Goal: Task Accomplishment & Management: Use online tool/utility

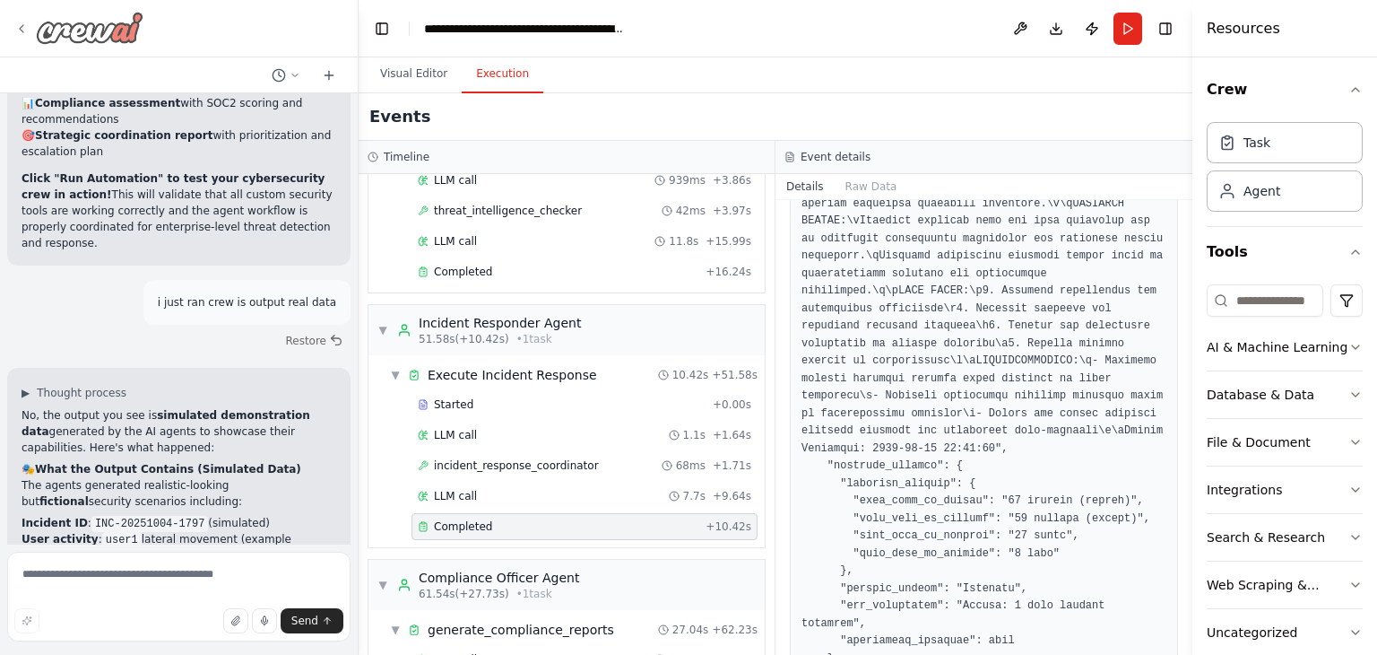
click at [18, 28] on icon at bounding box center [21, 29] width 14 height 14
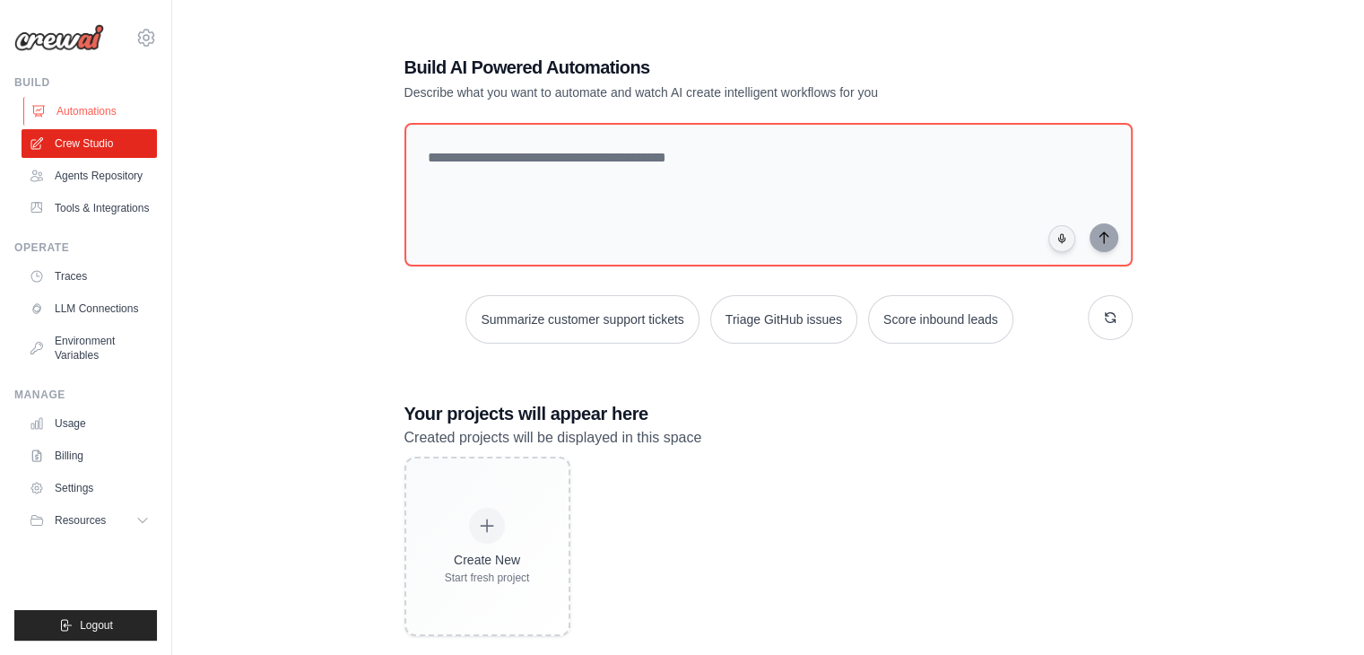
click at [81, 108] on link "Automations" at bounding box center [90, 111] width 135 height 29
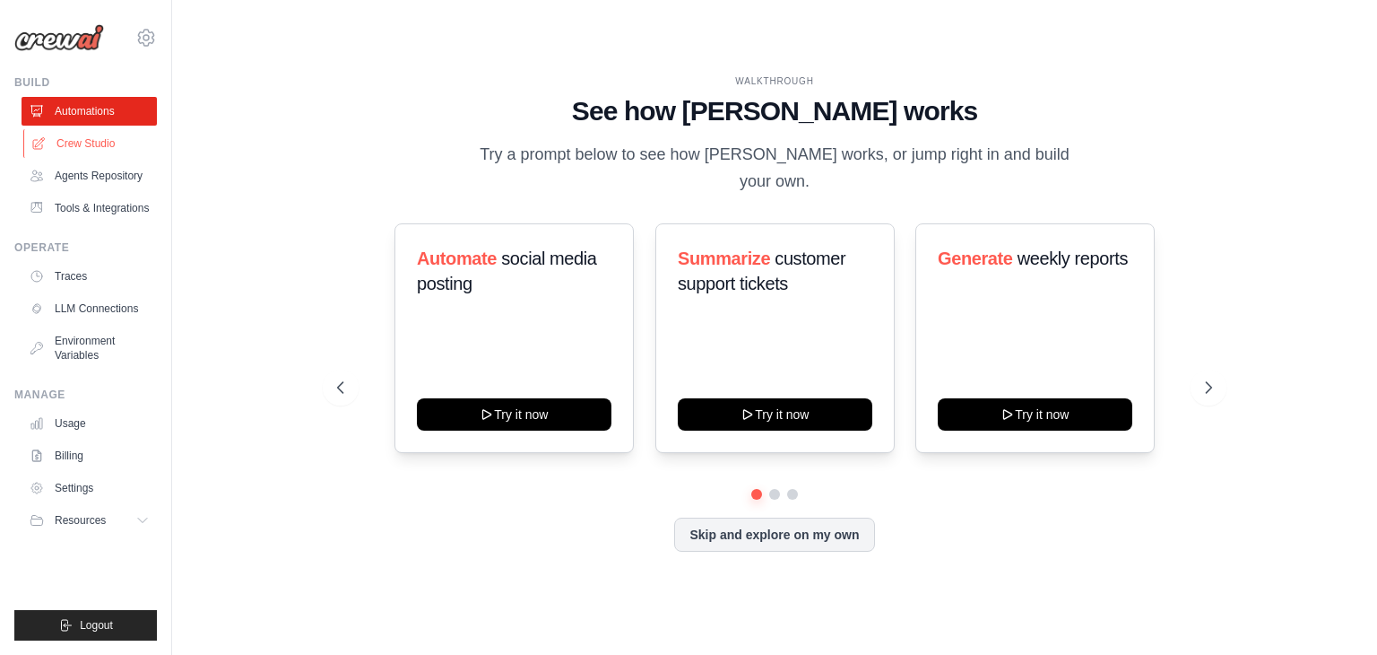
click at [99, 152] on link "Crew Studio" at bounding box center [90, 143] width 135 height 29
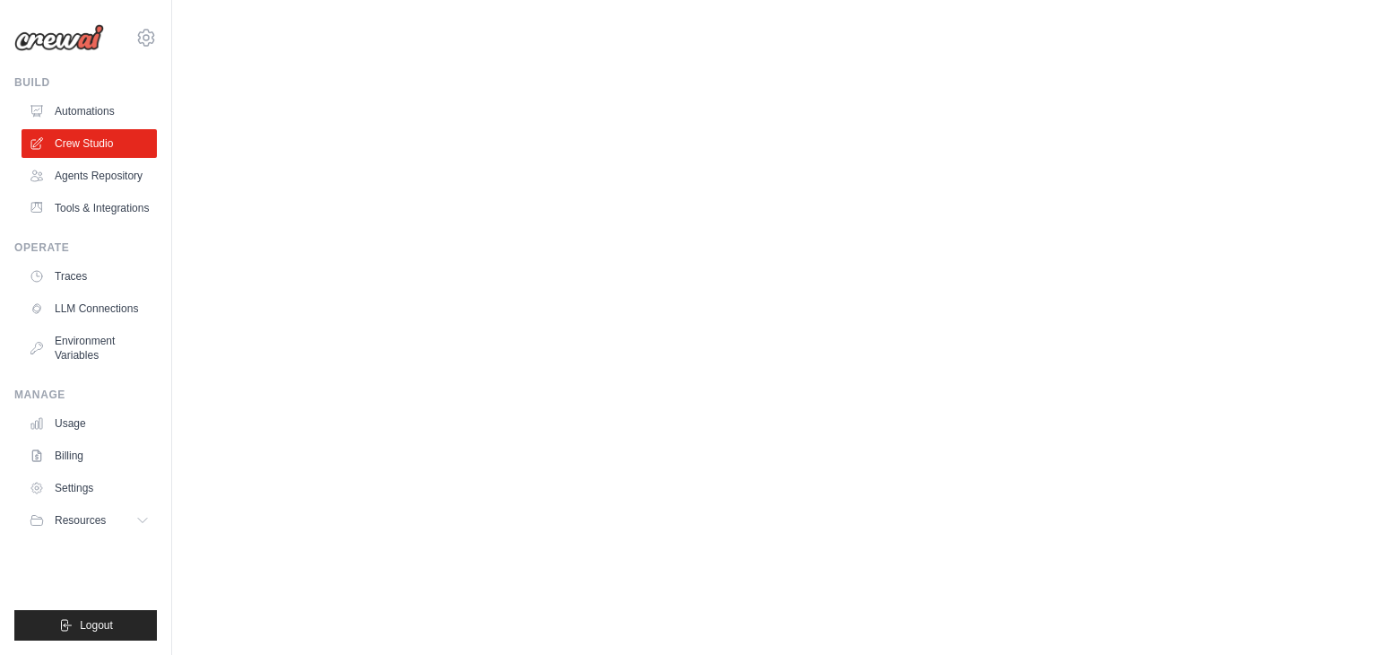
click at [99, 152] on link "Crew Studio" at bounding box center [89, 143] width 135 height 29
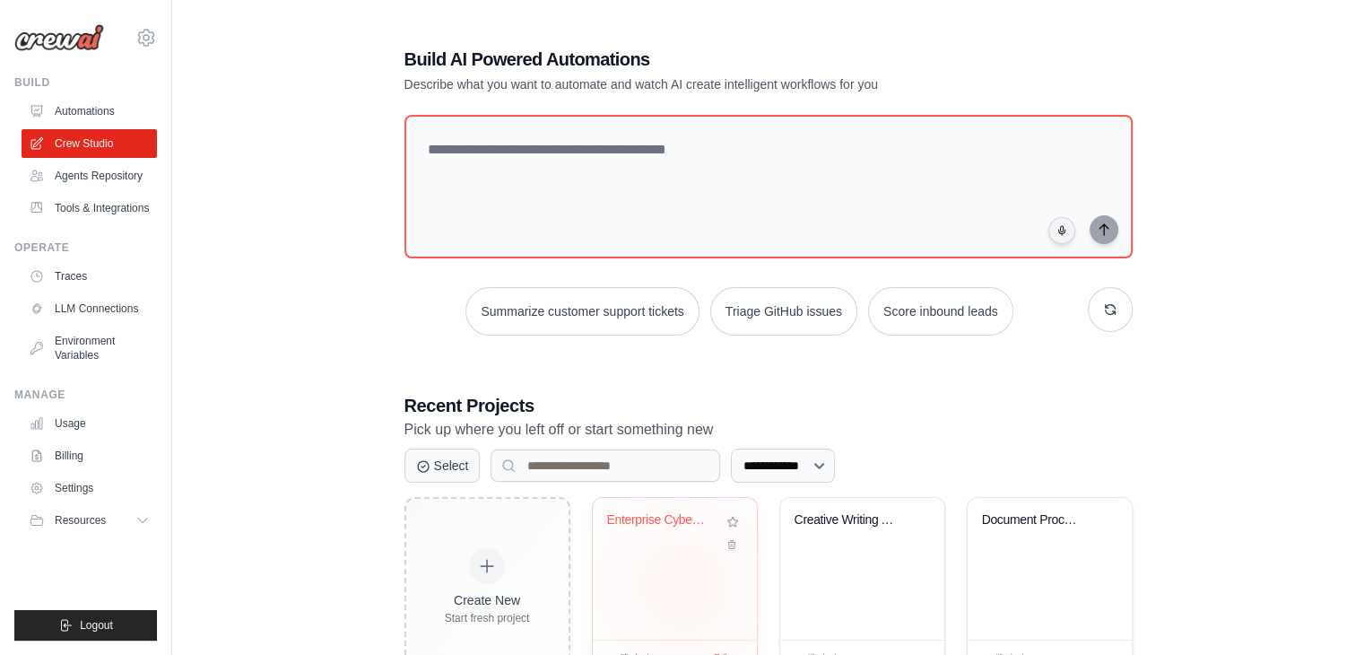
click at [683, 585] on div "Enterprise Cybersecurity Threat Det..." at bounding box center [675, 569] width 164 height 142
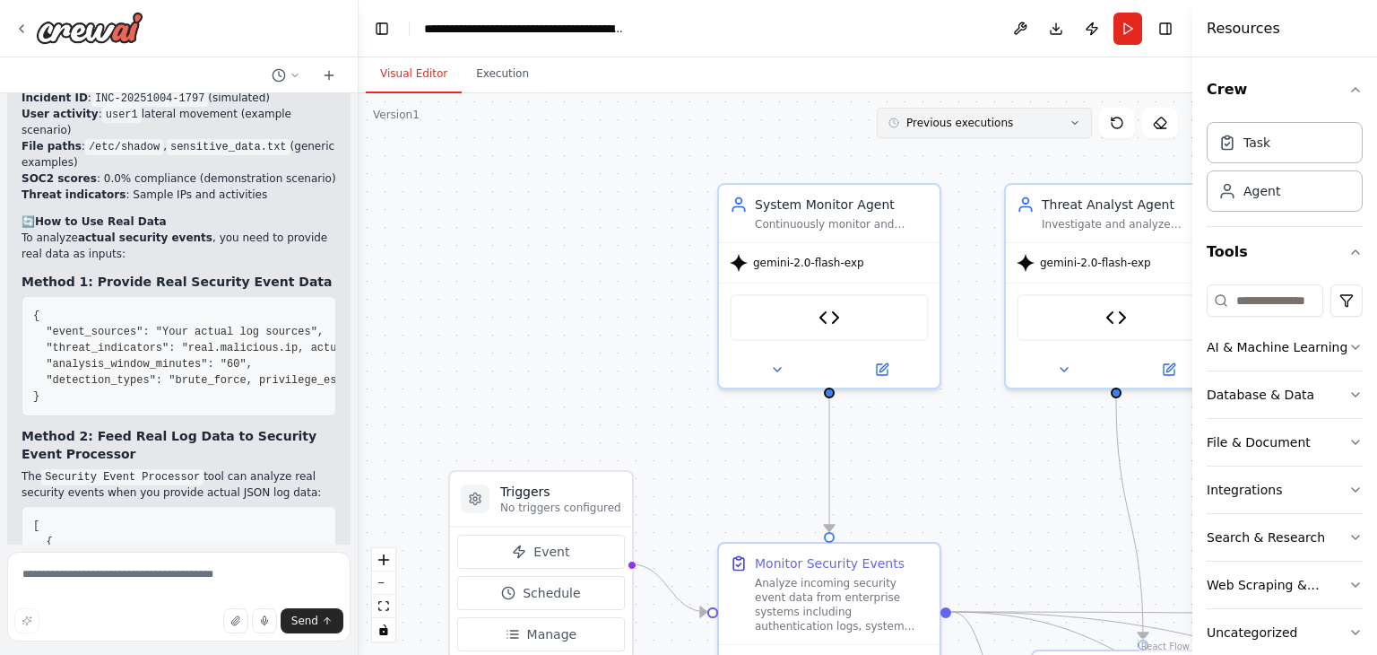
scroll to position [9526, 0]
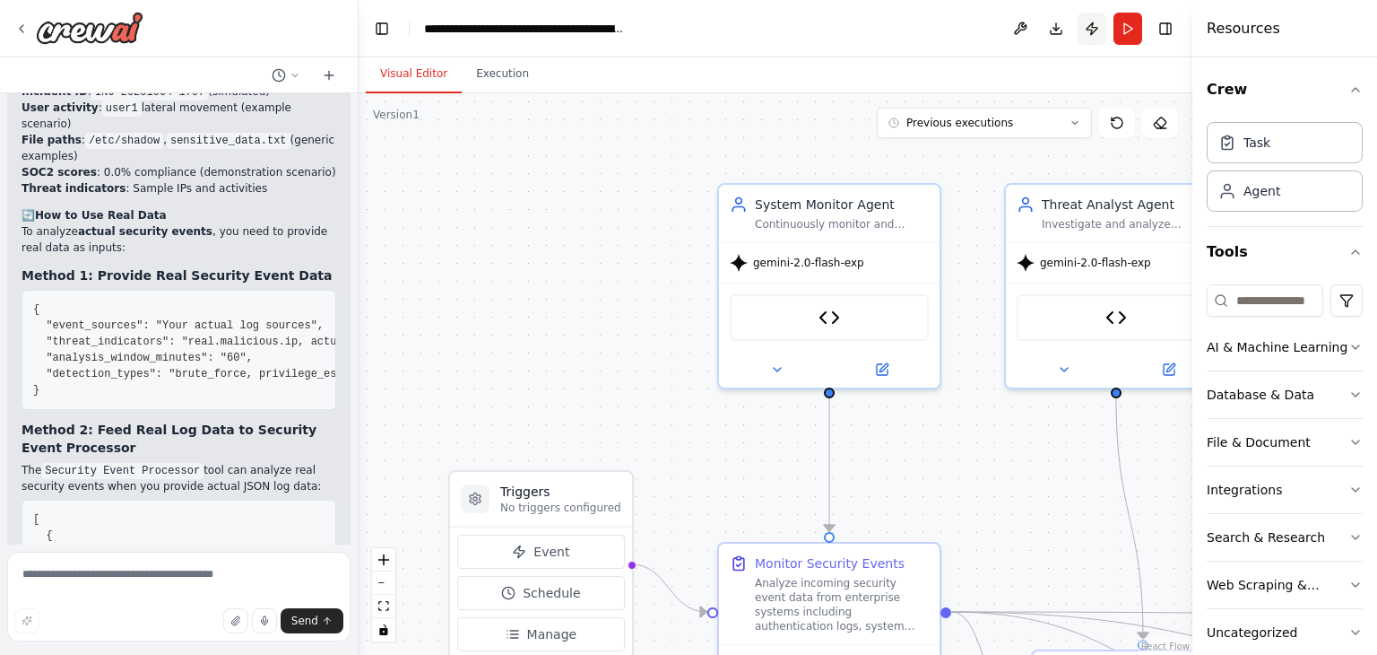
click at [1089, 32] on button "Publish" at bounding box center [1092, 29] width 29 height 32
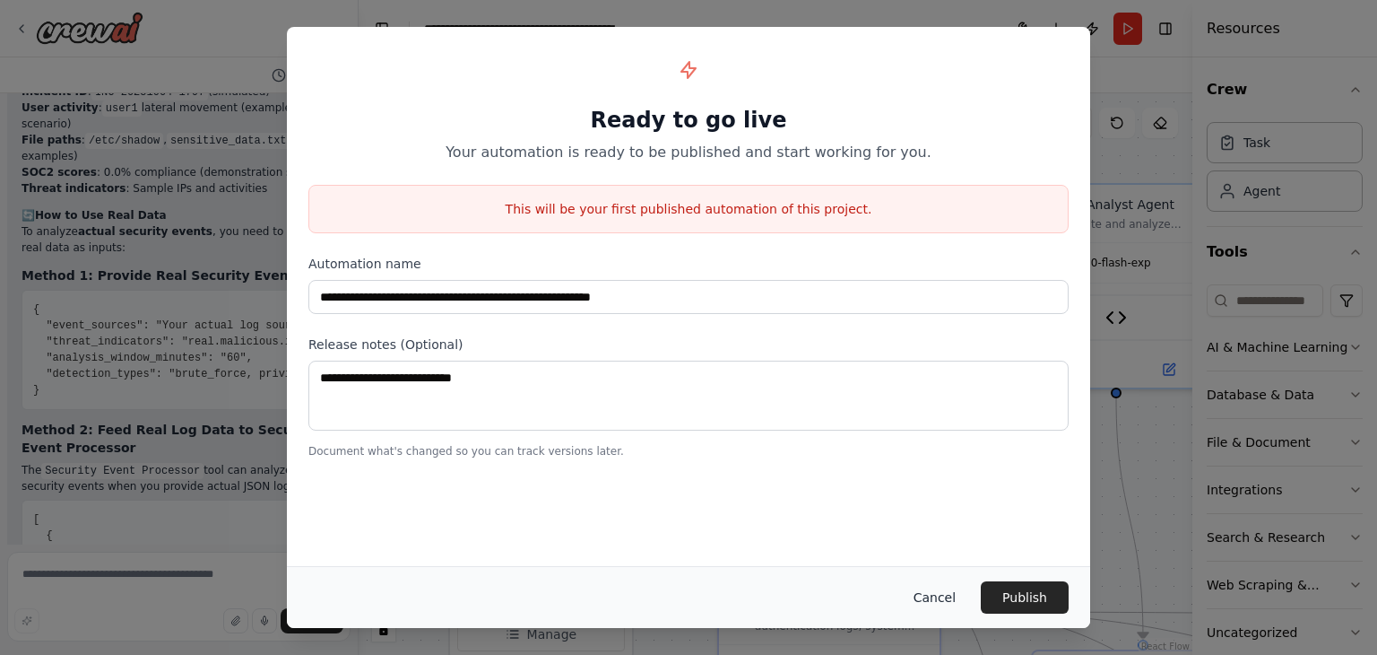
click at [936, 602] on button "Cancel" at bounding box center [934, 597] width 71 height 32
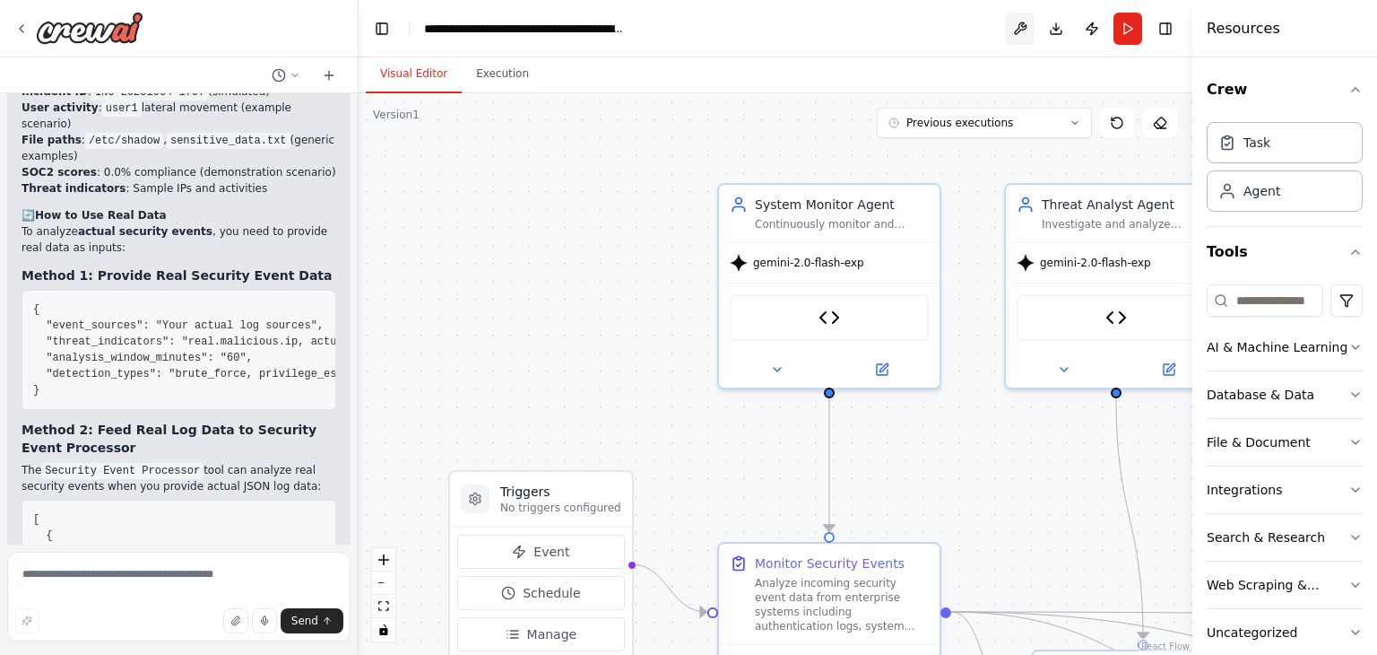
click at [1017, 28] on button at bounding box center [1020, 29] width 29 height 32
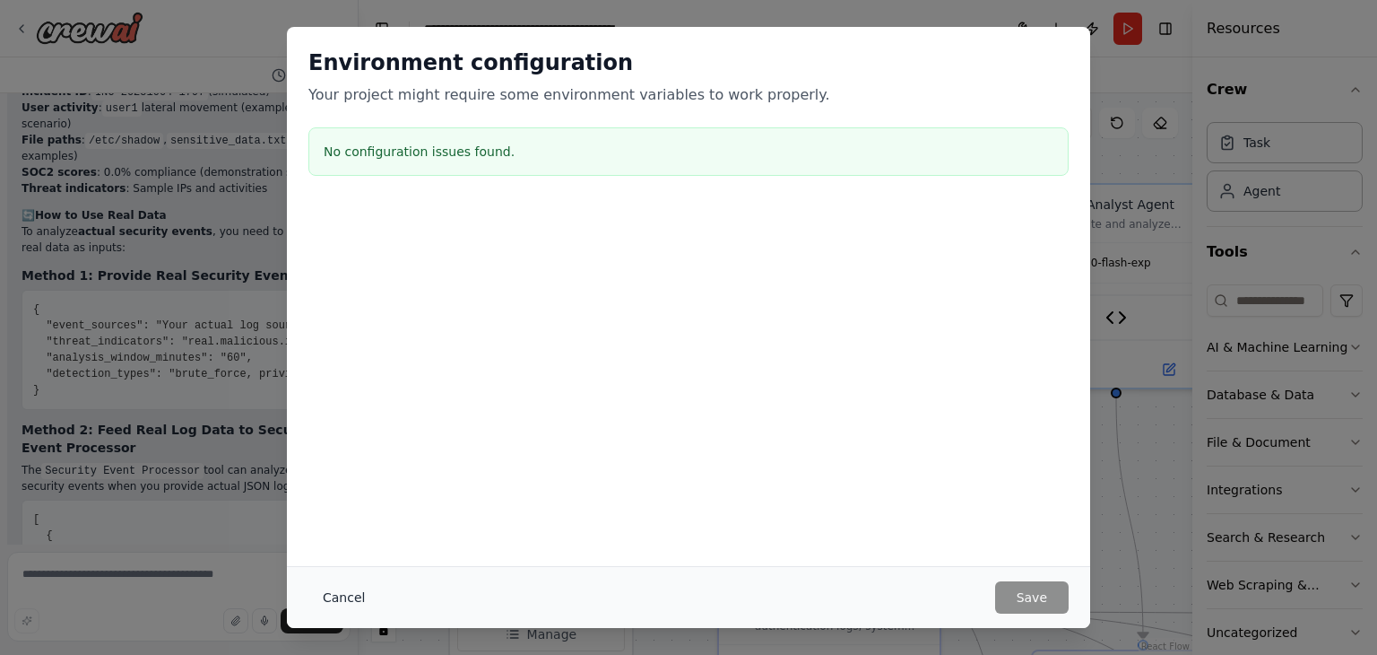
click at [339, 593] on button "Cancel" at bounding box center [343, 597] width 71 height 32
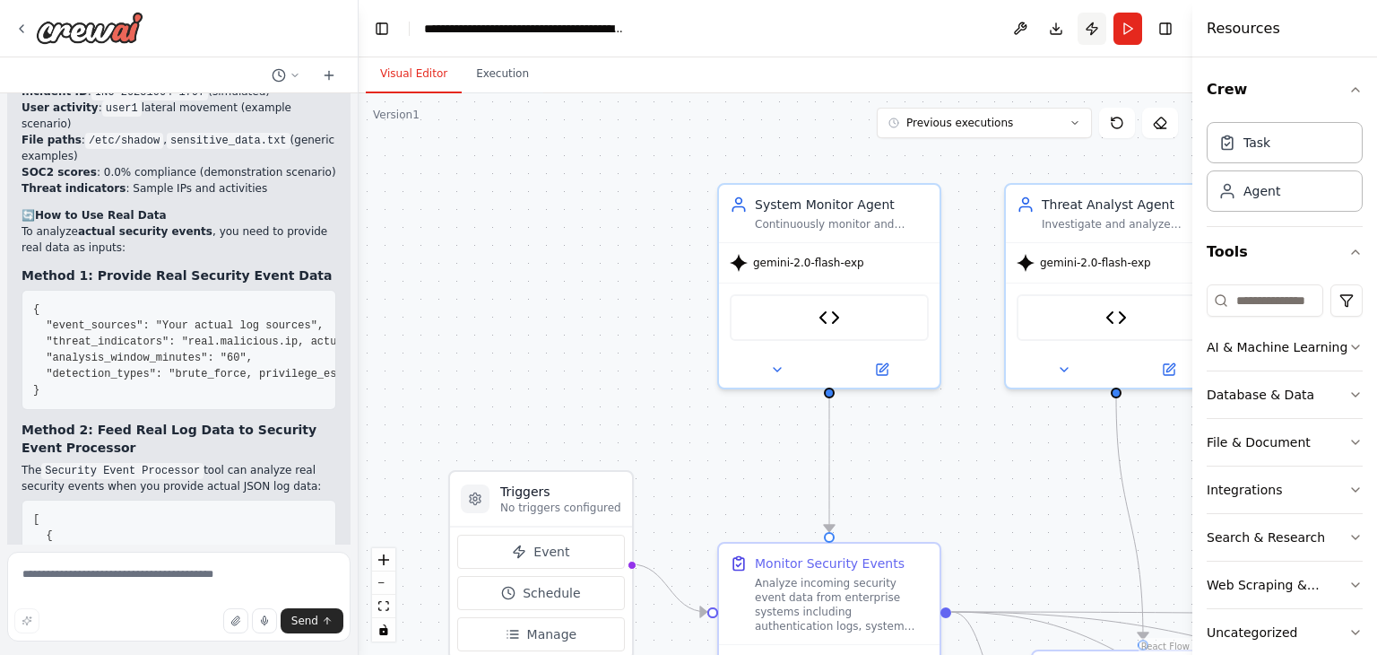
click at [1090, 27] on button "Publish" at bounding box center [1092, 29] width 29 height 32
click at [1090, 27] on header "**********" at bounding box center [776, 28] width 834 height 57
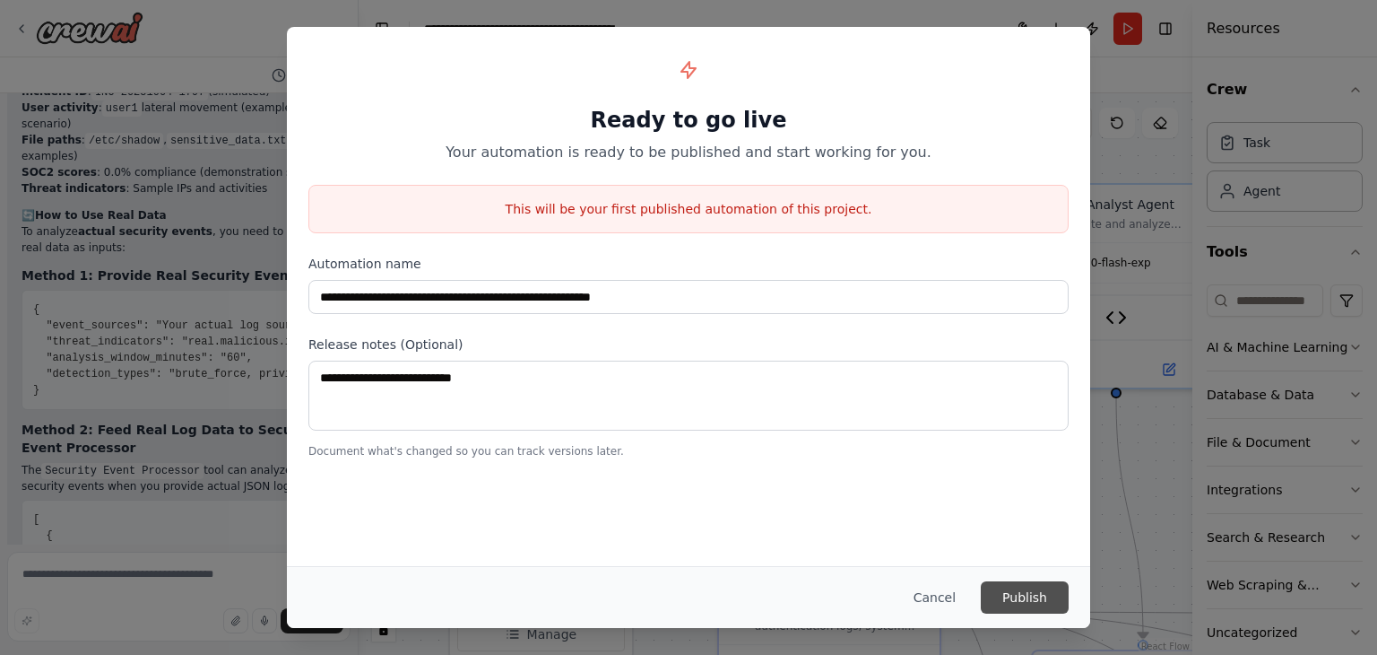
click at [1019, 601] on button "Publish" at bounding box center [1025, 597] width 88 height 32
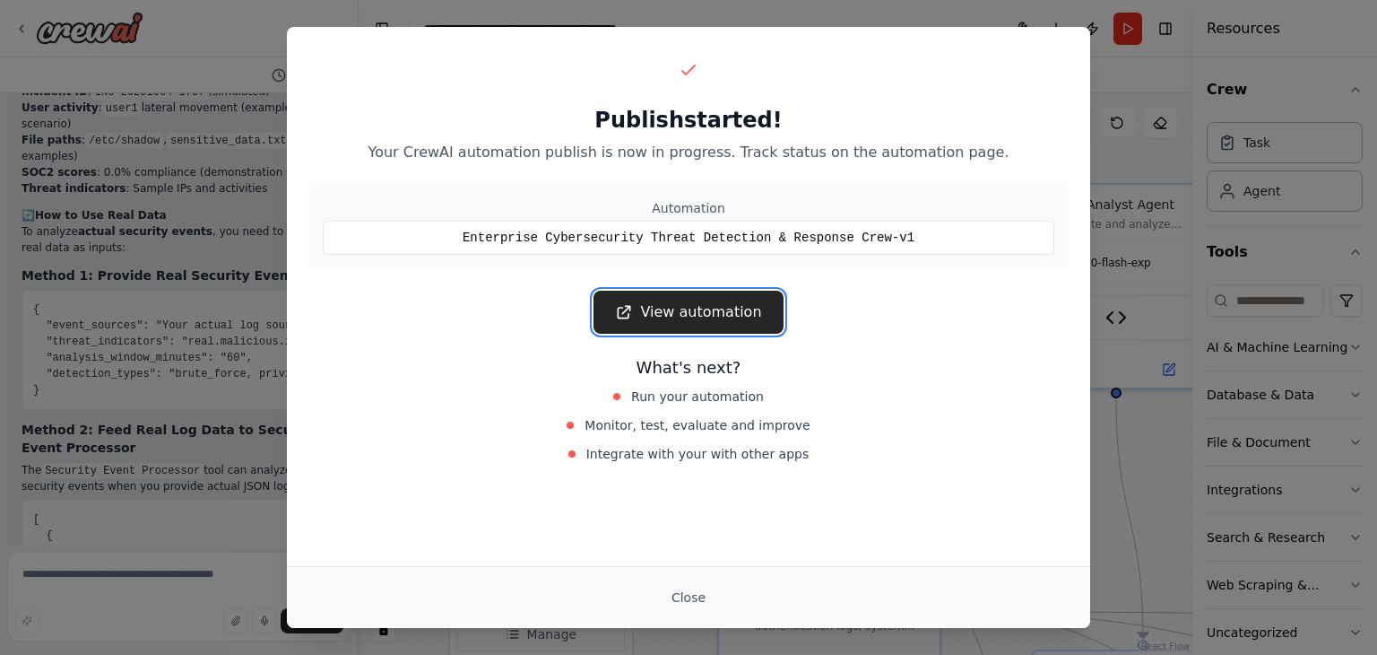
click at [682, 309] on link "View automation" at bounding box center [688, 312] width 189 height 43
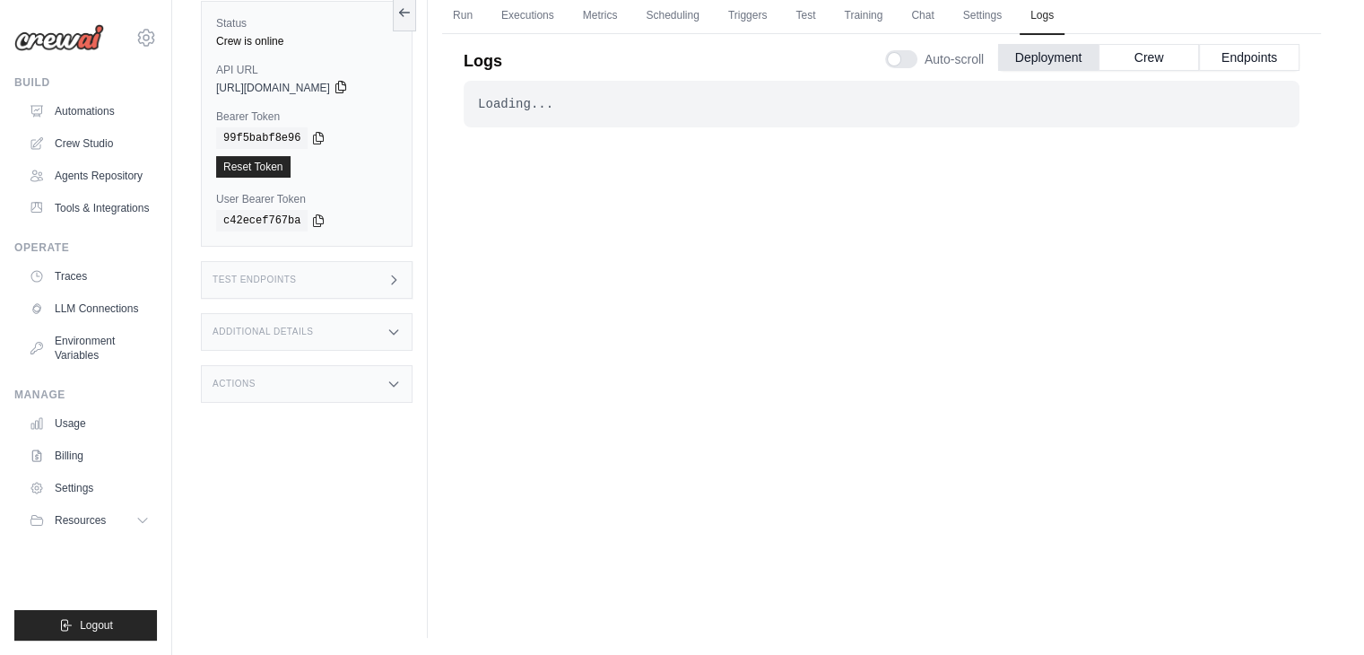
click at [345, 86] on icon at bounding box center [340, 88] width 10 height 12
click at [388, 283] on icon at bounding box center [393, 280] width 14 height 14
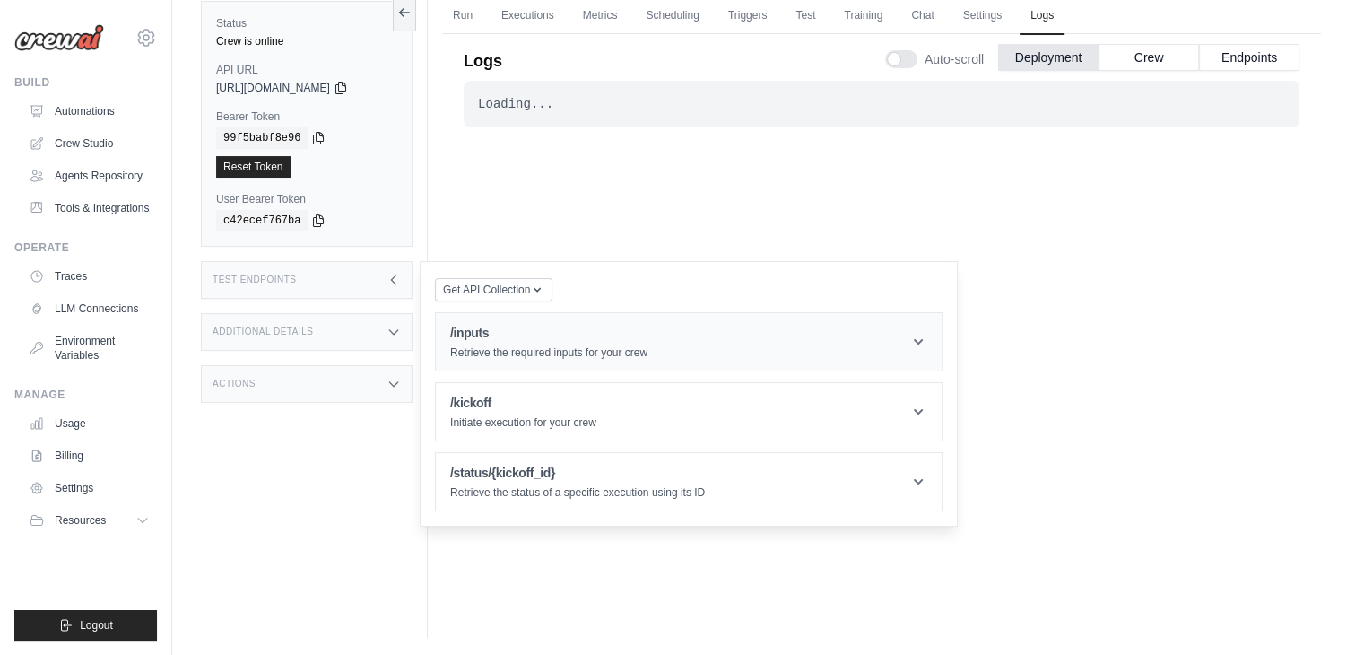
click at [917, 336] on icon at bounding box center [918, 342] width 18 height 18
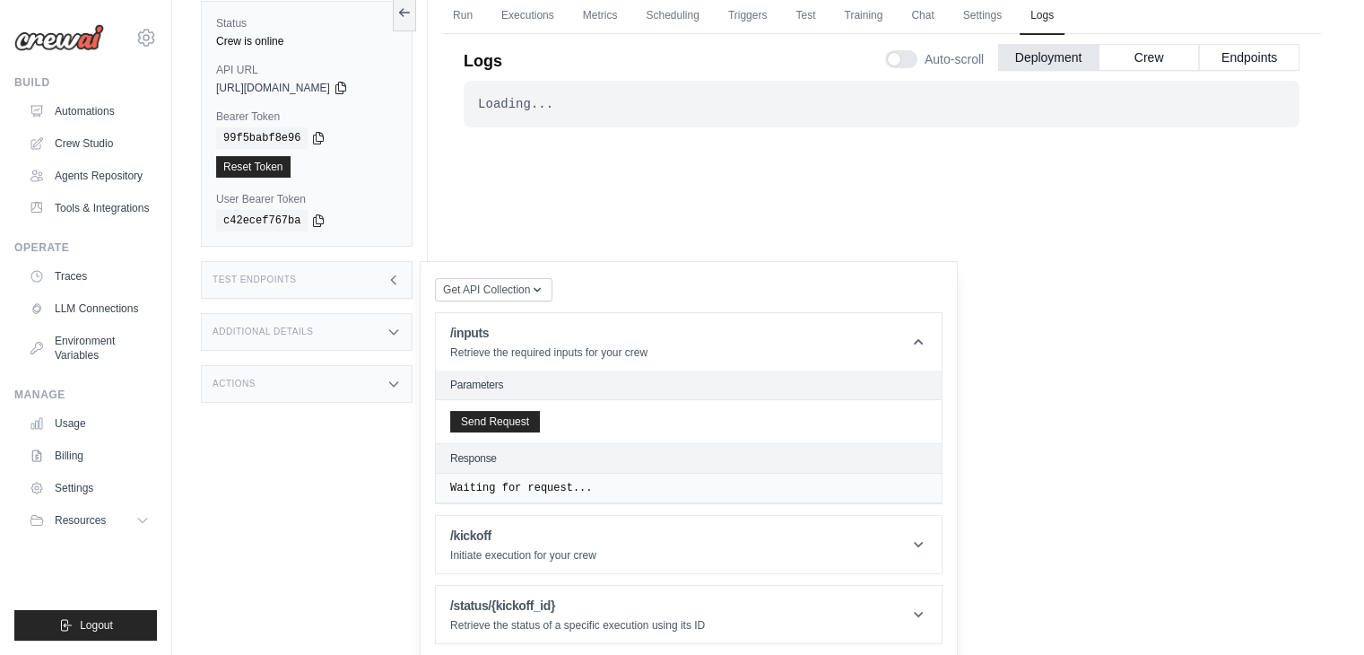
click at [487, 378] on h2 "Parameters" at bounding box center [688, 385] width 477 height 14
click at [491, 419] on button "Send Request" at bounding box center [495, 421] width 90 height 22
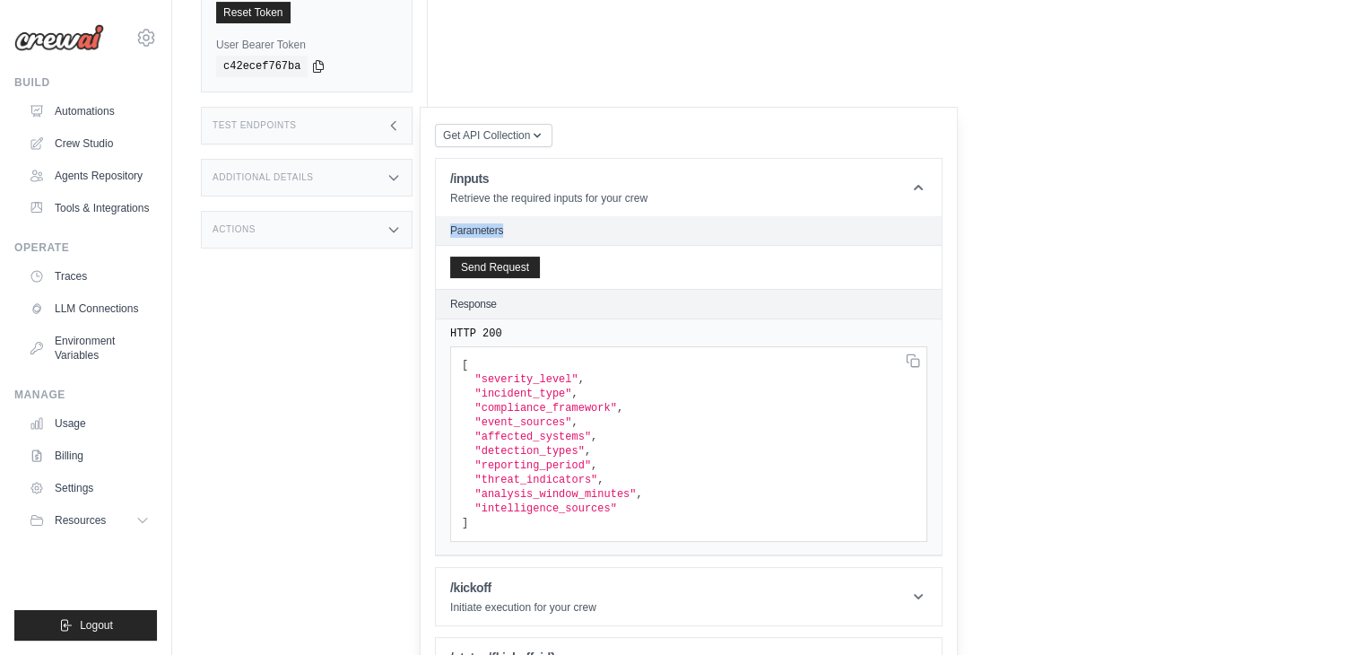
scroll to position [283, 0]
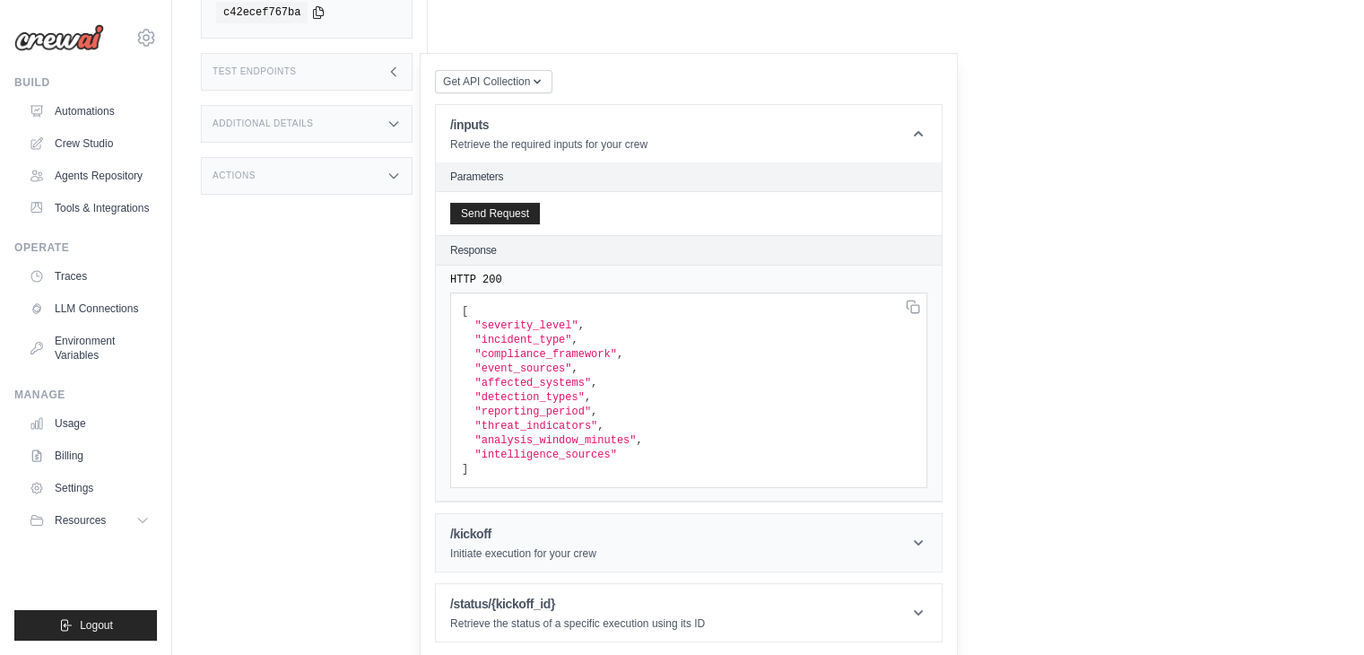
click at [922, 543] on icon at bounding box center [918, 543] width 18 height 18
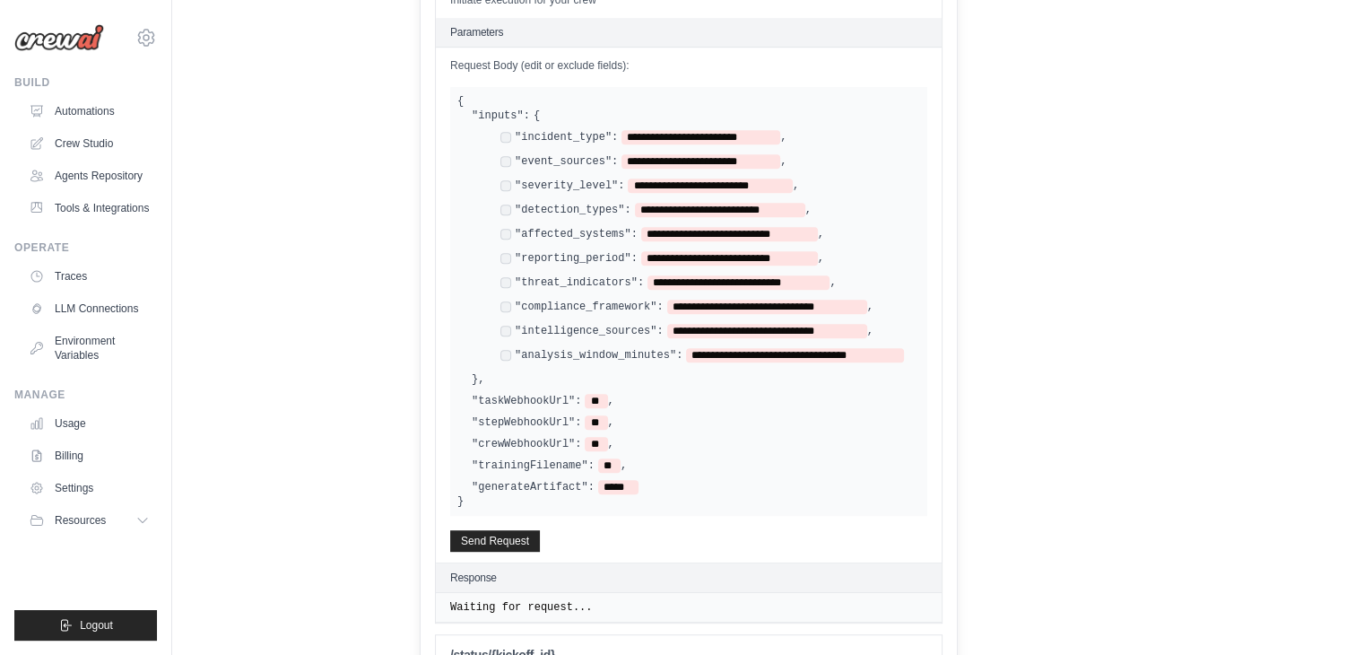
scroll to position [840, 0]
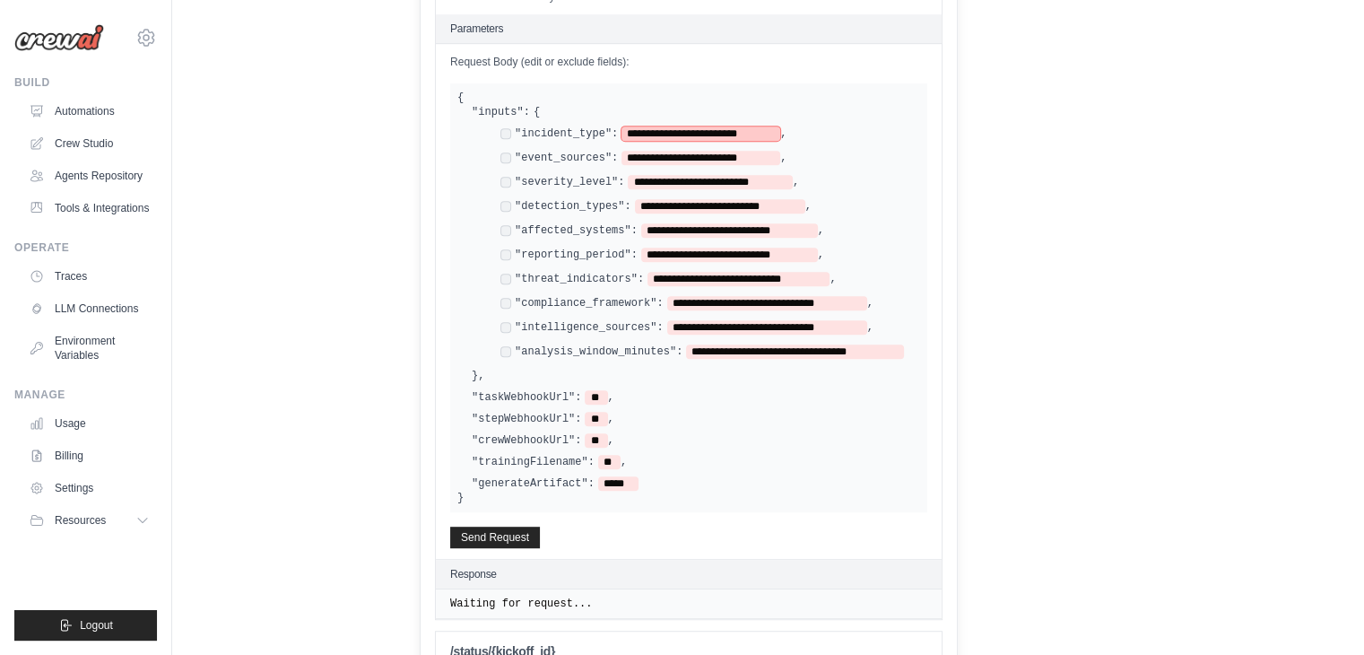
click at [693, 134] on span "**********" at bounding box center [700, 133] width 159 height 14
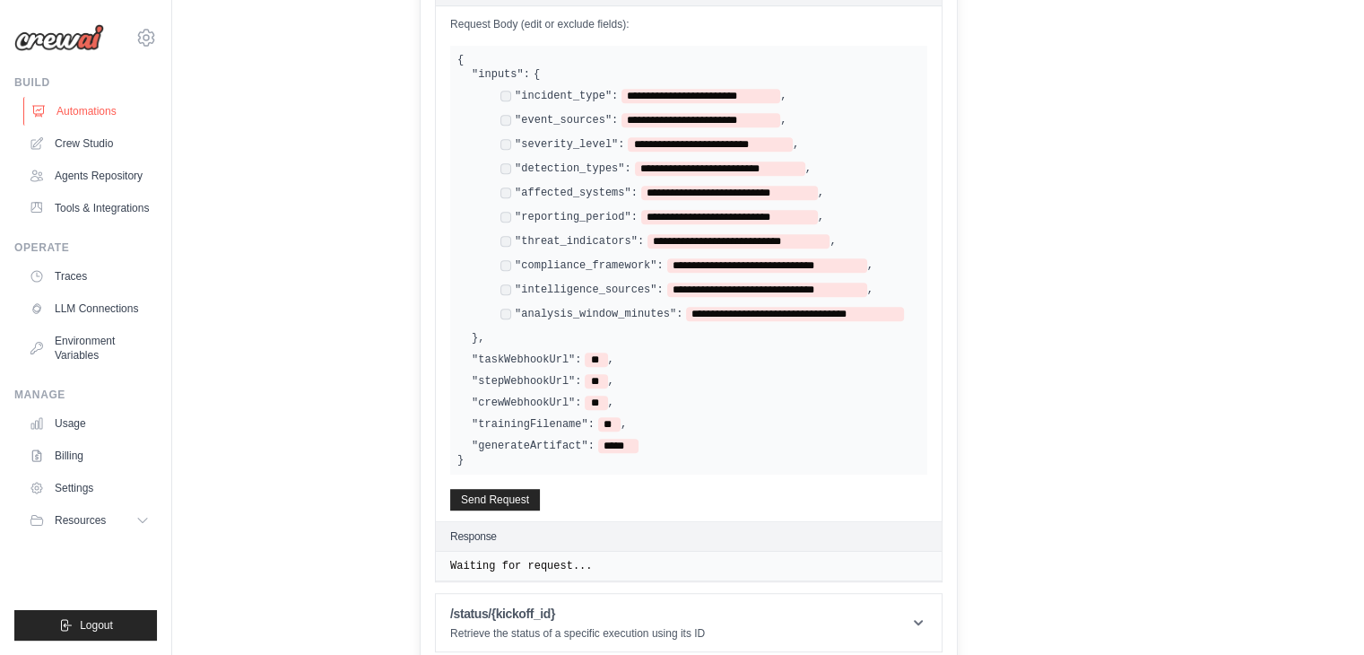
click at [82, 109] on link "Automations" at bounding box center [90, 111] width 135 height 29
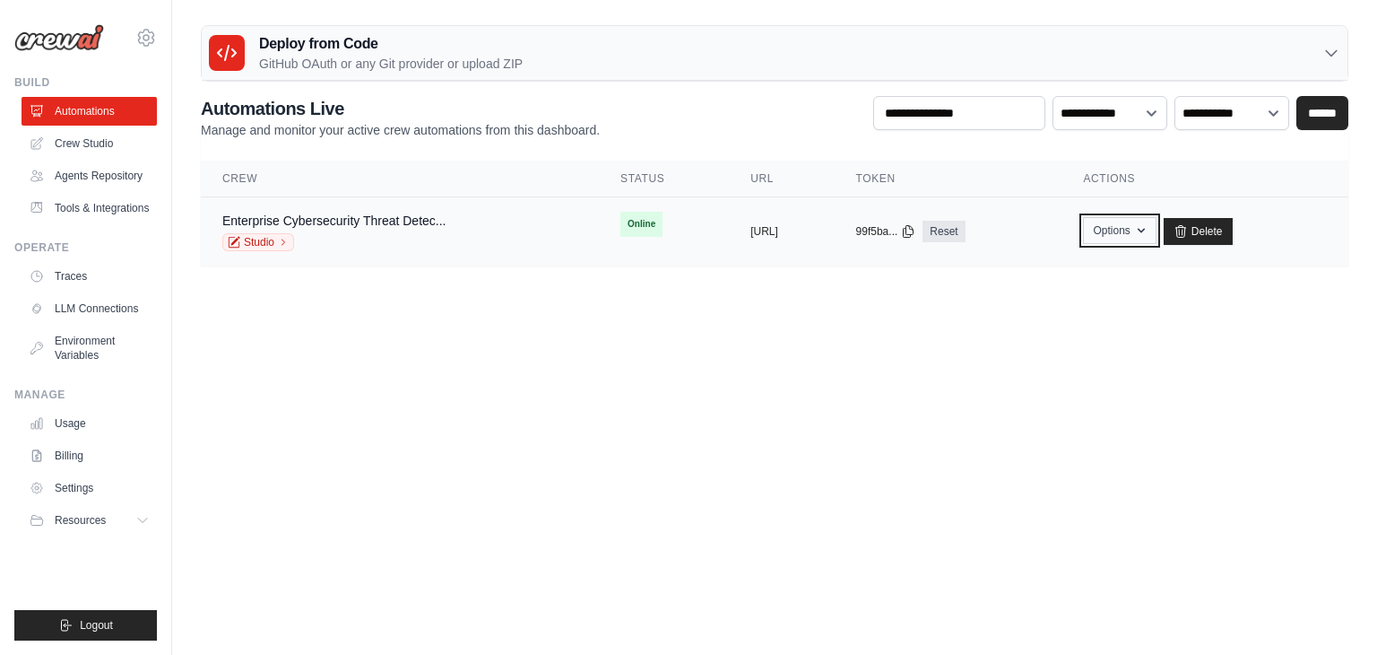
click at [1149, 225] on icon "button" at bounding box center [1141, 230] width 14 height 14
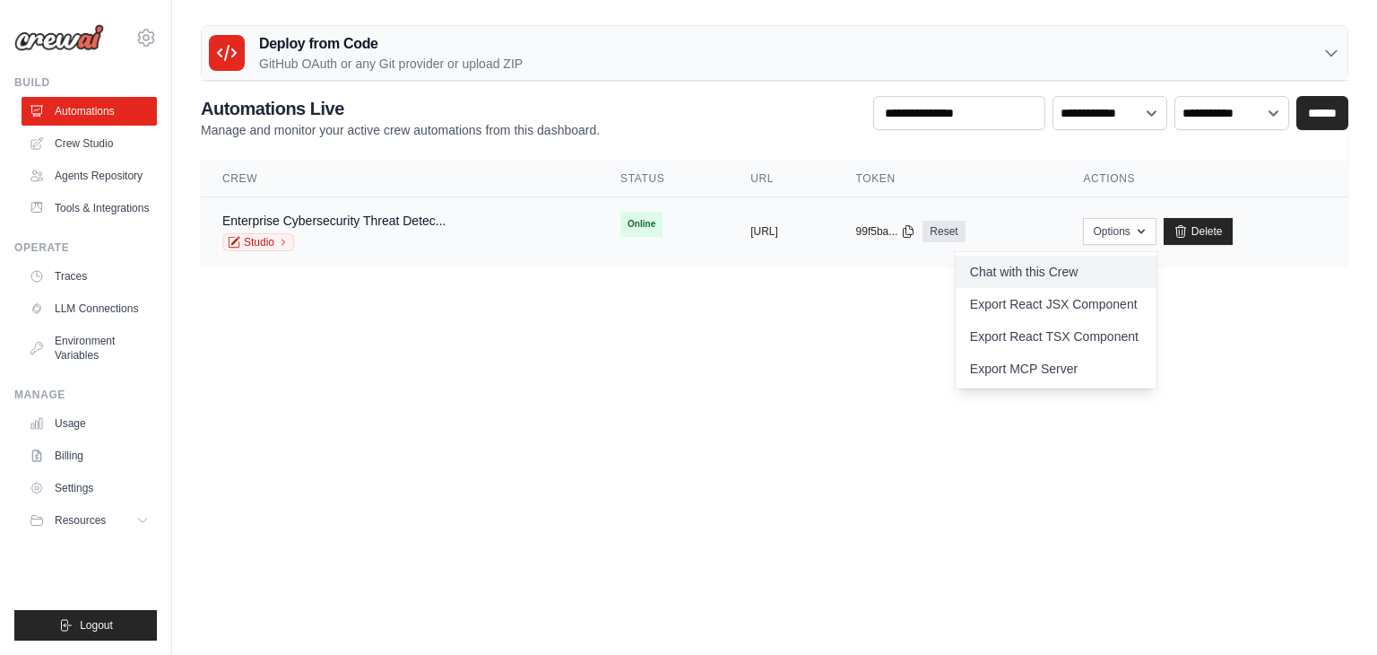
click at [1086, 264] on link "Chat with this Crew" at bounding box center [1056, 272] width 201 height 32
click at [702, 346] on body "info@africamediaconsortium.org Settings Build Automations Resources" at bounding box center [688, 327] width 1377 height 655
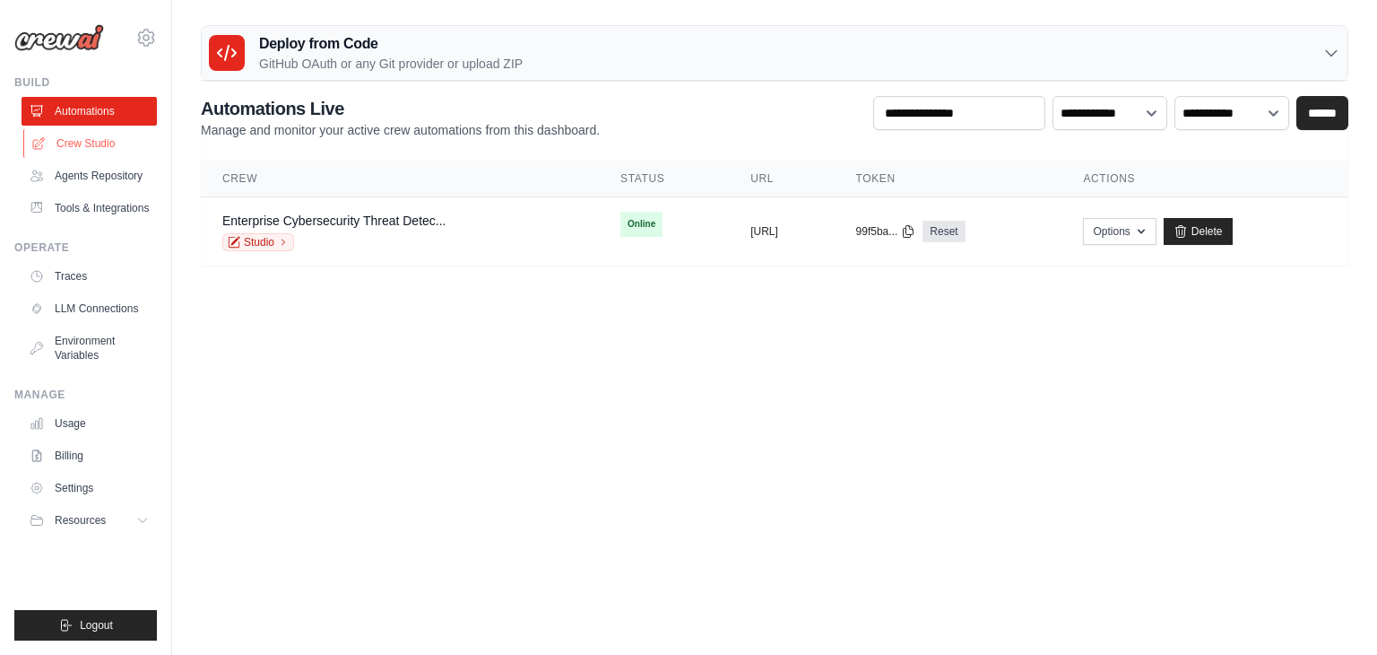
click at [95, 144] on link "Crew Studio" at bounding box center [90, 143] width 135 height 29
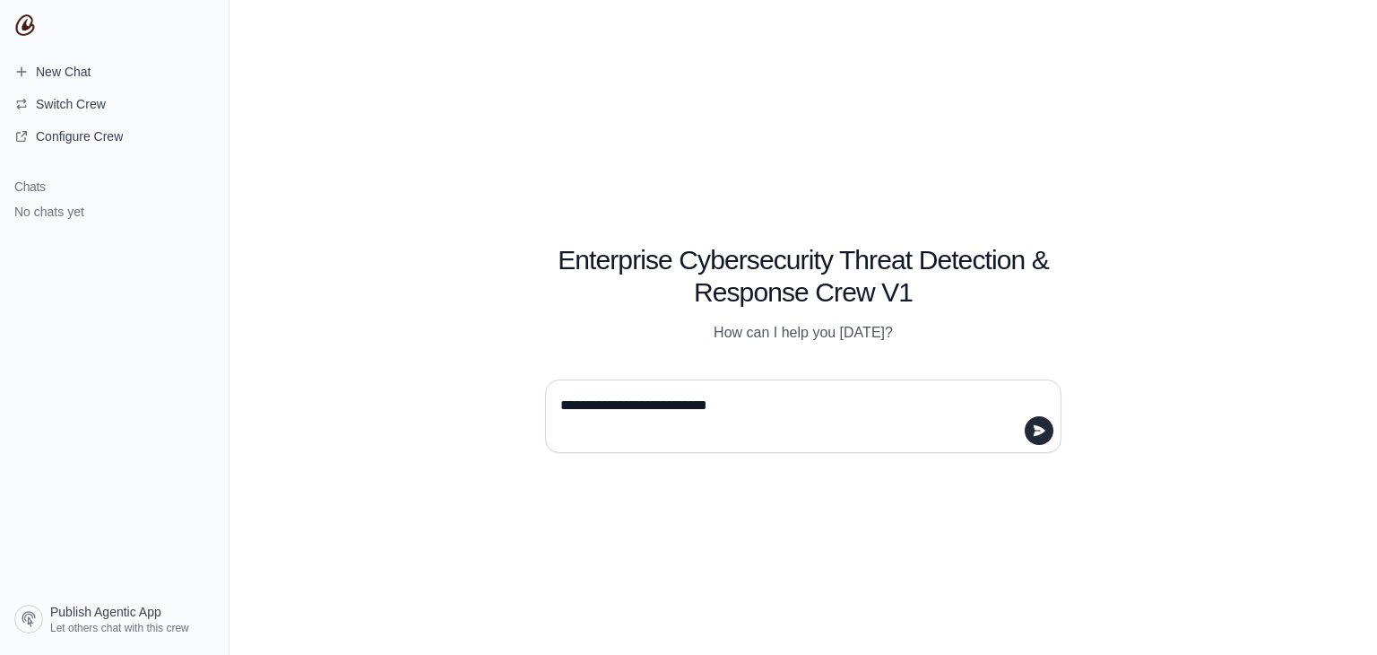
type textarea "**********"
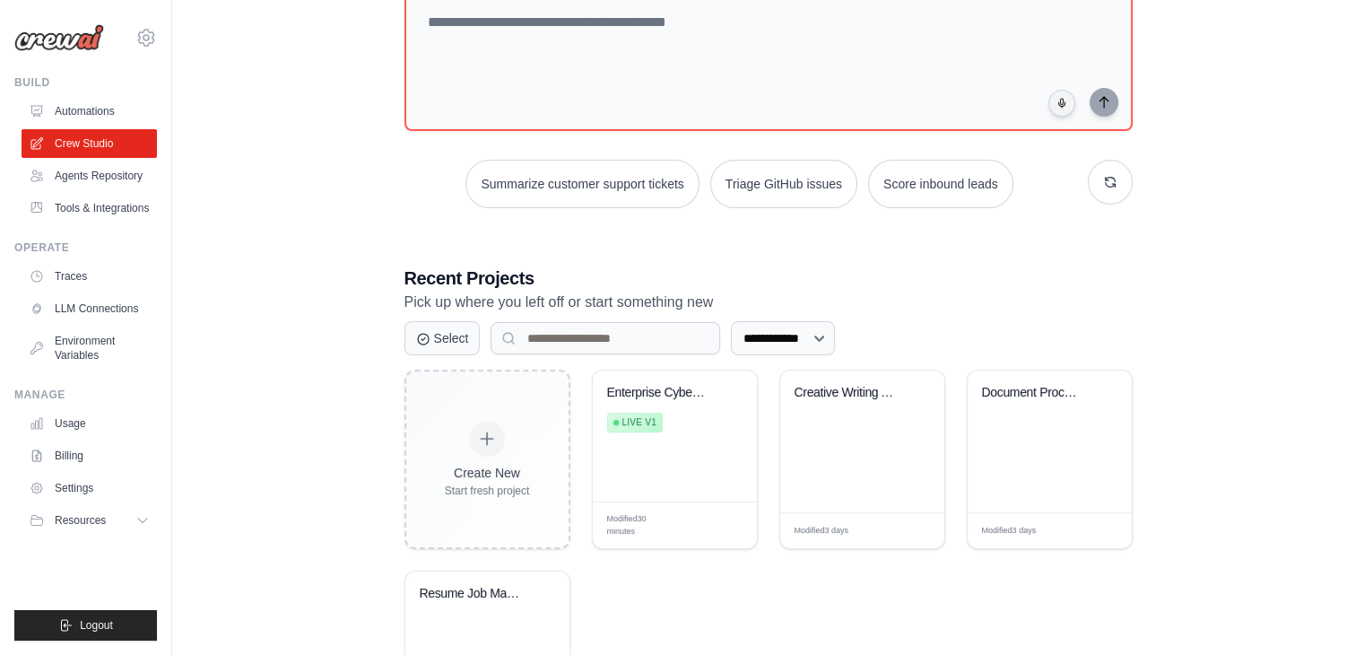
scroll to position [129, 0]
click at [912, 445] on div "Creative Writing Agency" at bounding box center [862, 440] width 164 height 142
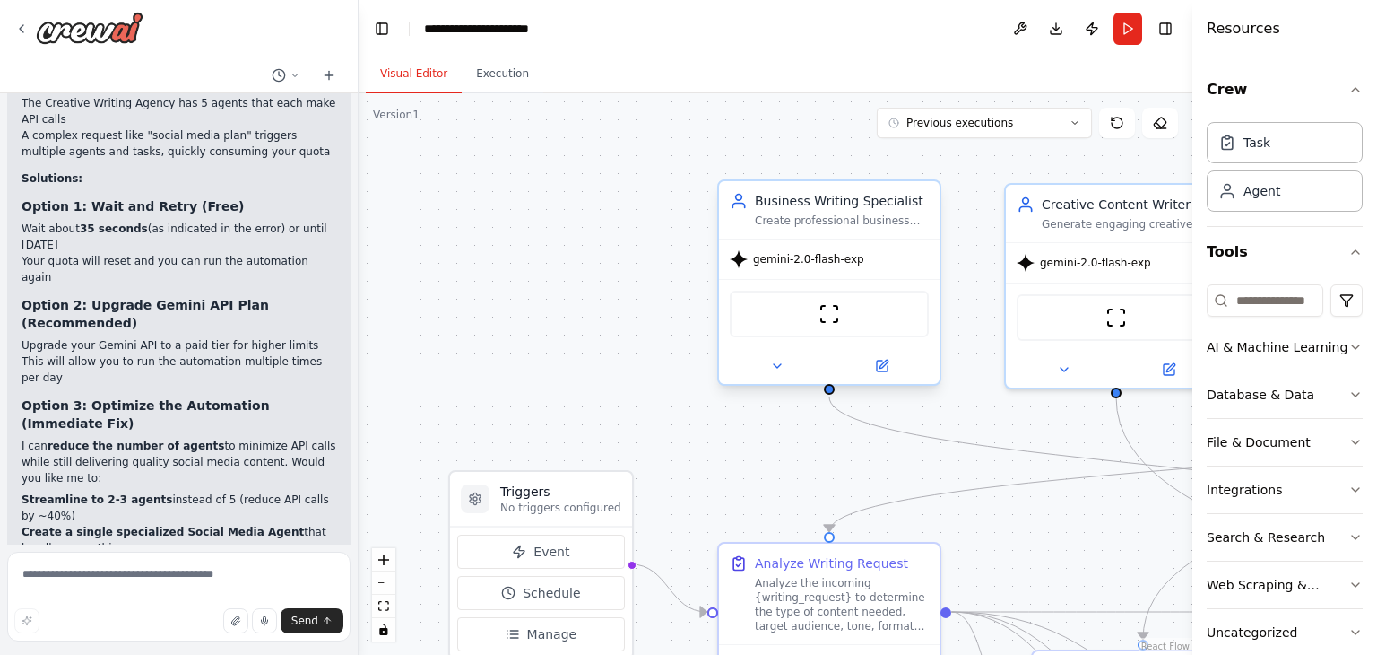
scroll to position [4812, 0]
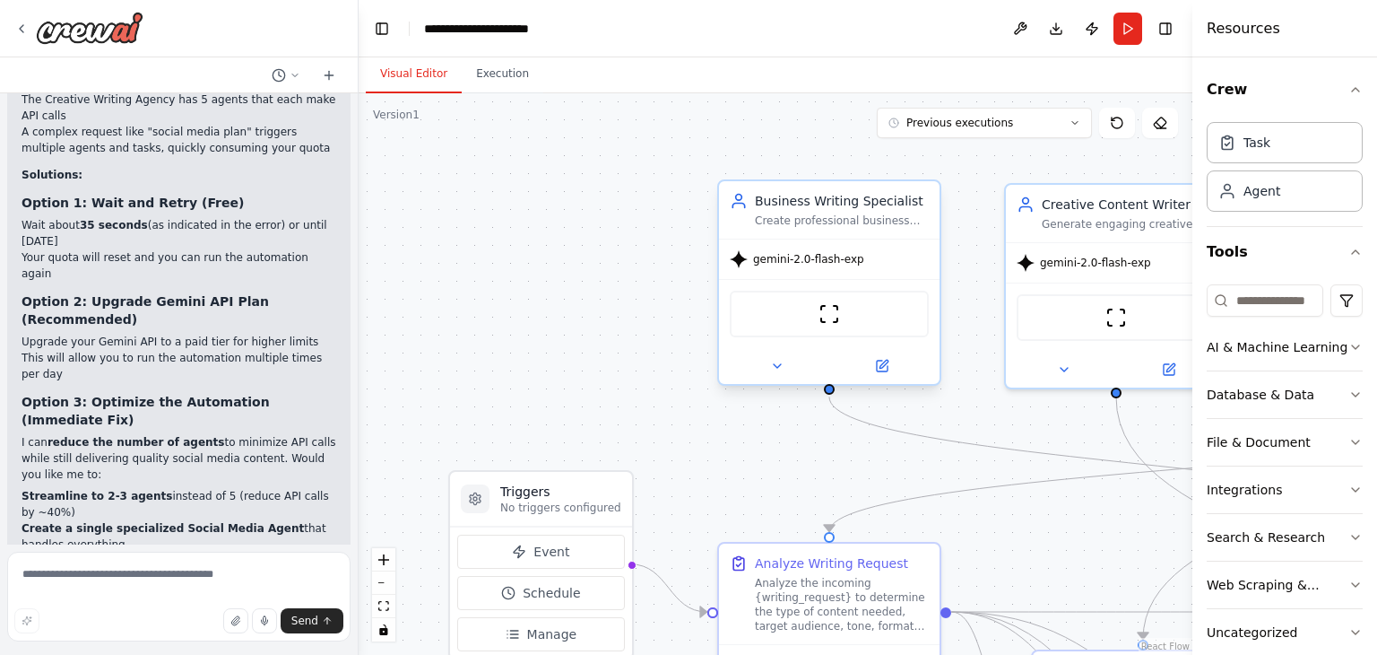
click at [852, 265] on span "gemini-2.0-flash-exp" at bounding box center [808, 259] width 111 height 14
click at [886, 362] on icon at bounding box center [884, 364] width 8 height 8
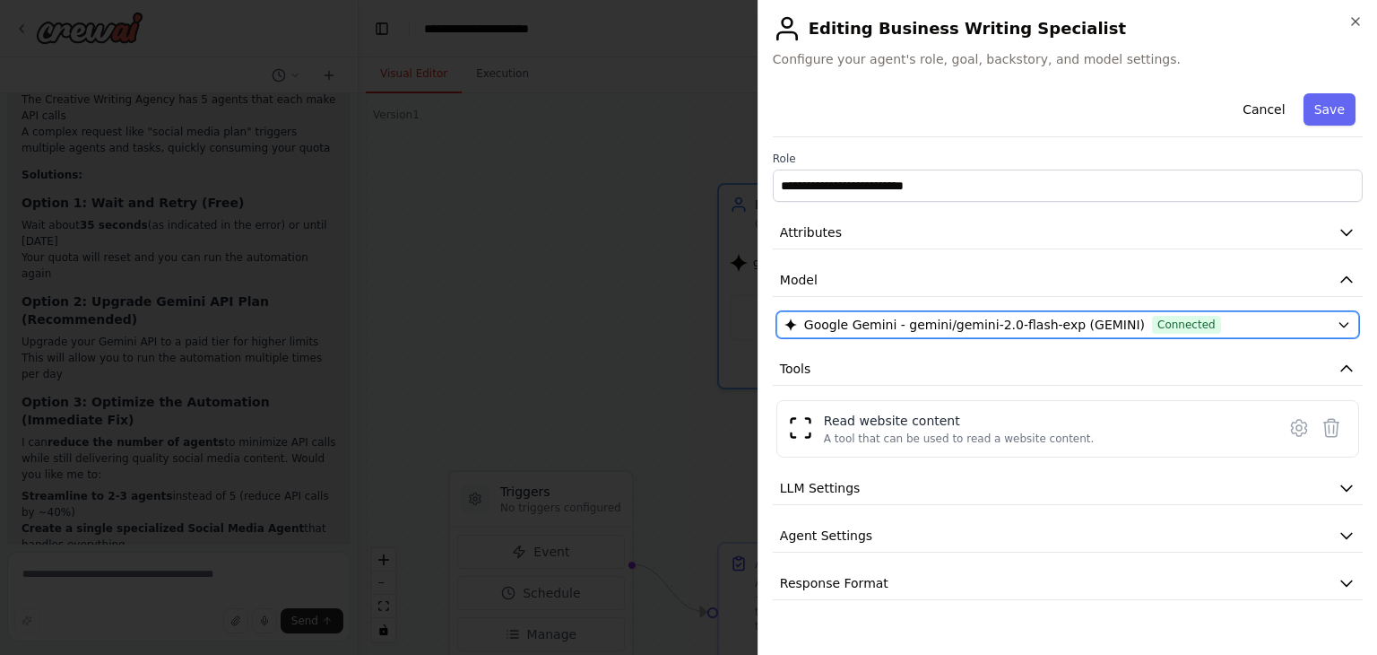
click at [1338, 322] on icon "button" at bounding box center [1344, 324] width 14 height 14
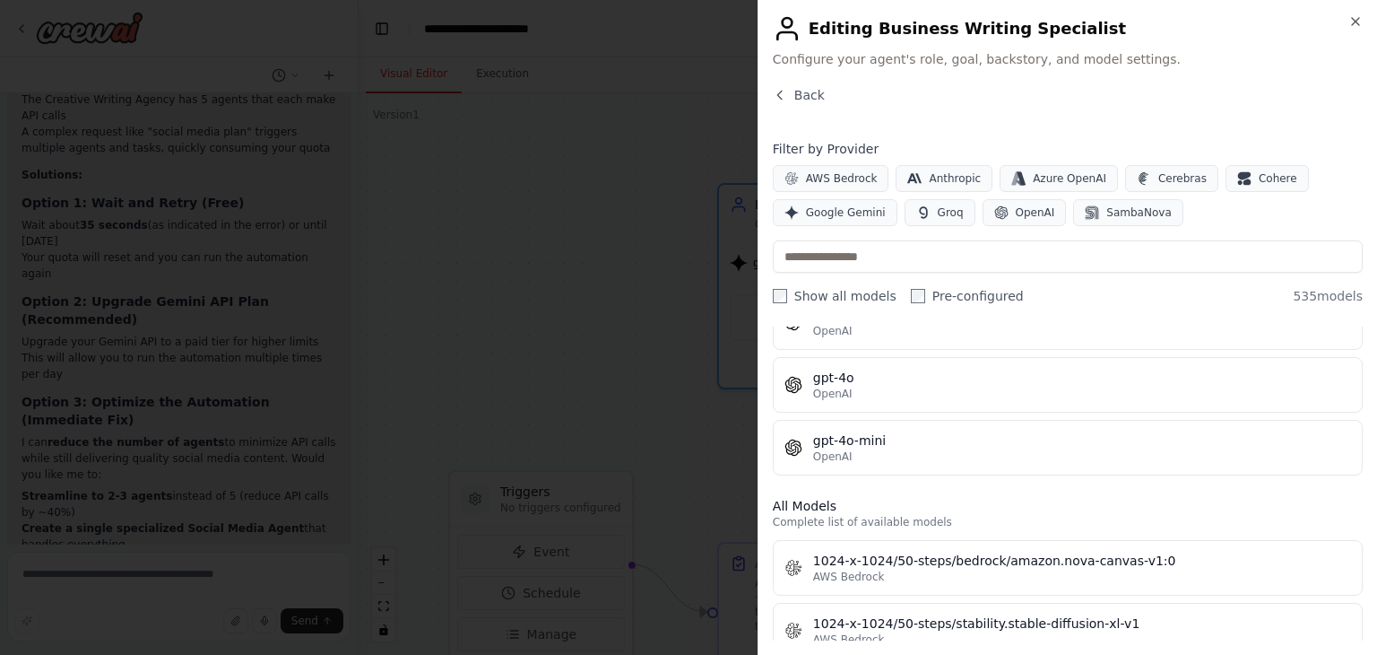
scroll to position [1680, 0]
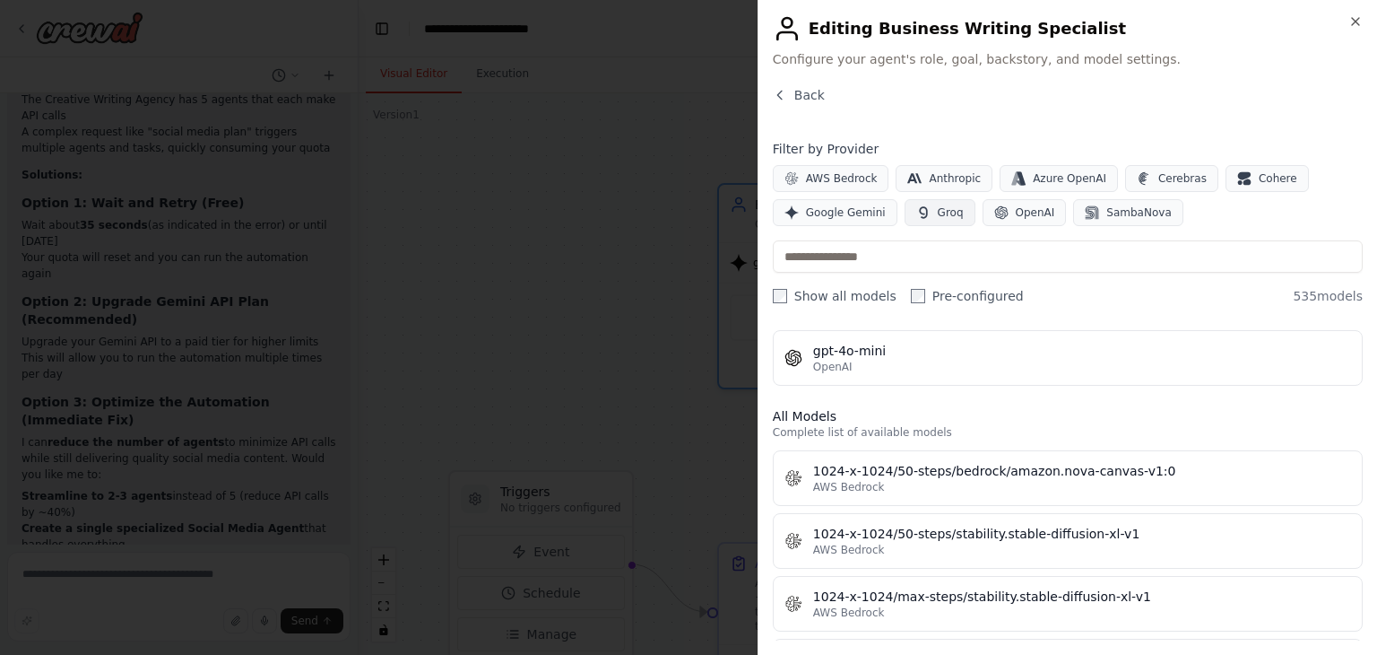
click at [938, 209] on span "Groq" at bounding box center [951, 212] width 26 height 14
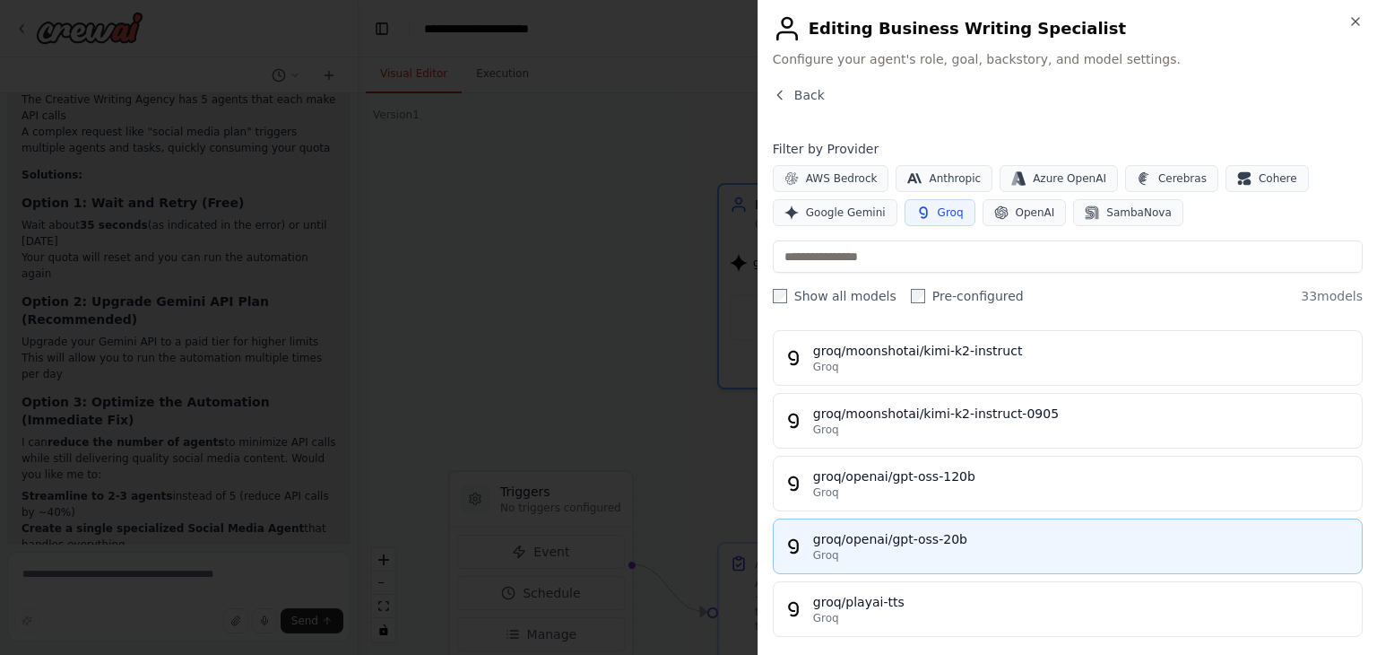
click at [944, 532] on div "groq/openai/gpt-oss-20b" at bounding box center [1082, 539] width 538 height 18
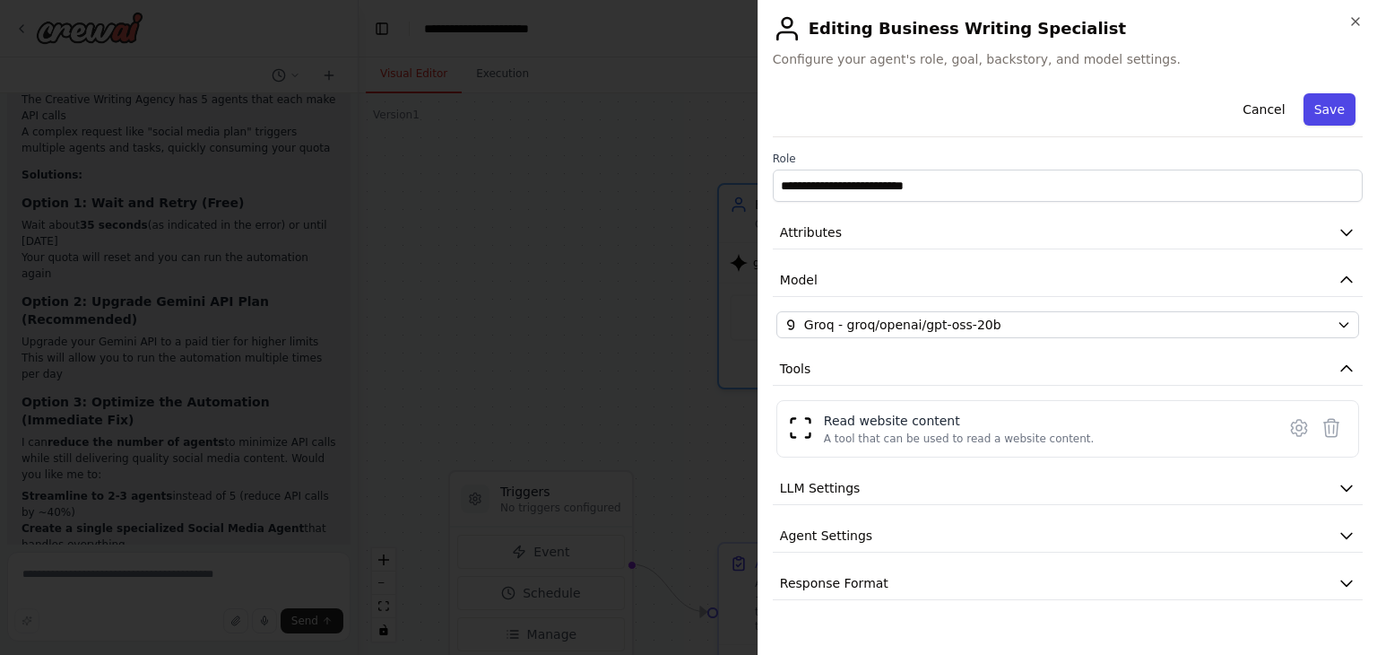
click at [1333, 116] on button "Save" at bounding box center [1330, 109] width 52 height 32
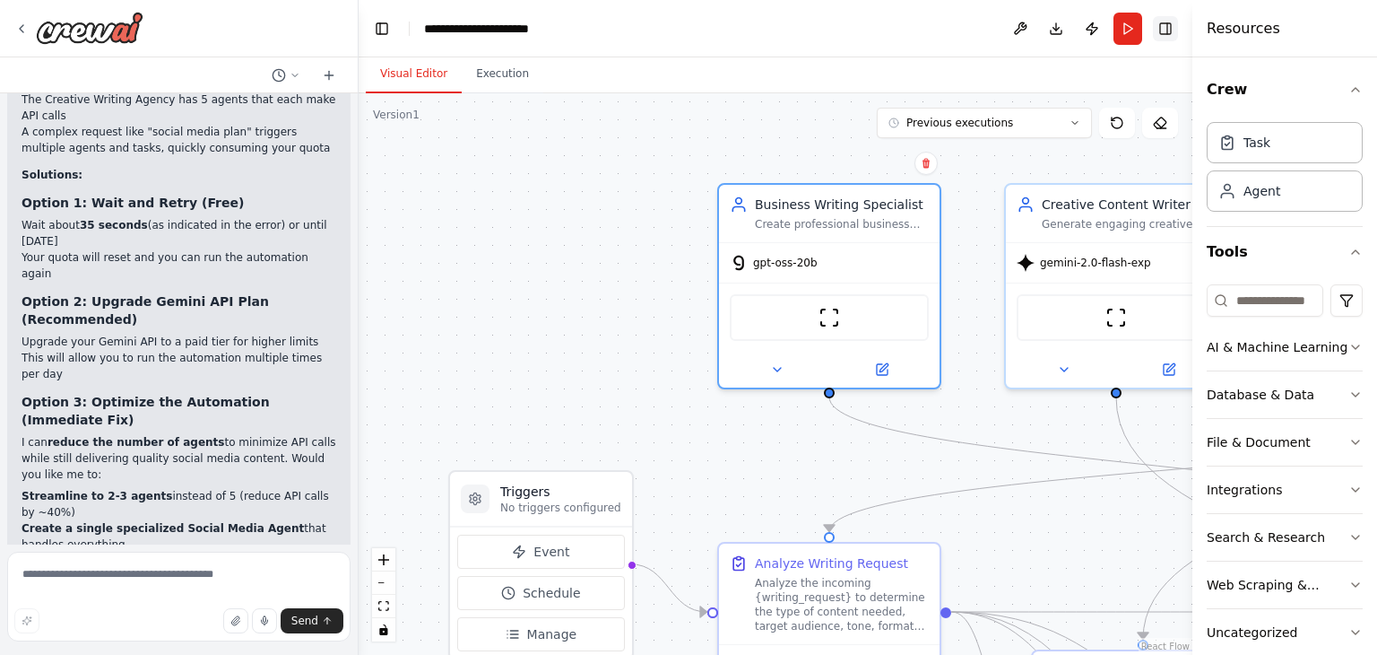
click at [1168, 28] on button "Toggle Right Sidebar" at bounding box center [1165, 28] width 25 height 25
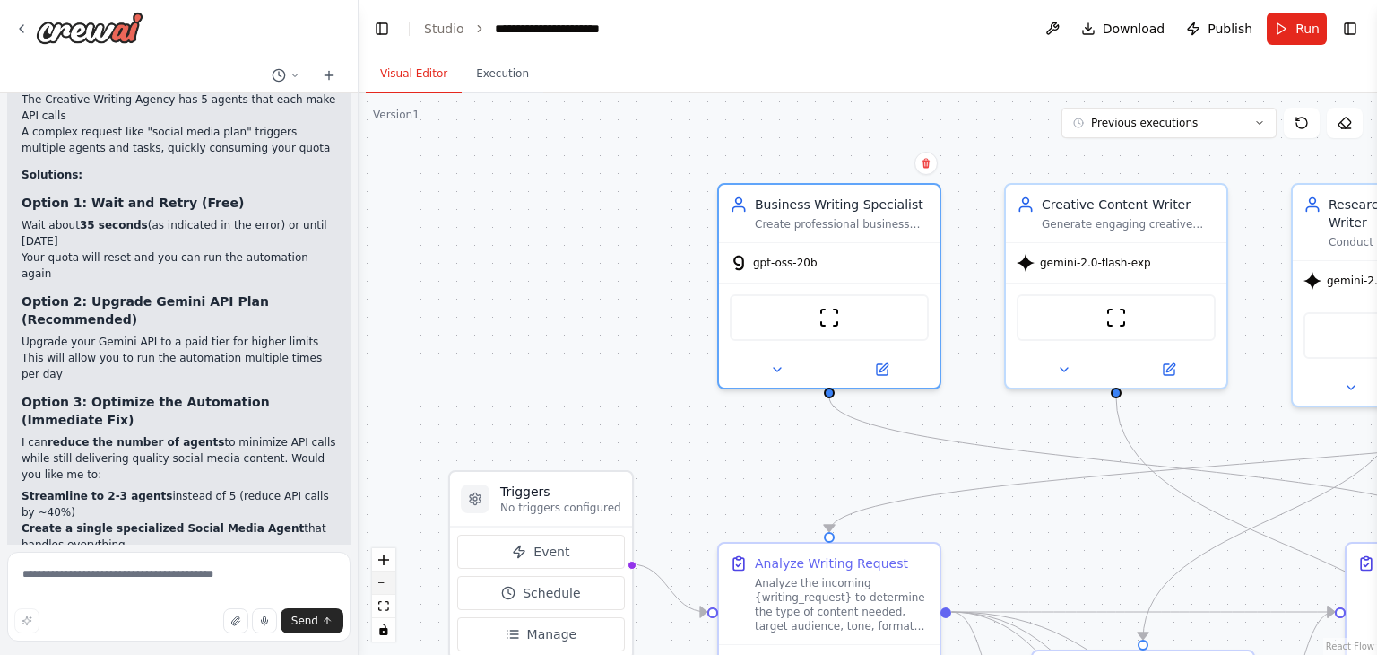
click at [387, 582] on icon "zoom out" at bounding box center [383, 583] width 11 height 2
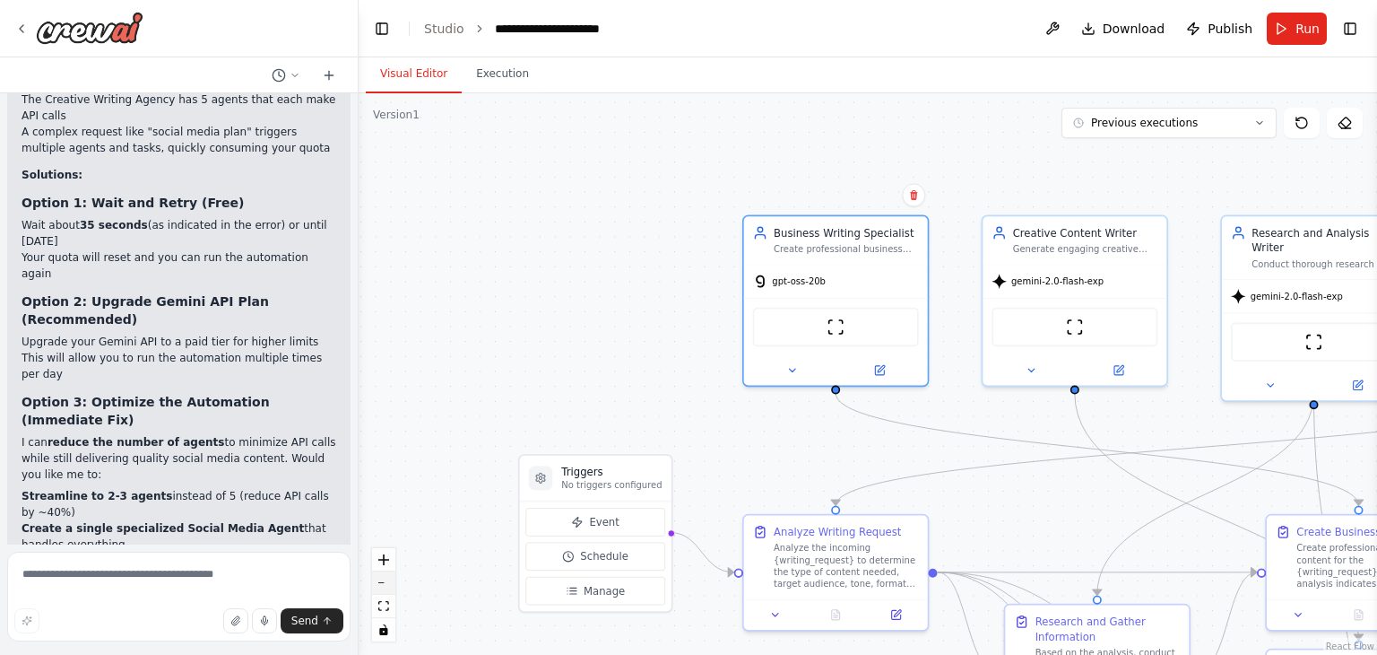
click at [387, 582] on icon "zoom out" at bounding box center [383, 583] width 11 height 2
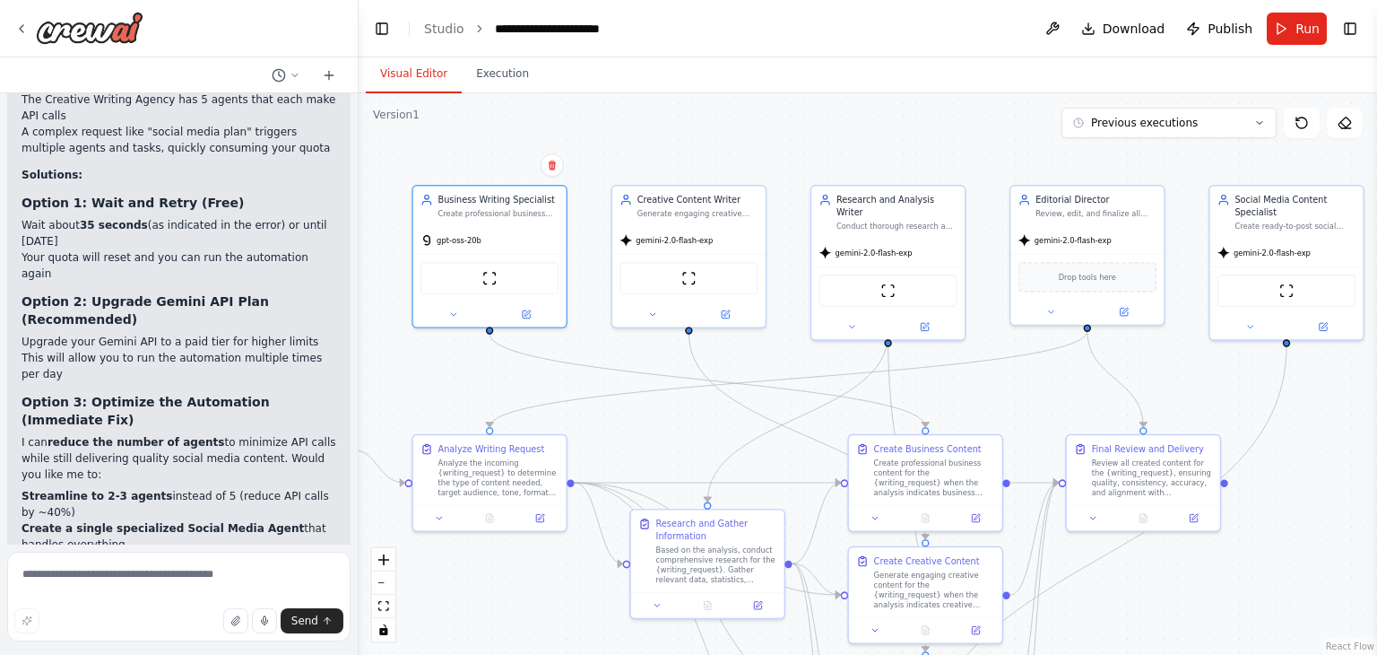
drag, startPoint x: 574, startPoint y: 312, endPoint x: 222, endPoint y: 256, distance: 356.0
click at [222, 256] on div "i want to build a creative writing agency crew that can generate business docum…" at bounding box center [688, 327] width 1377 height 655
click at [385, 560] on icon "zoom in" at bounding box center [383, 559] width 11 height 11
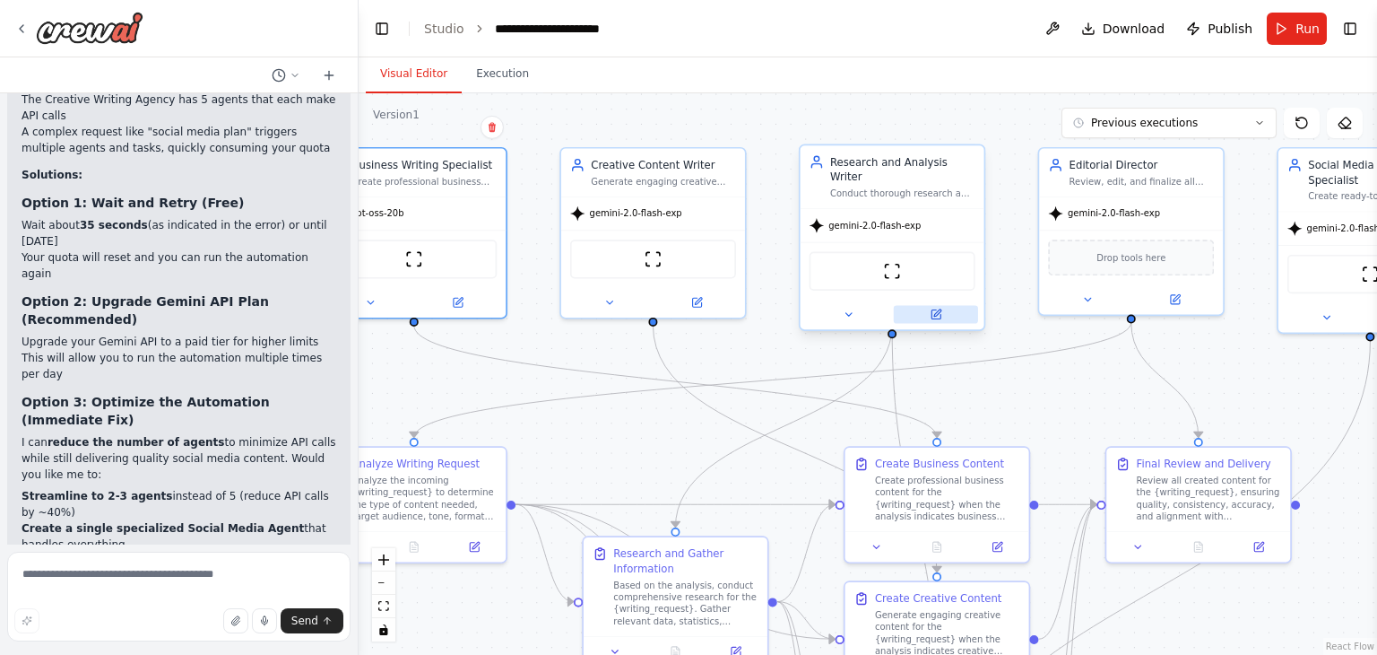
click at [940, 308] on icon at bounding box center [936, 314] width 12 height 12
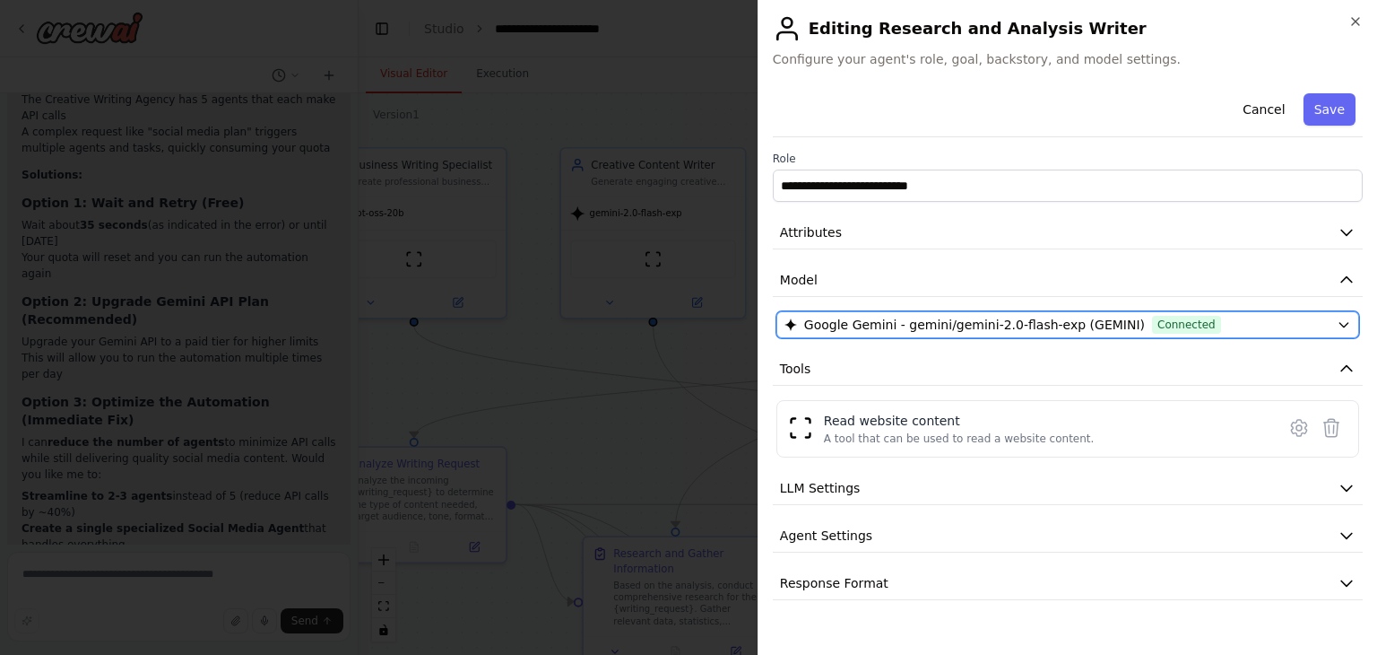
click at [1309, 323] on div "Google Gemini - gemini/gemini-2.0-flash-exp (GEMINI) Connected" at bounding box center [1057, 325] width 545 height 18
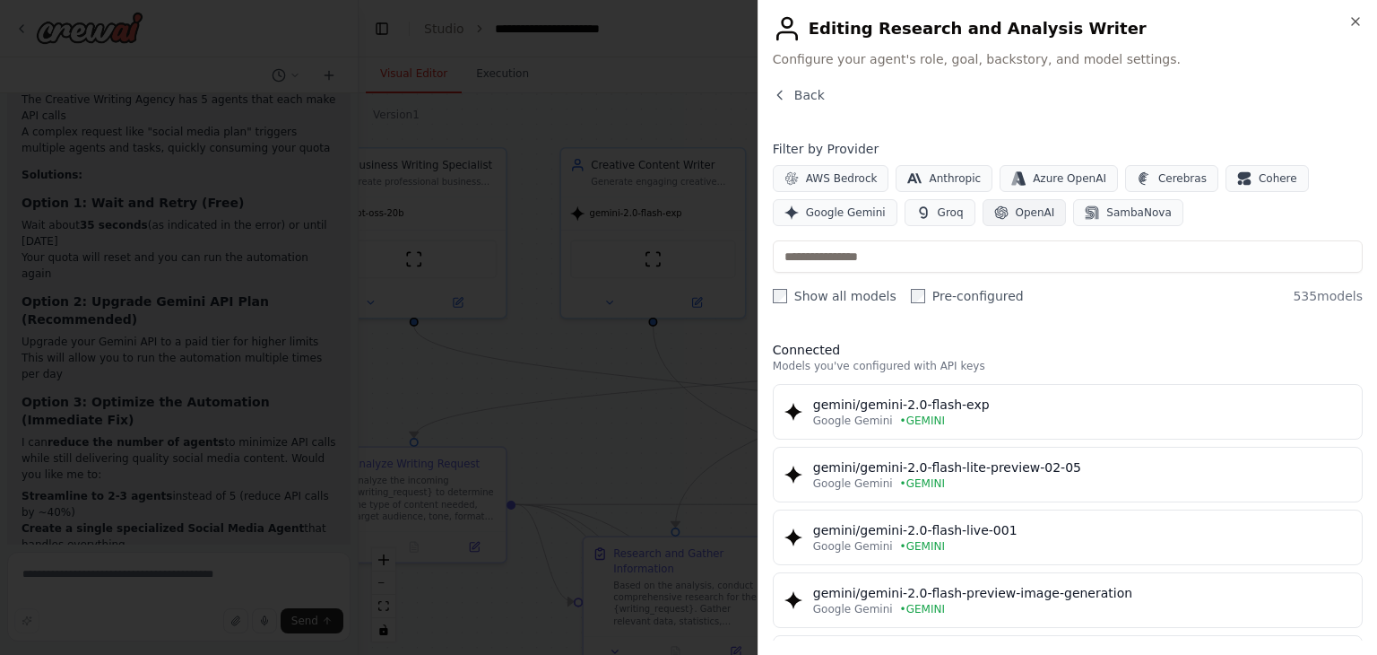
click at [1018, 217] on span "OpenAI" at bounding box center [1035, 212] width 39 height 14
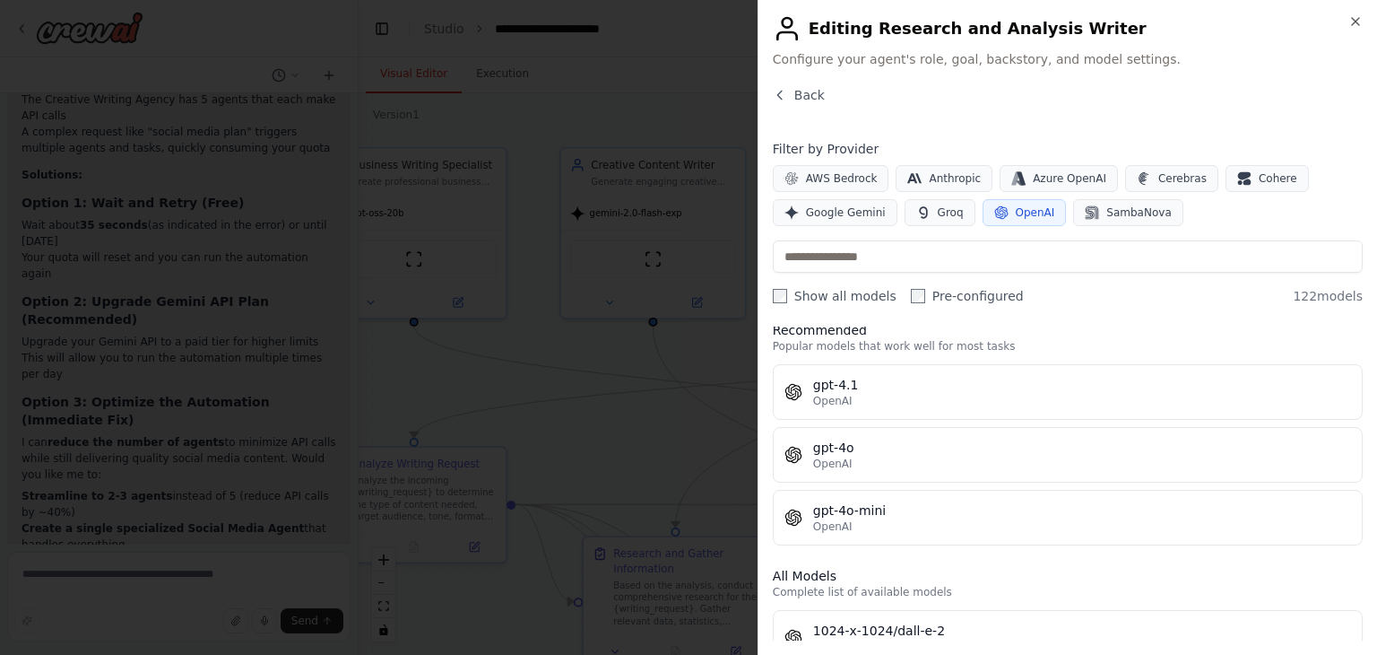
scroll to position [0, 0]
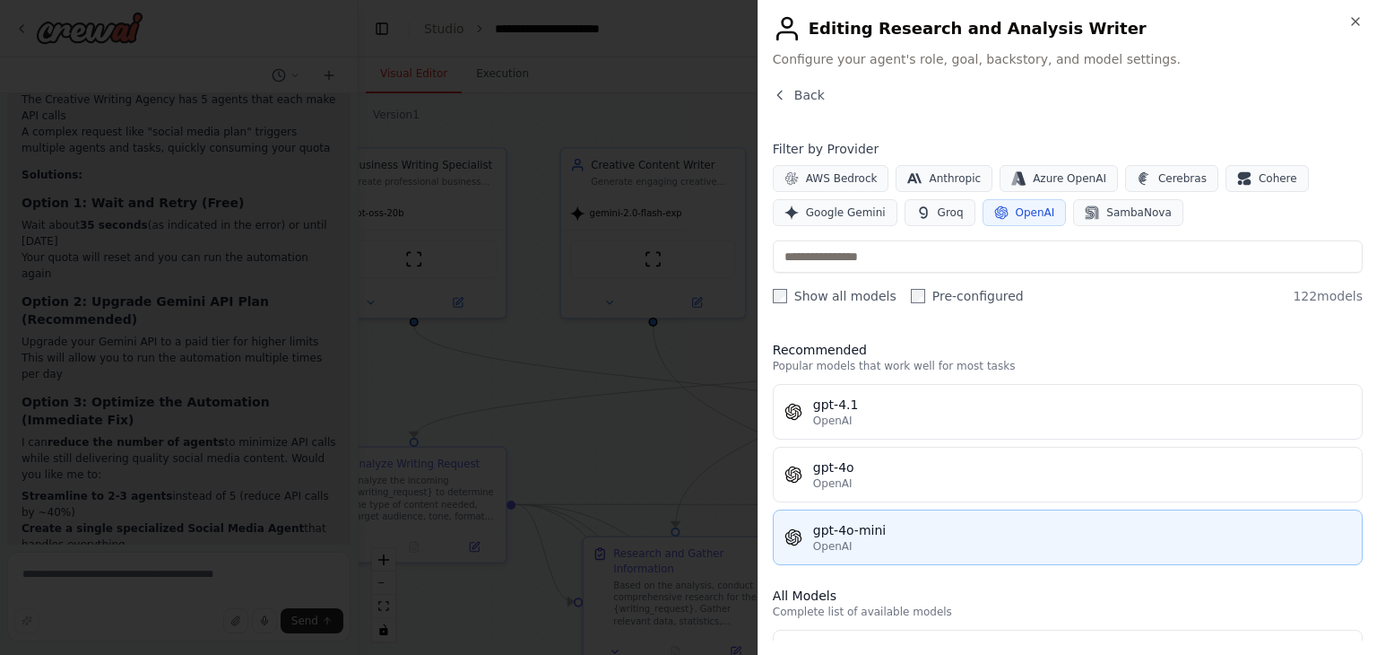
click at [934, 531] on div "gpt-4o-mini" at bounding box center [1082, 530] width 538 height 18
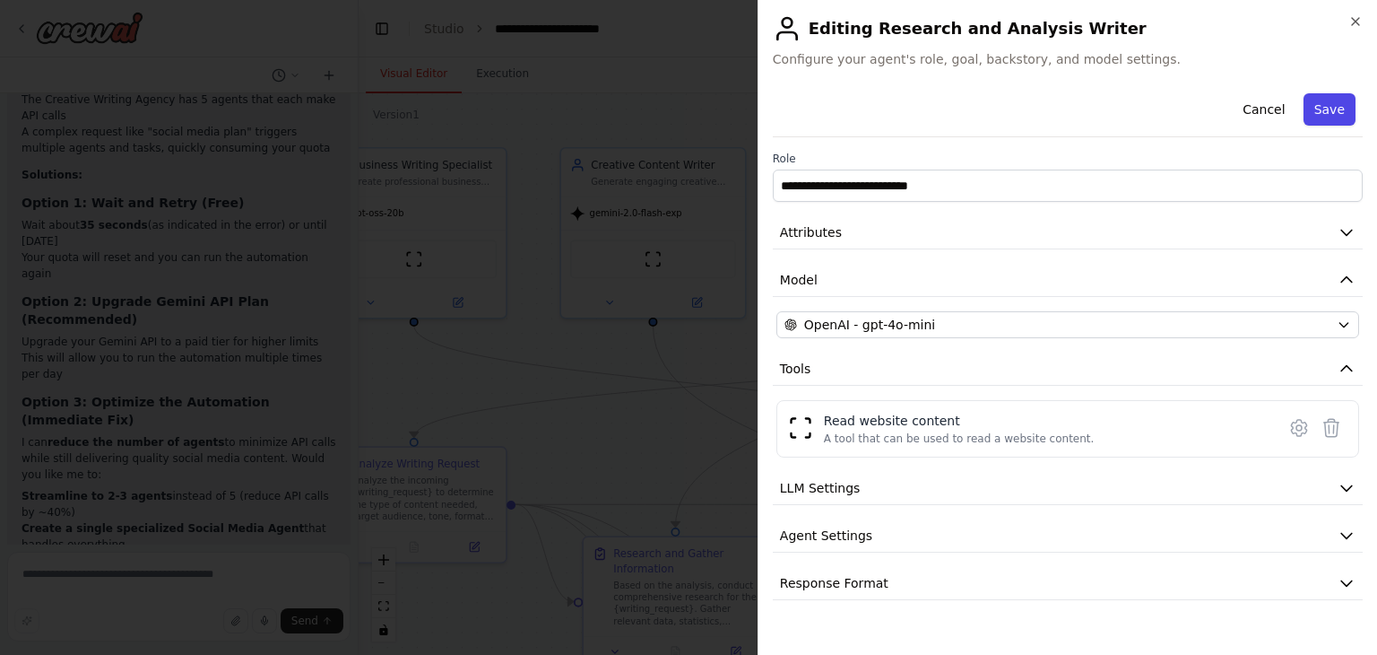
click at [1345, 116] on button "Save" at bounding box center [1330, 109] width 52 height 32
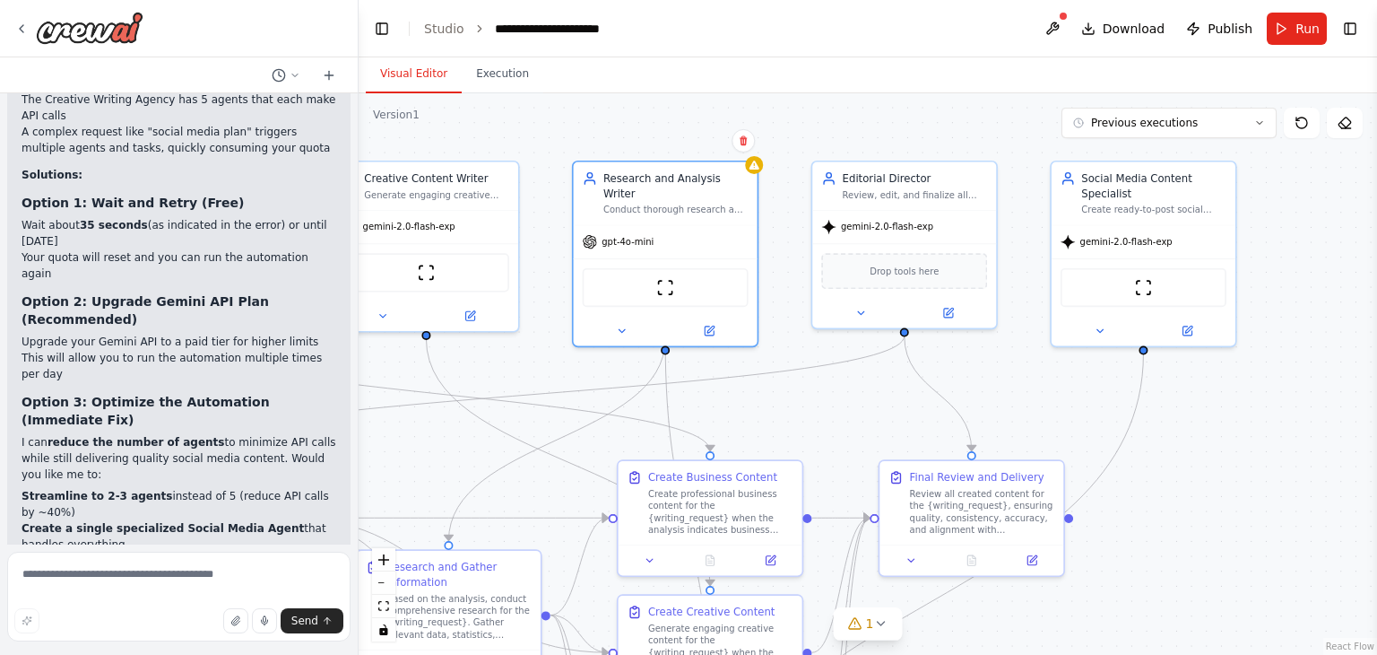
drag, startPoint x: 1245, startPoint y: 352, endPoint x: 1018, endPoint y: 366, distance: 227.3
click at [1018, 366] on div ".deletable-edge-delete-btn { width: 20px; height: 20px; border: 0px solid #ffff…" at bounding box center [868, 373] width 1019 height 561
click at [1116, 248] on div "gemini-2.0-flash-exp" at bounding box center [1144, 238] width 184 height 33
click at [1191, 324] on icon at bounding box center [1188, 326] width 7 height 7
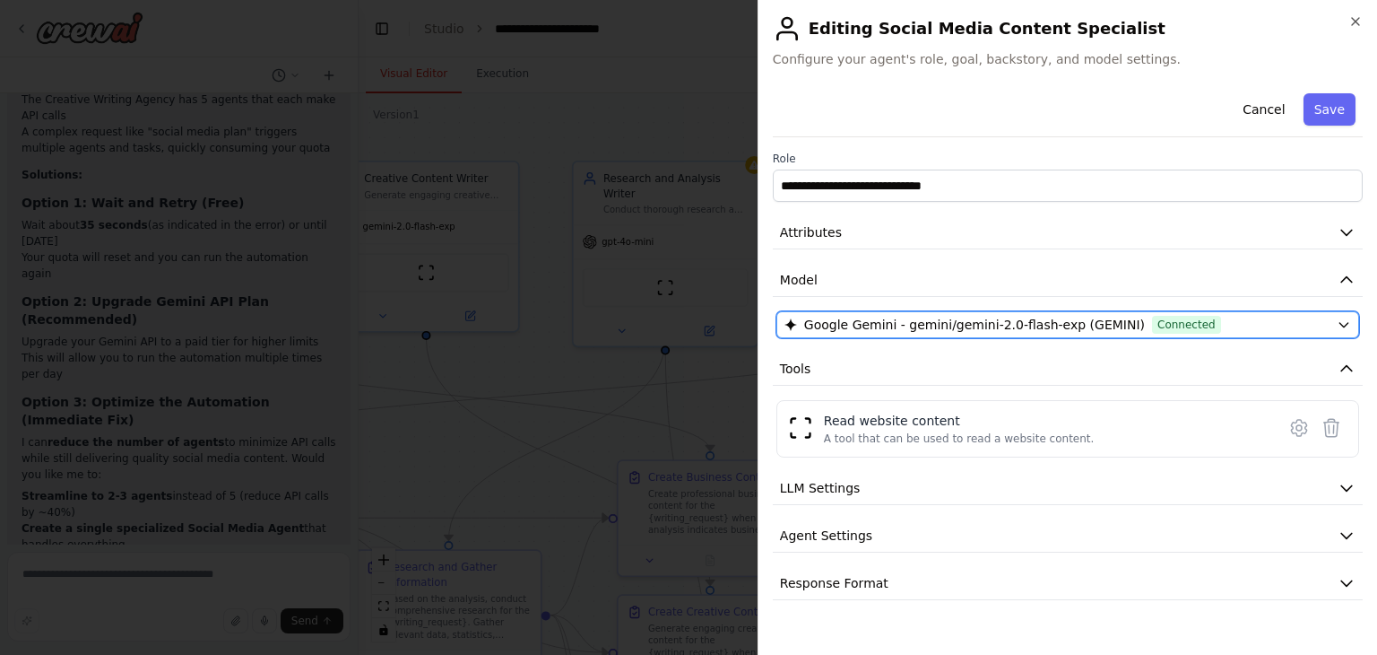
click at [1267, 327] on div "Google Gemini - gemini/gemini-2.0-flash-exp (GEMINI) Connected" at bounding box center [1057, 325] width 545 height 18
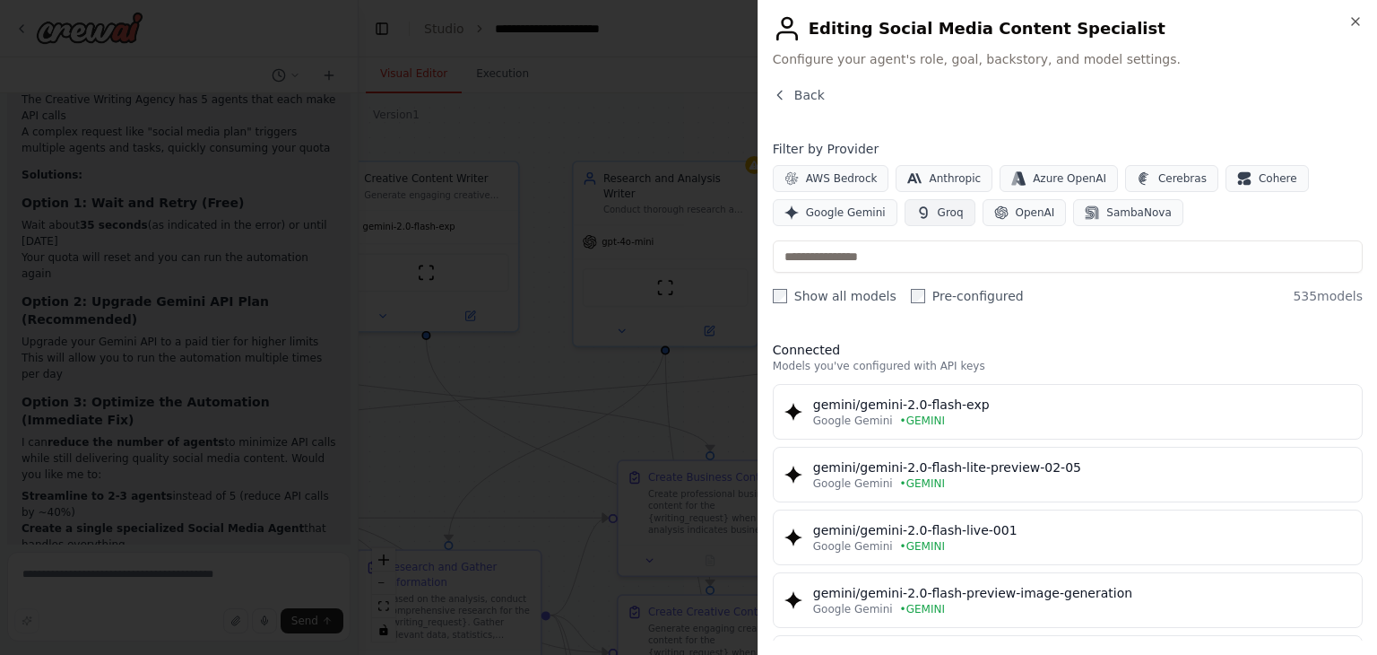
click at [938, 213] on span "Groq" at bounding box center [951, 212] width 26 height 14
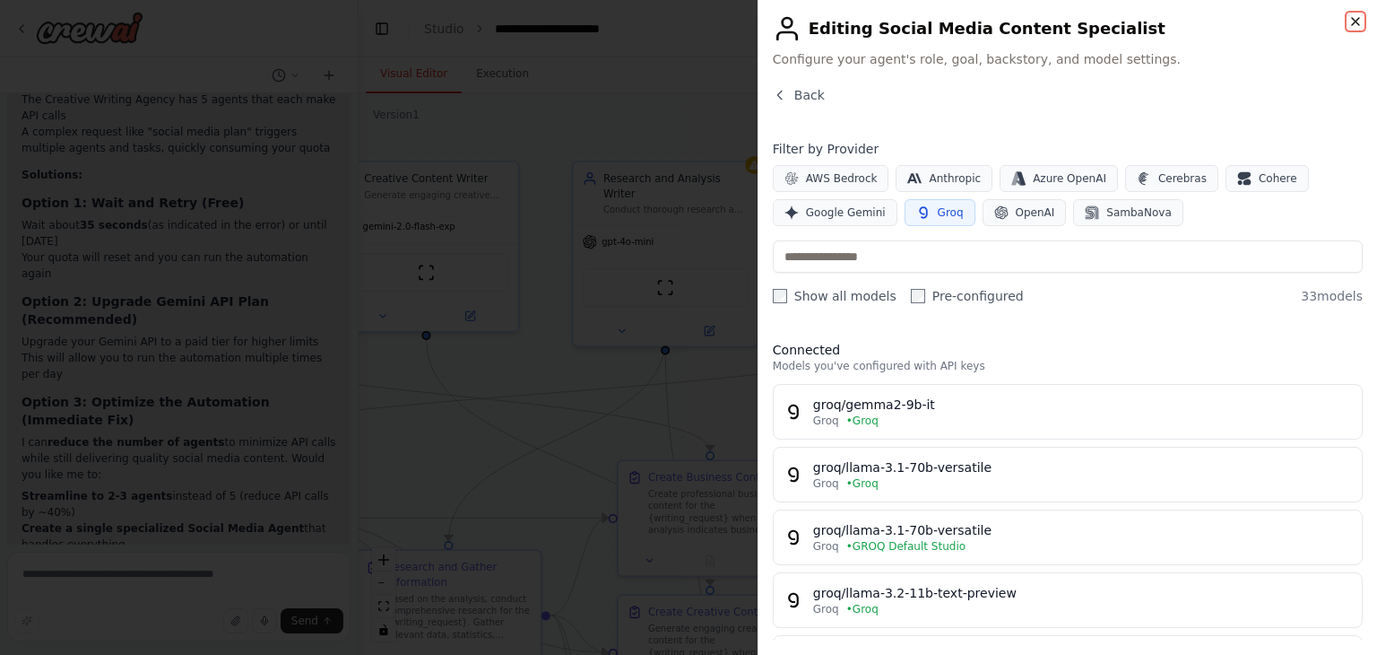
click at [1359, 26] on icon "button" at bounding box center [1356, 21] width 14 height 14
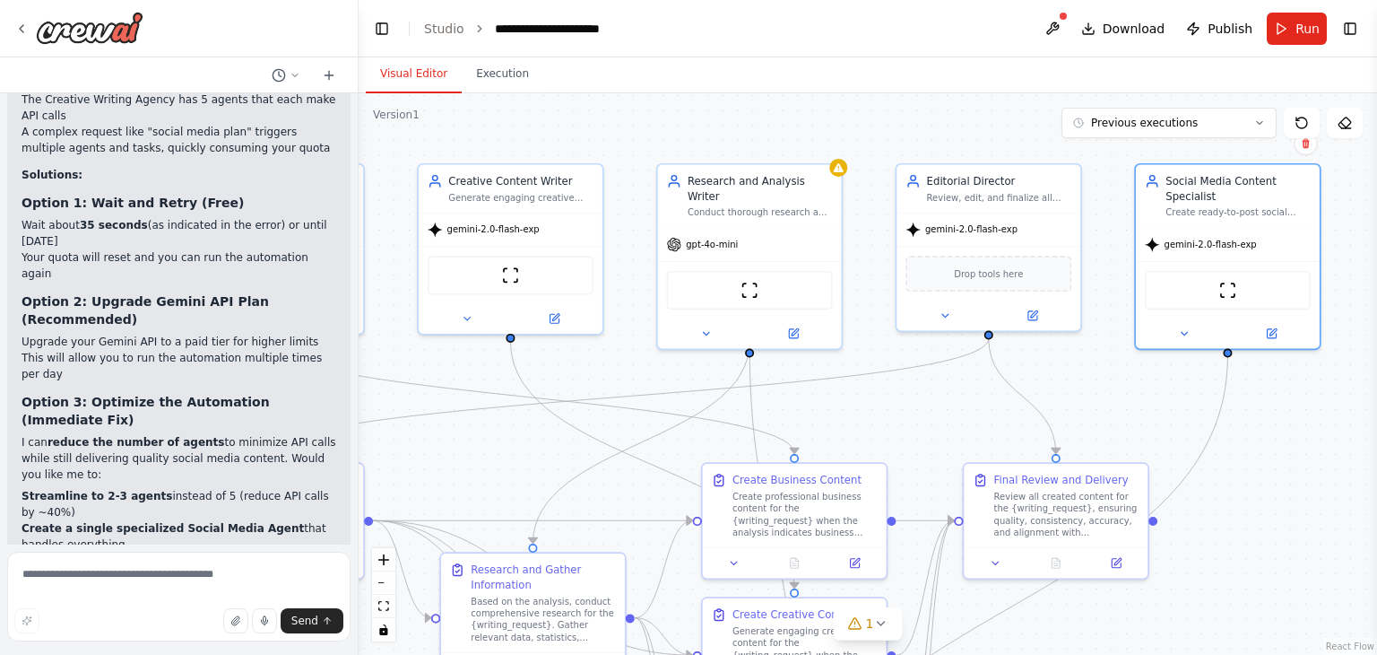
drag, startPoint x: 1292, startPoint y: 440, endPoint x: 1376, endPoint y: 443, distance: 84.3
click at [1376, 443] on div "i want to build a creative writing agency crew that can generate business docum…" at bounding box center [688, 327] width 1377 height 655
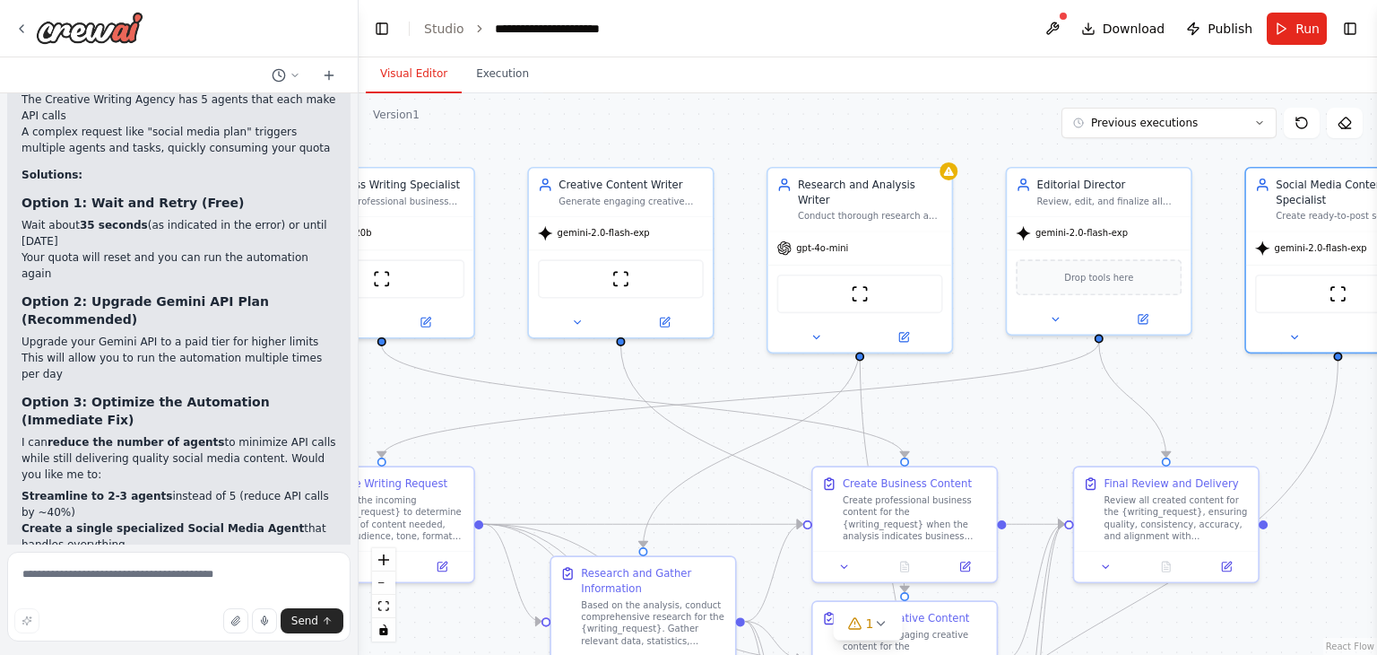
drag, startPoint x: 1266, startPoint y: 475, endPoint x: 1376, endPoint y: 479, distance: 110.4
click at [1376, 479] on div "i want to build a creative writing agency crew that can generate business docum…" at bounding box center [688, 327] width 1377 height 655
click at [659, 317] on icon at bounding box center [665, 319] width 12 height 12
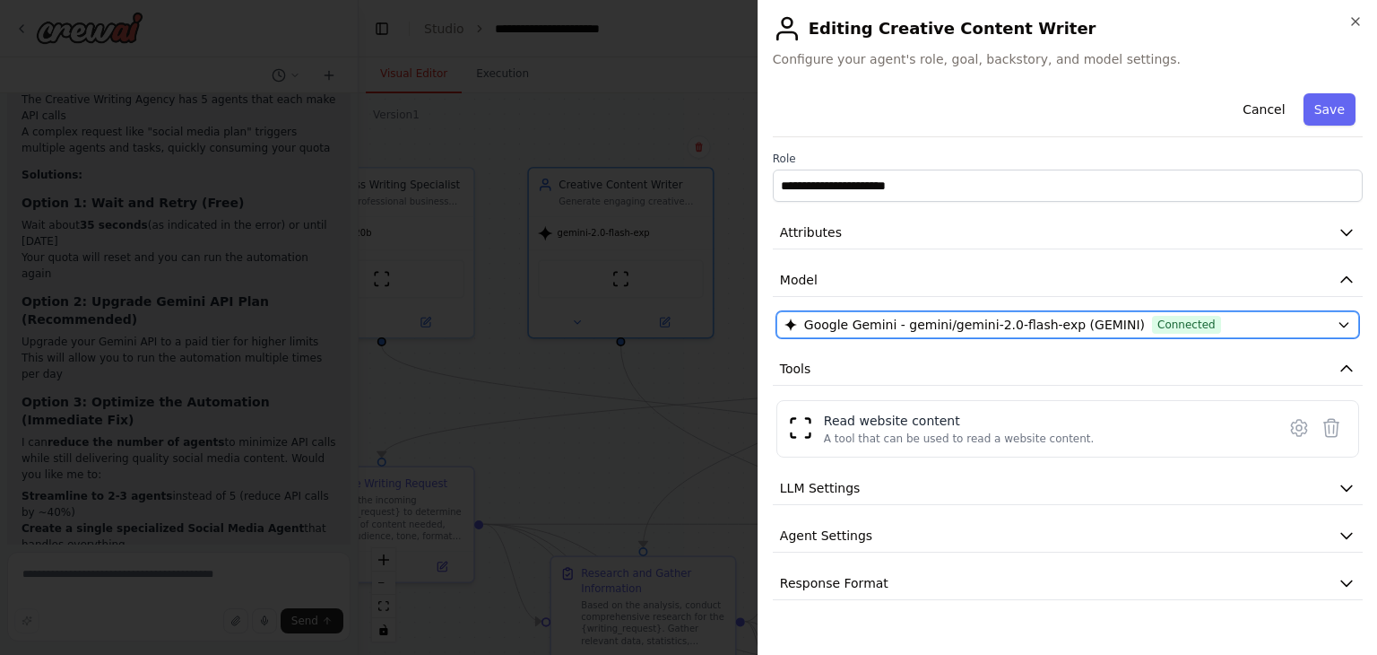
click at [1275, 316] on div "Google Gemini - gemini/gemini-2.0-flash-exp (GEMINI) Connected" at bounding box center [1057, 325] width 545 height 18
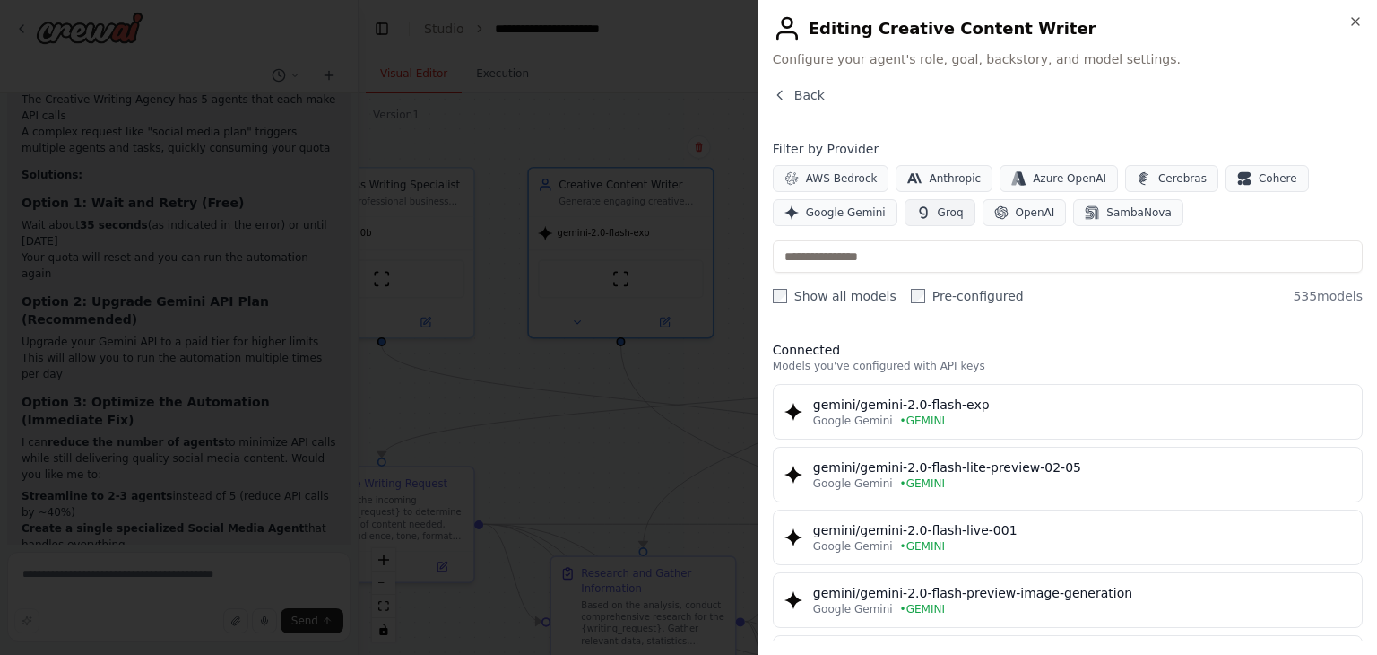
click at [947, 213] on span "Groq" at bounding box center [951, 212] width 26 height 14
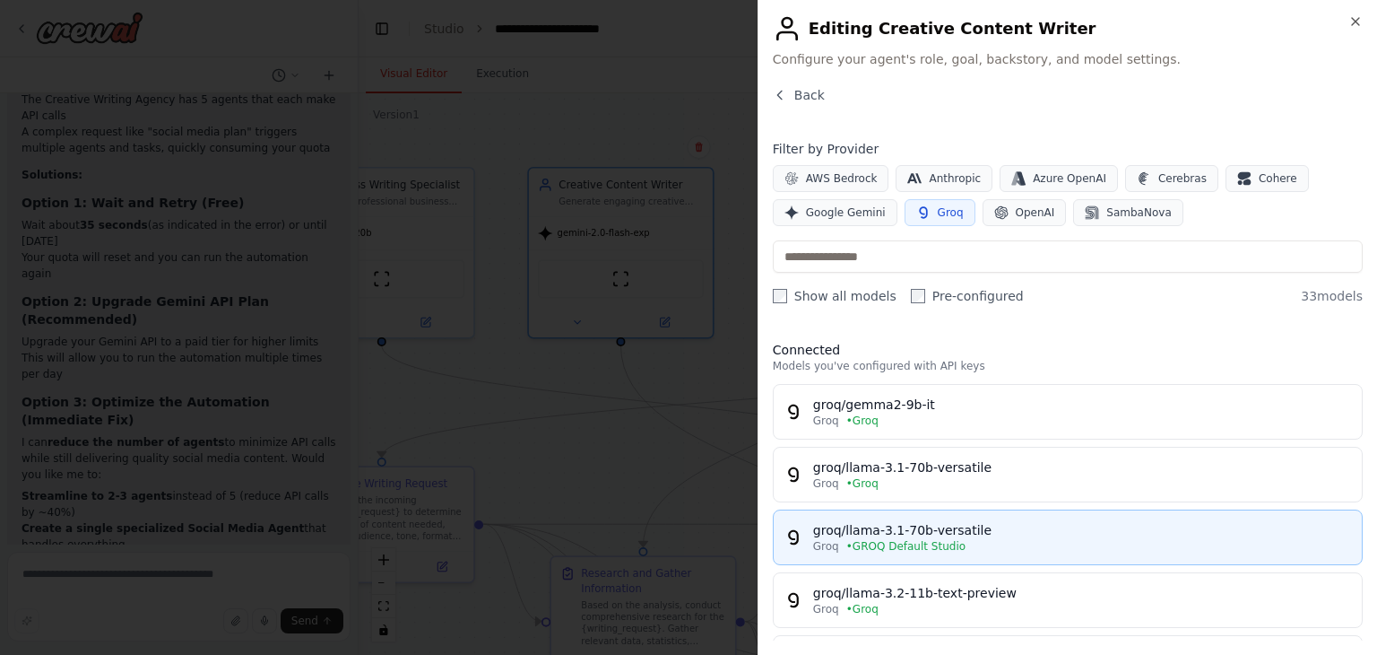
click at [989, 539] on div "Groq • GROQ Default Studio" at bounding box center [1082, 546] width 538 height 14
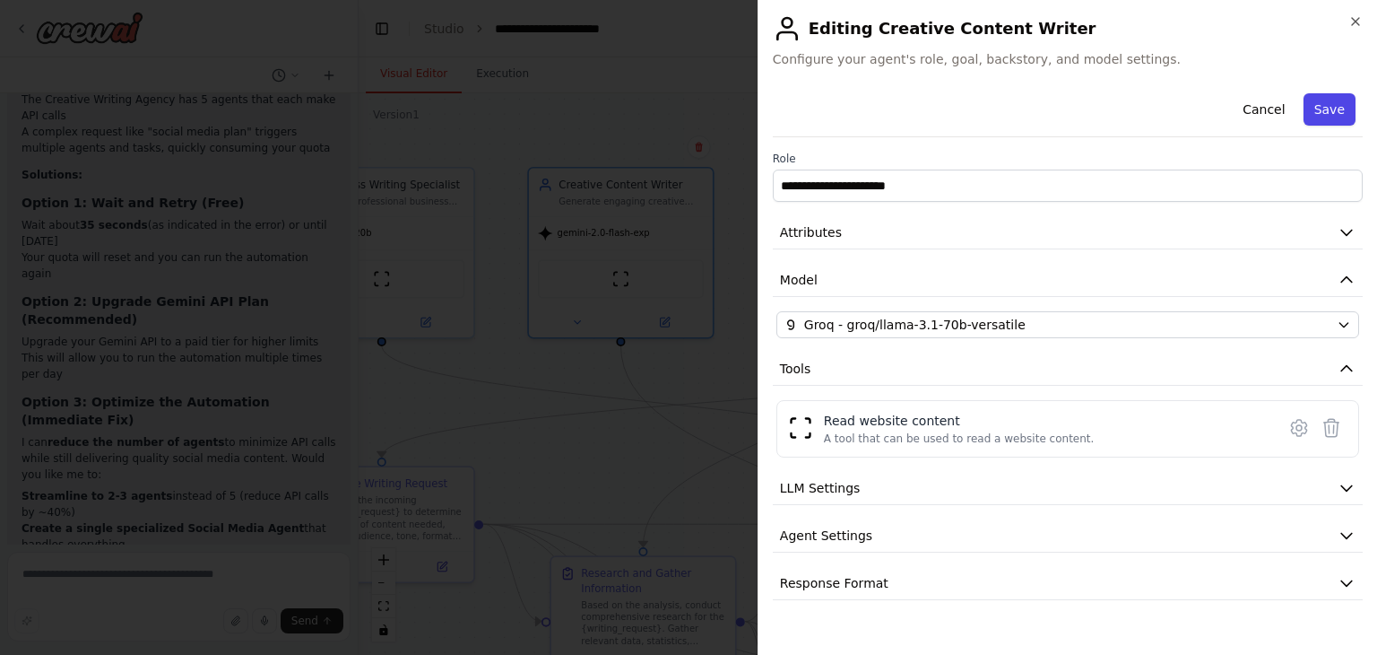
click at [1317, 104] on button "Save" at bounding box center [1330, 109] width 52 height 32
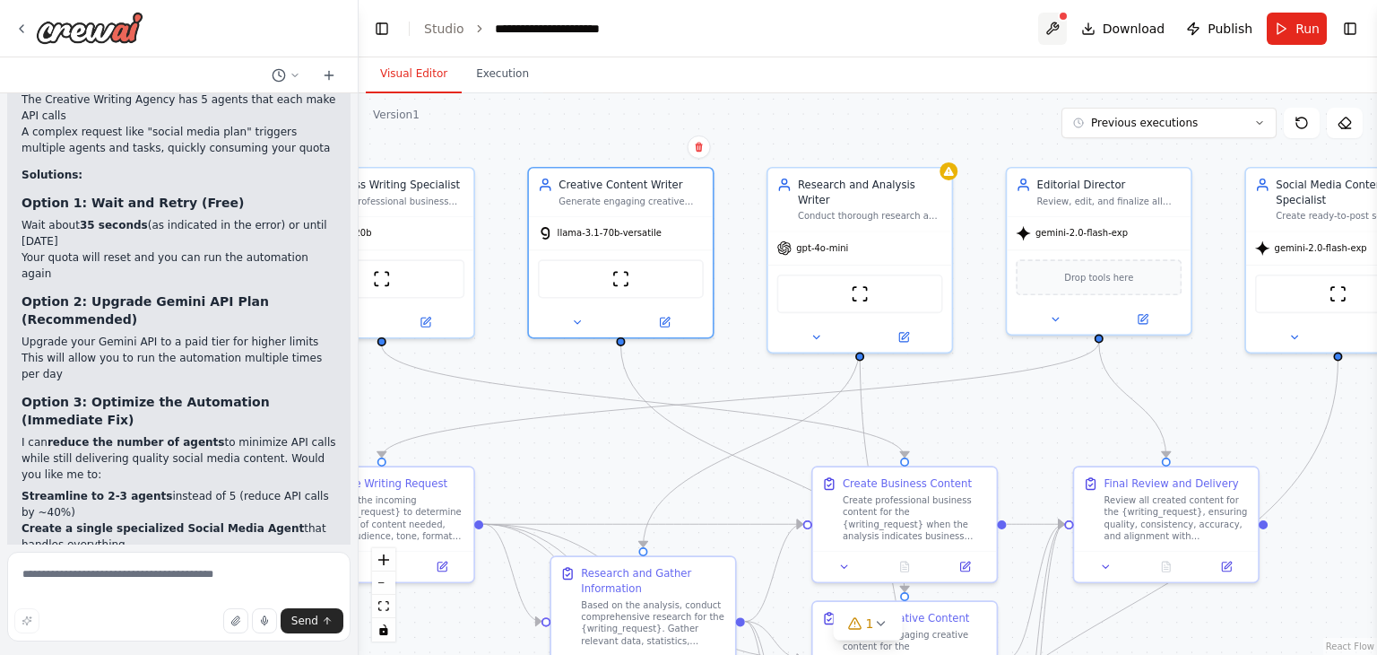
click at [1056, 19] on button at bounding box center [1052, 29] width 29 height 32
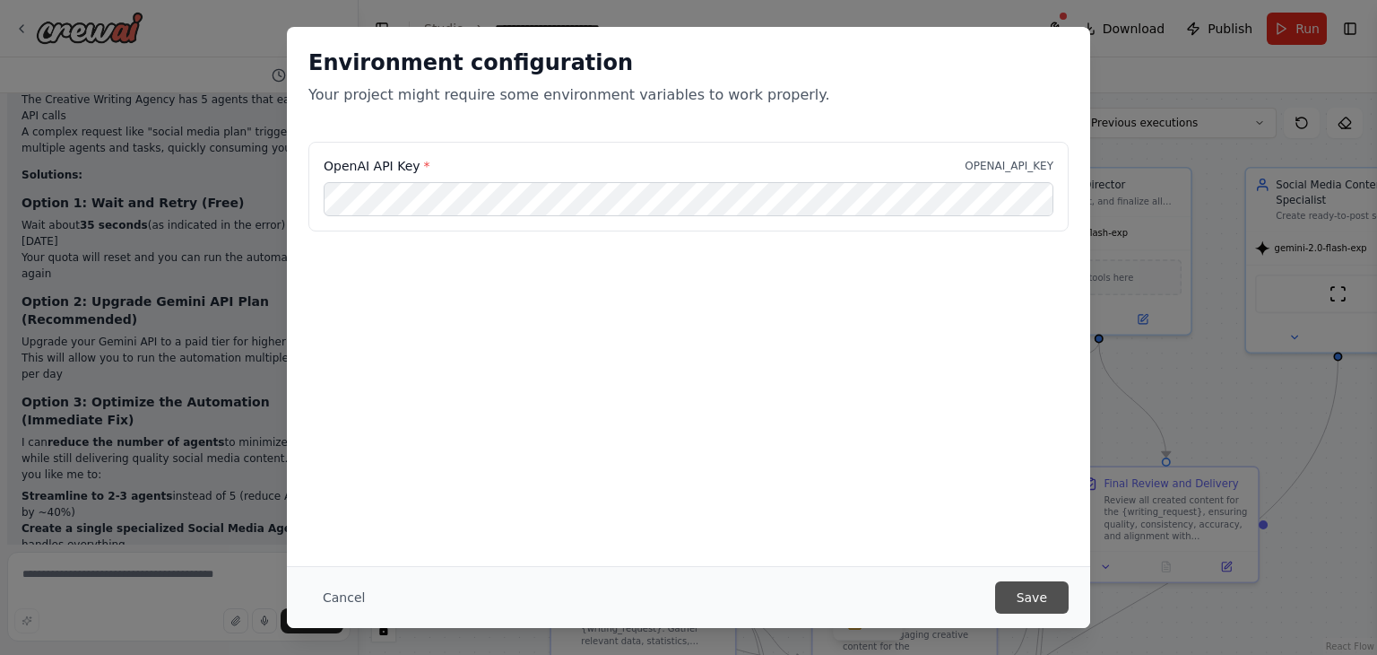
click at [1045, 591] on button "Save" at bounding box center [1032, 597] width 74 height 32
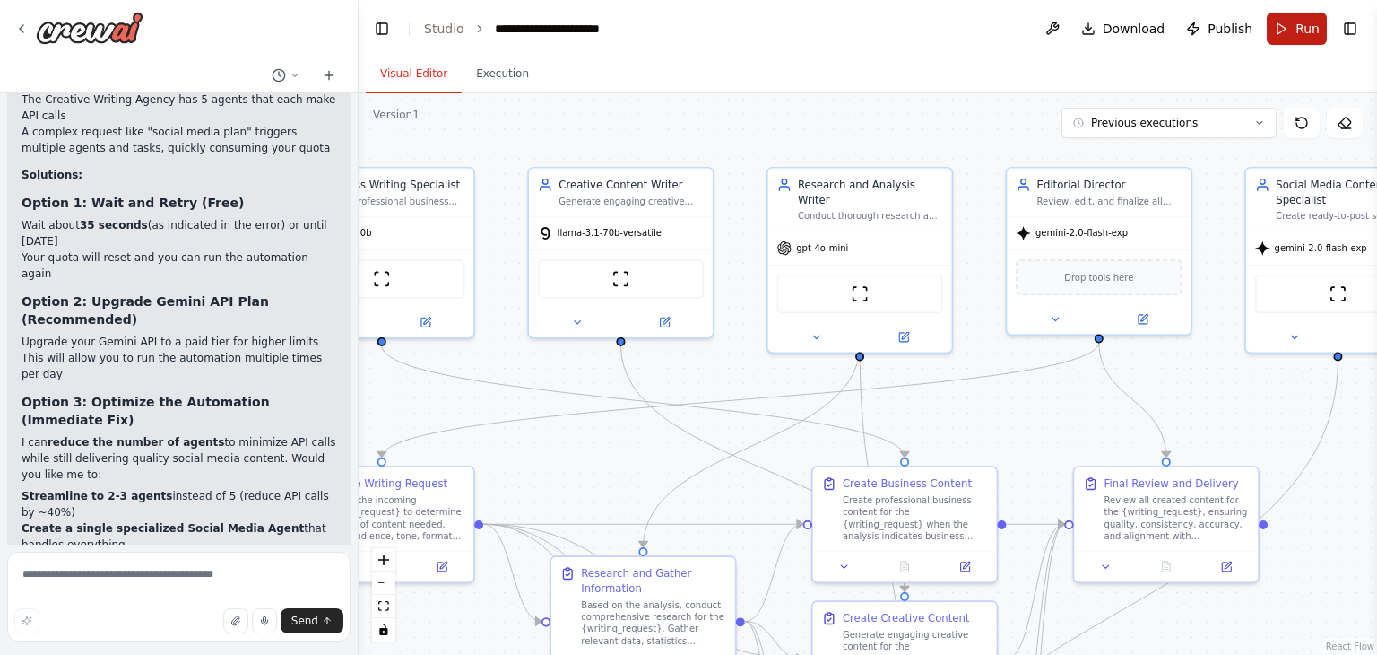
click at [1287, 26] on button "Run" at bounding box center [1297, 29] width 60 height 32
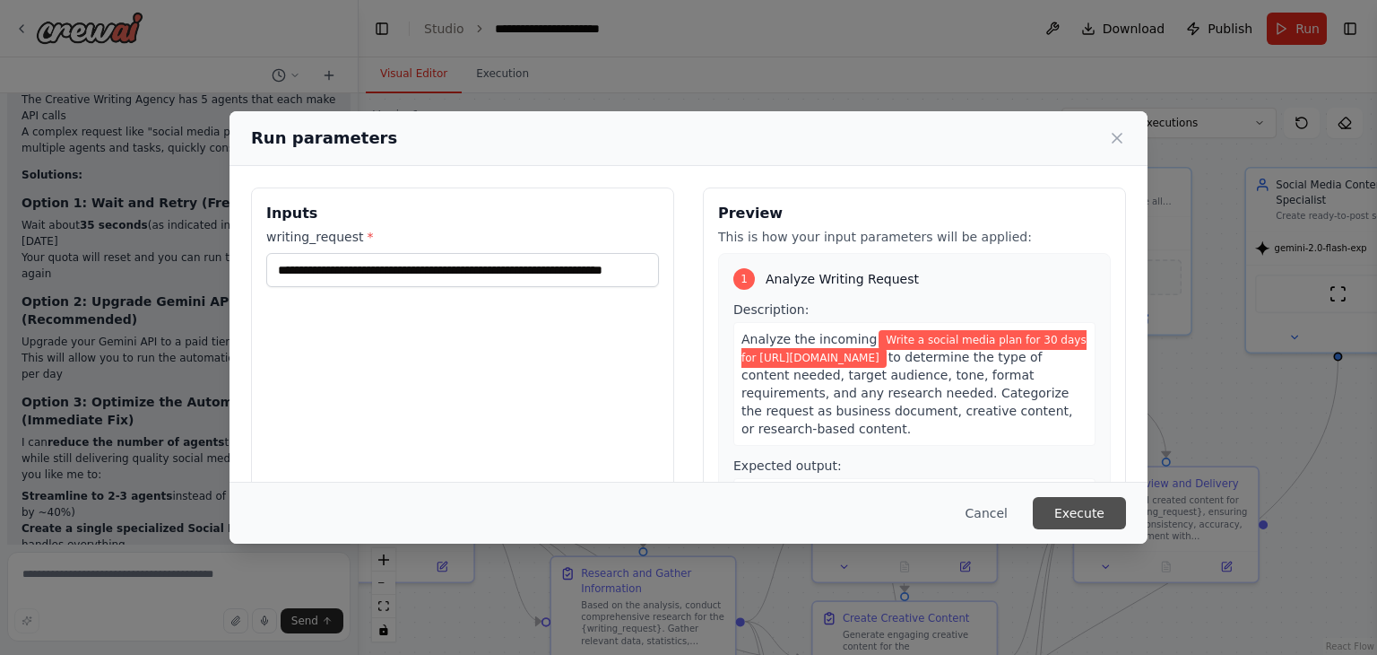
click at [1064, 510] on button "Execute" at bounding box center [1079, 513] width 93 height 32
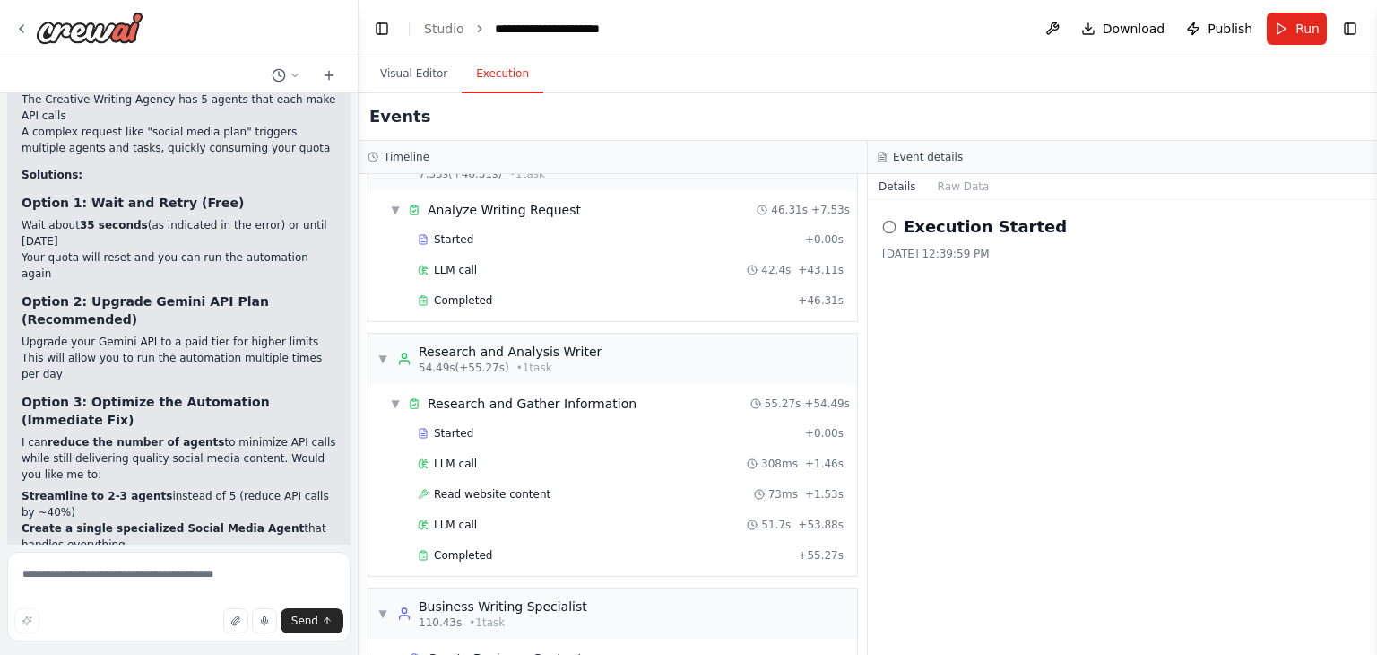
scroll to position [4957, 0]
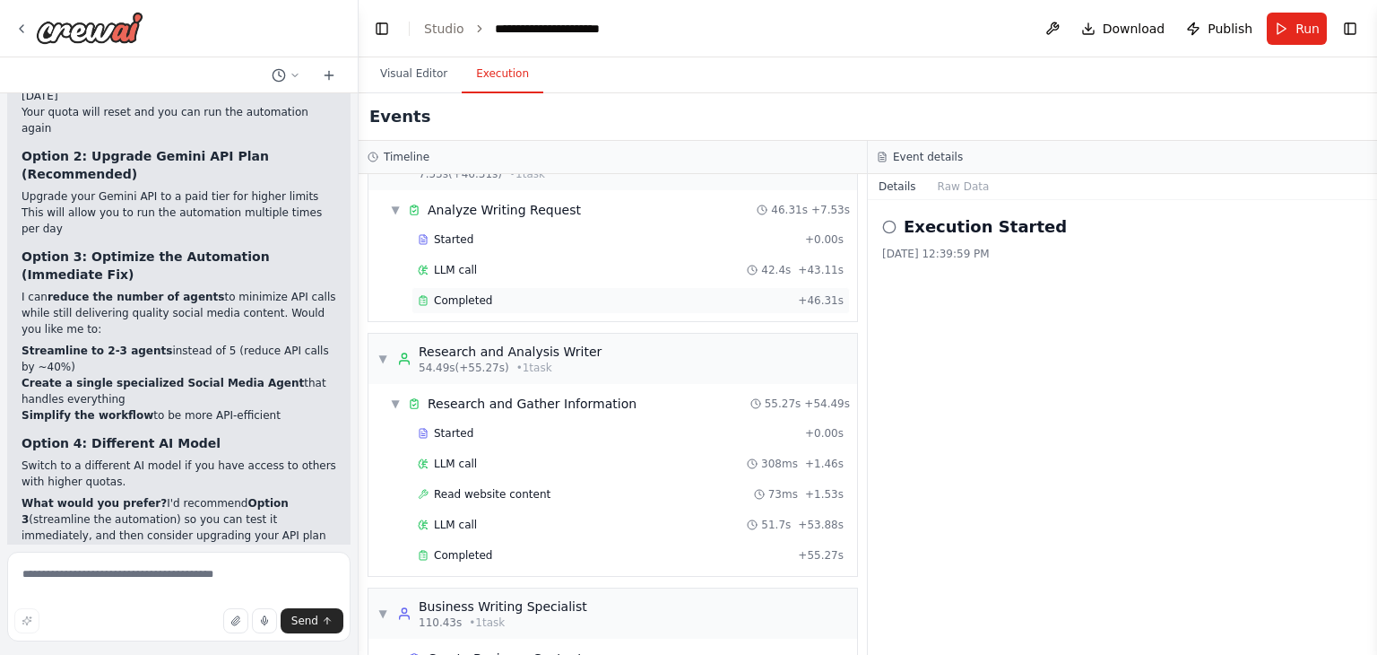
click at [488, 291] on div "Completed + 46.31s" at bounding box center [631, 300] width 438 height 27
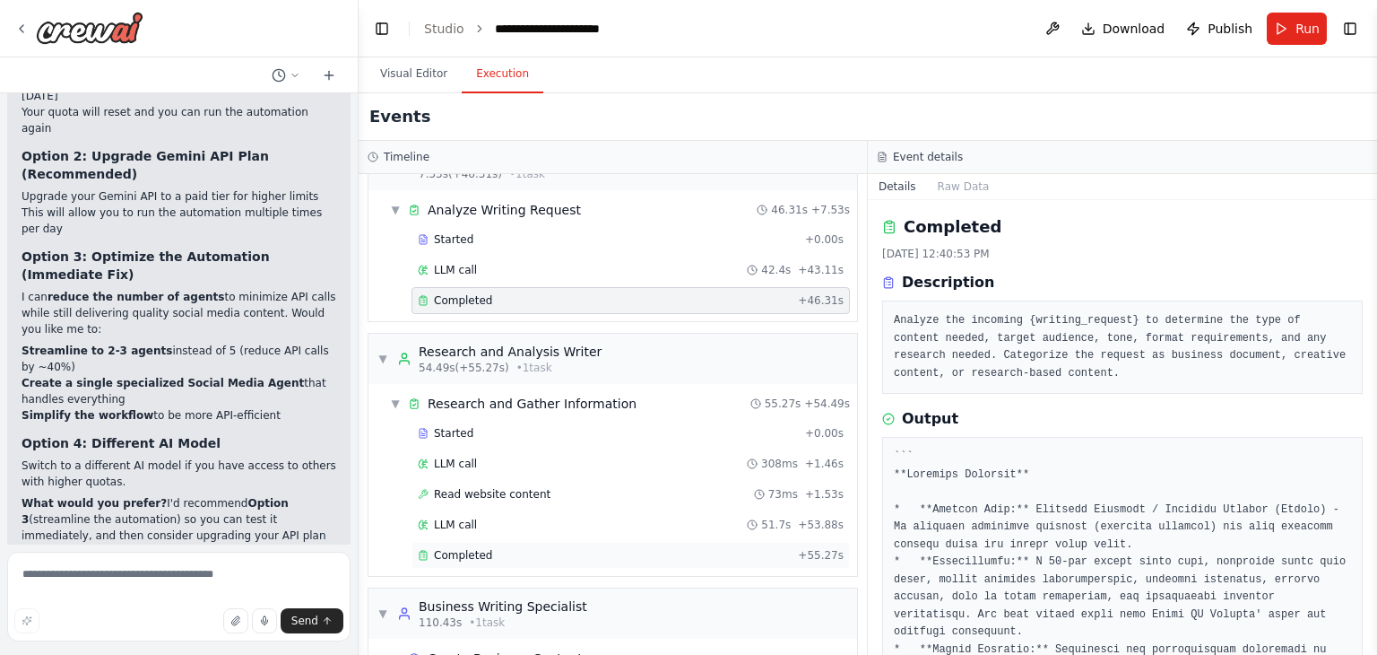
click at [459, 543] on div "Completed + 55.27s" at bounding box center [631, 555] width 438 height 27
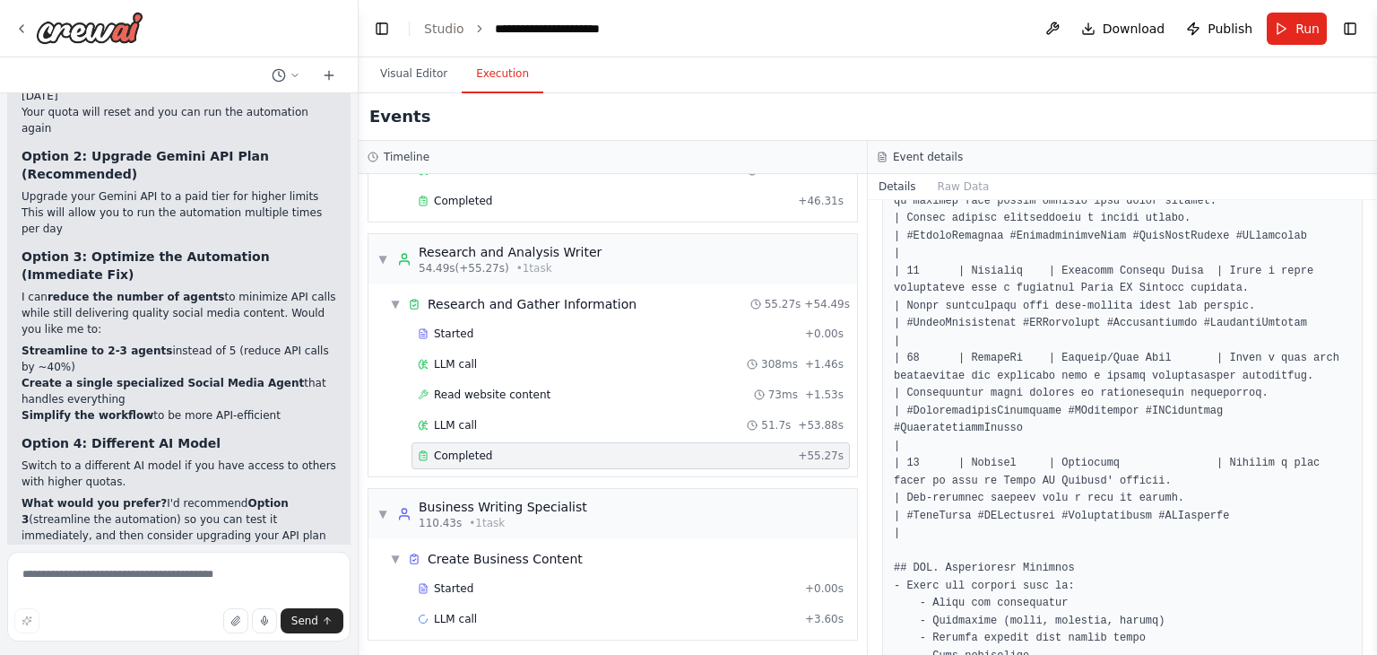
scroll to position [3855, 0]
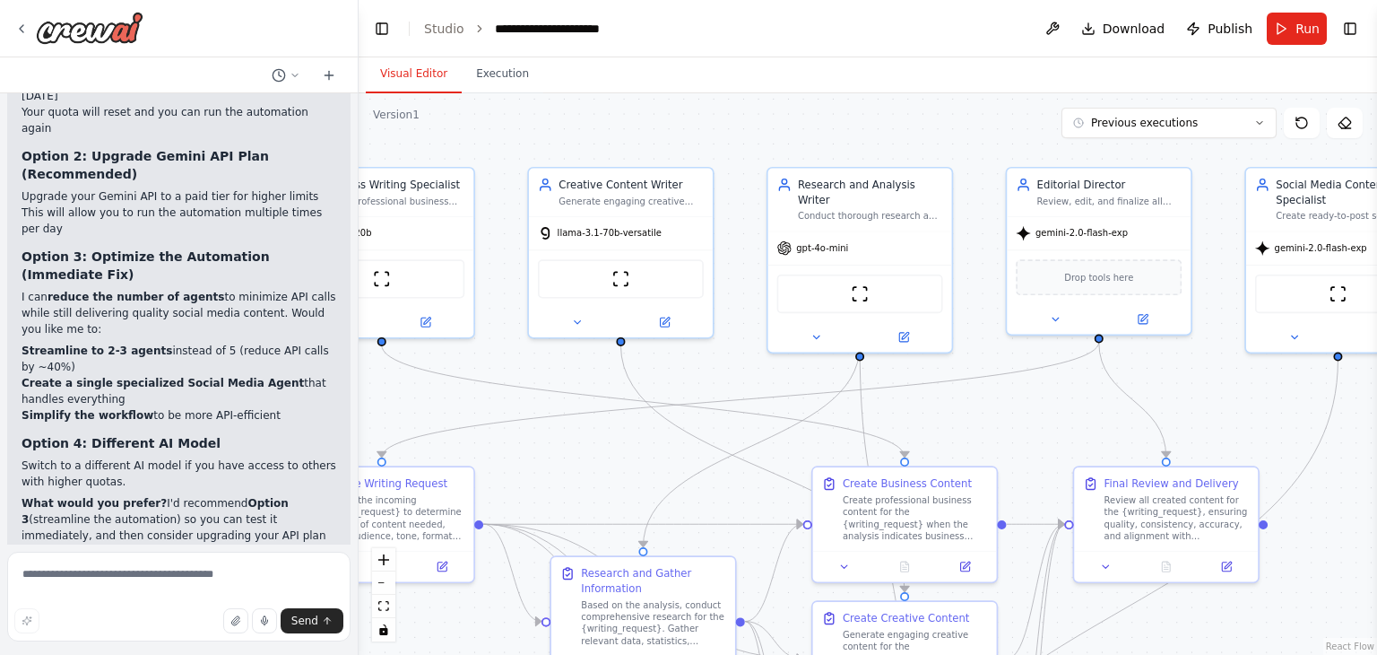
click at [405, 82] on button "Visual Editor" at bounding box center [414, 75] width 96 height 38
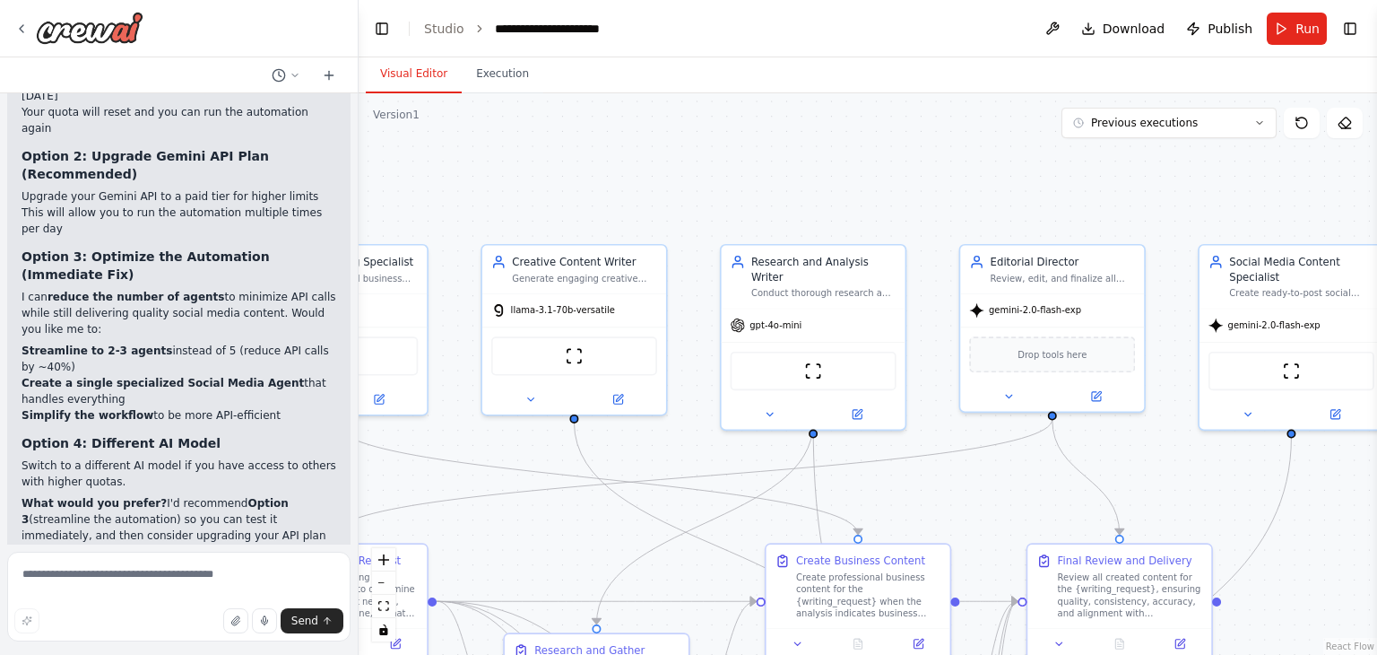
drag, startPoint x: 1354, startPoint y: 550, endPoint x: 1307, endPoint y: 627, distance: 90.1
click at [1307, 627] on div ".deletable-edge-delete-btn { width: 20px; height: 20px; border: 0px solid #ffff…" at bounding box center [868, 373] width 1019 height 561
click at [477, 69] on button "Execution" at bounding box center [503, 75] width 82 height 38
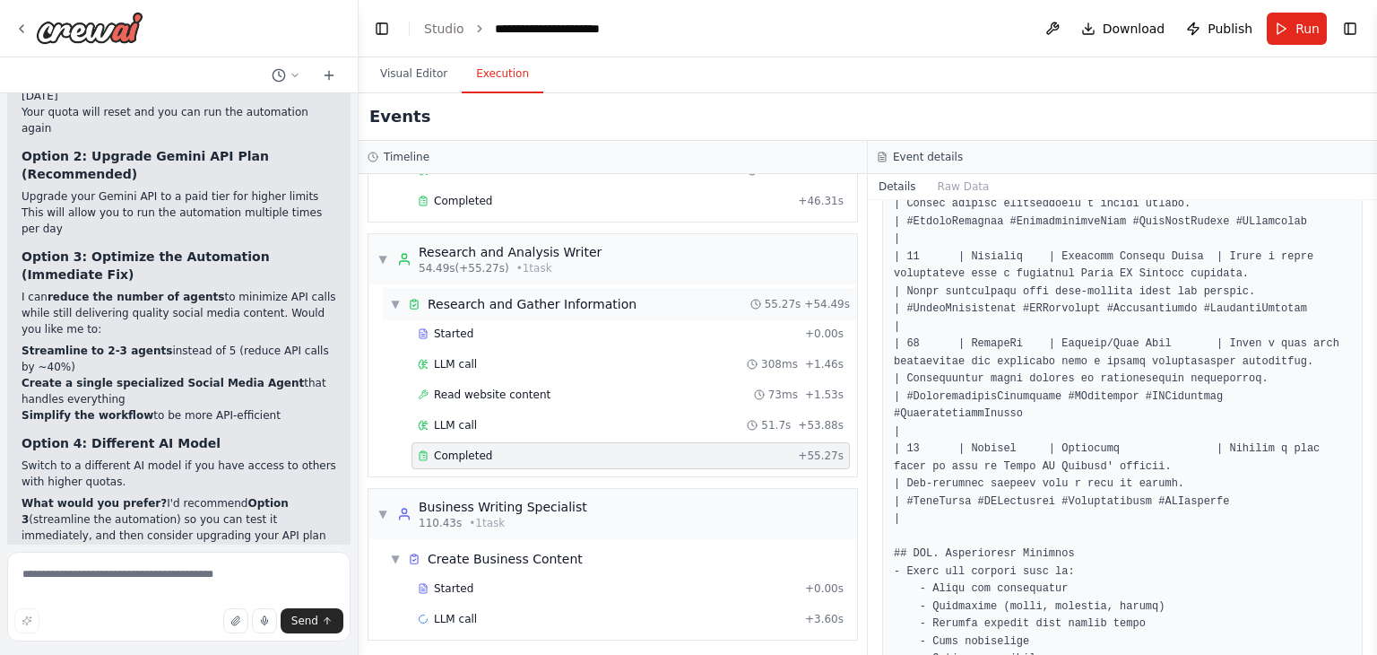
click at [390, 299] on span "▼" at bounding box center [395, 304] width 11 height 14
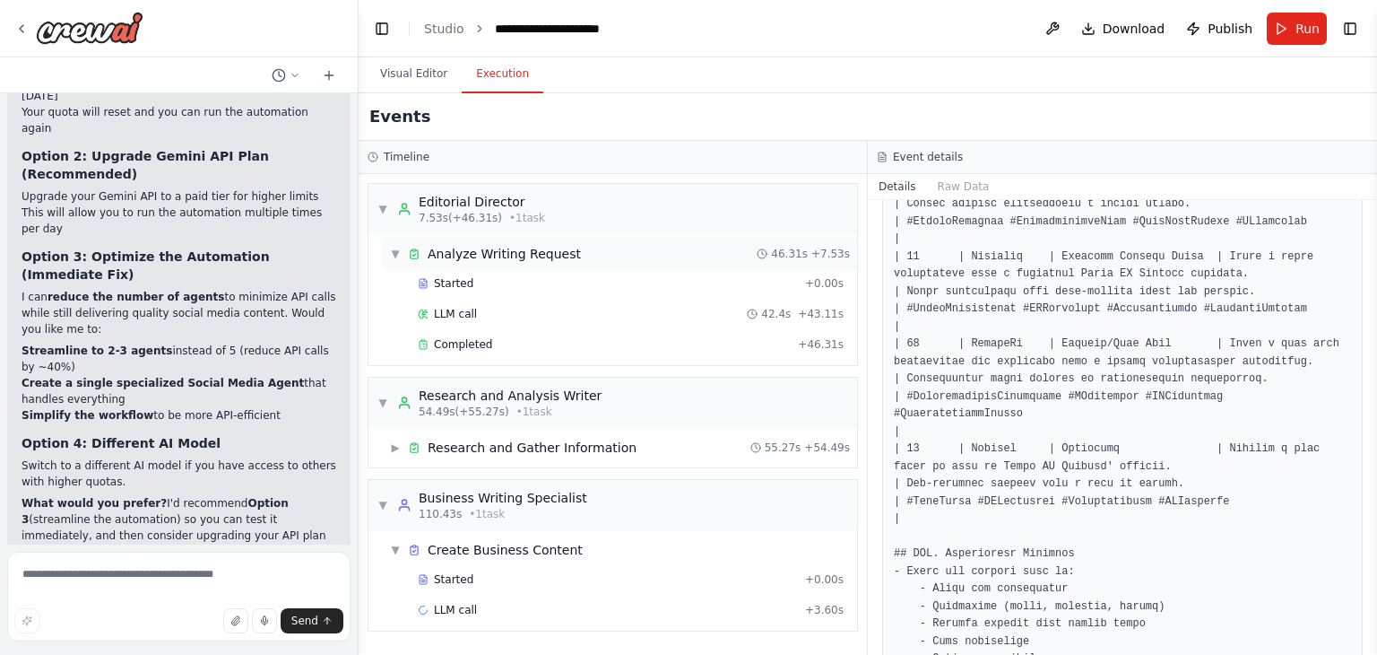
click at [398, 254] on span "▼" at bounding box center [395, 254] width 11 height 14
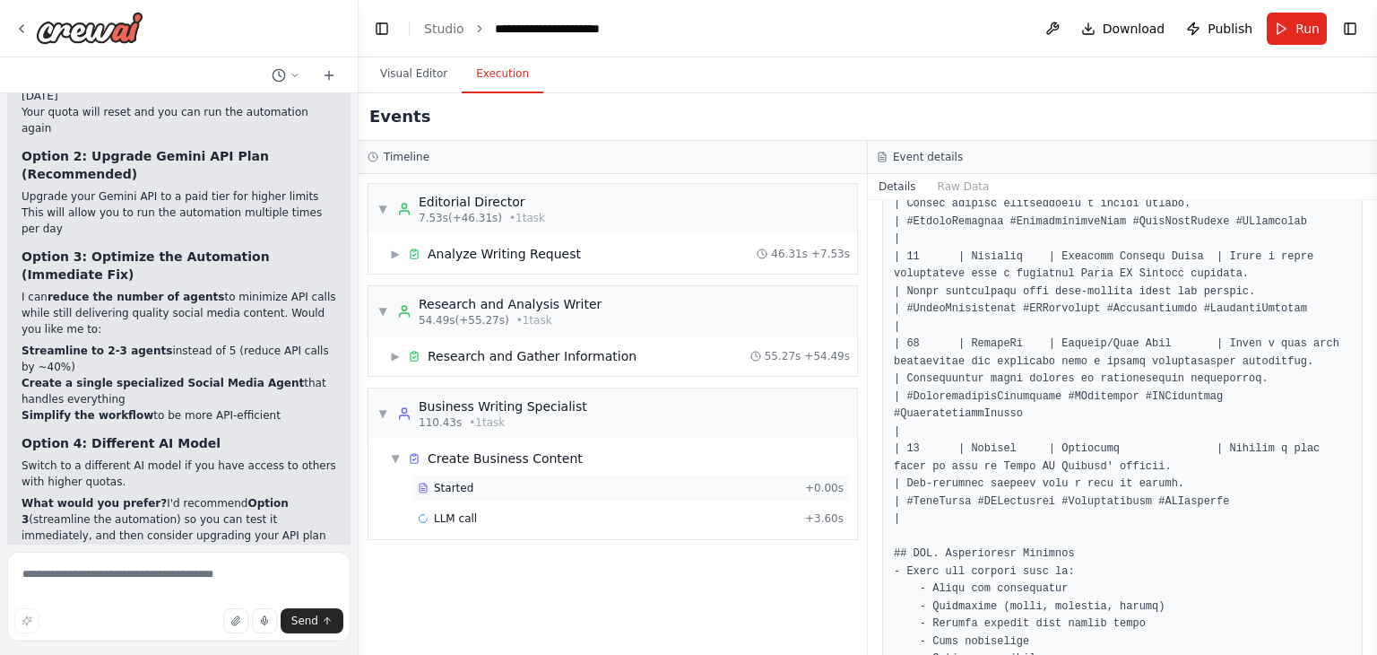
click at [451, 489] on span "Started" at bounding box center [453, 488] width 39 height 14
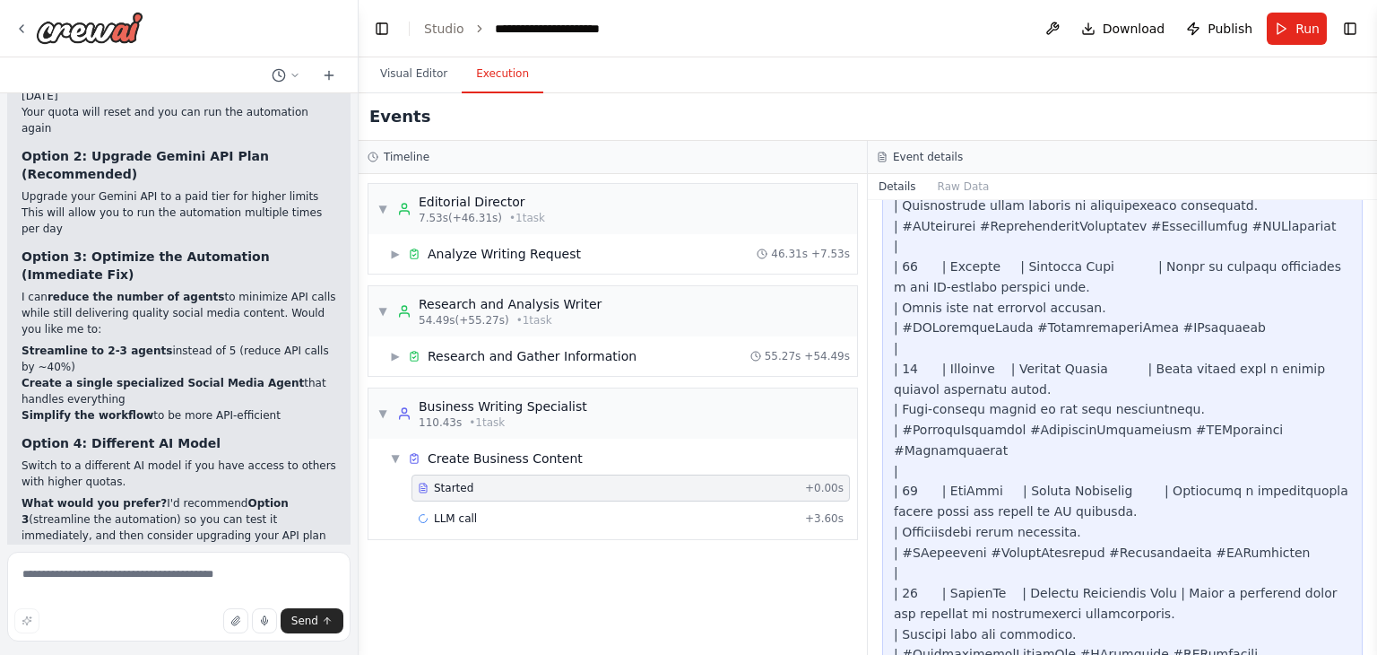
scroll to position [10140, 0]
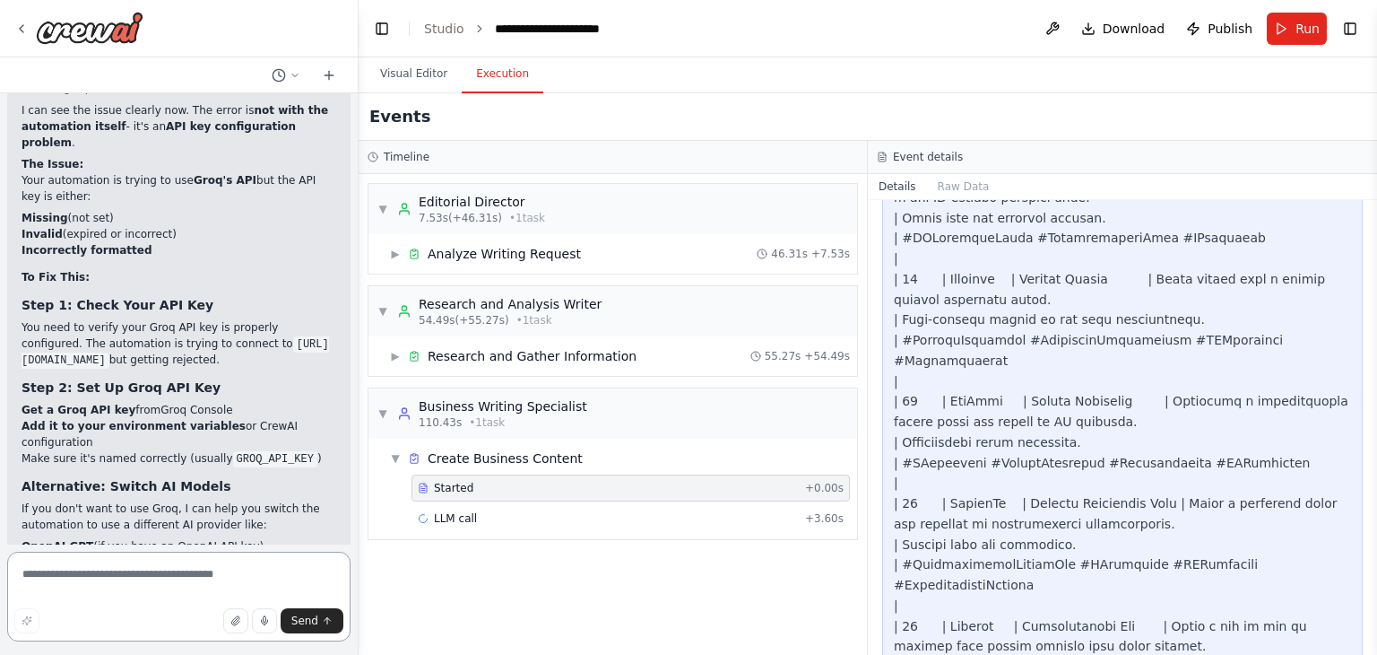
scroll to position [5536, 0]
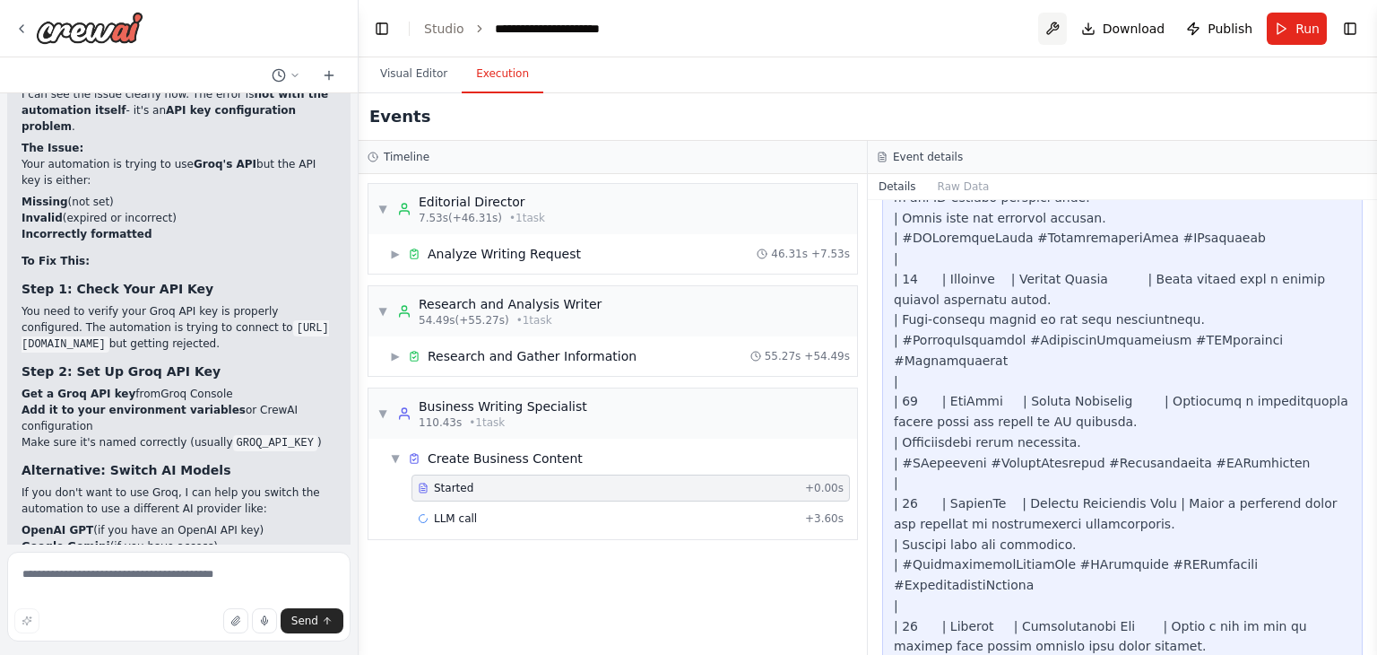
click at [1053, 32] on button at bounding box center [1052, 29] width 29 height 32
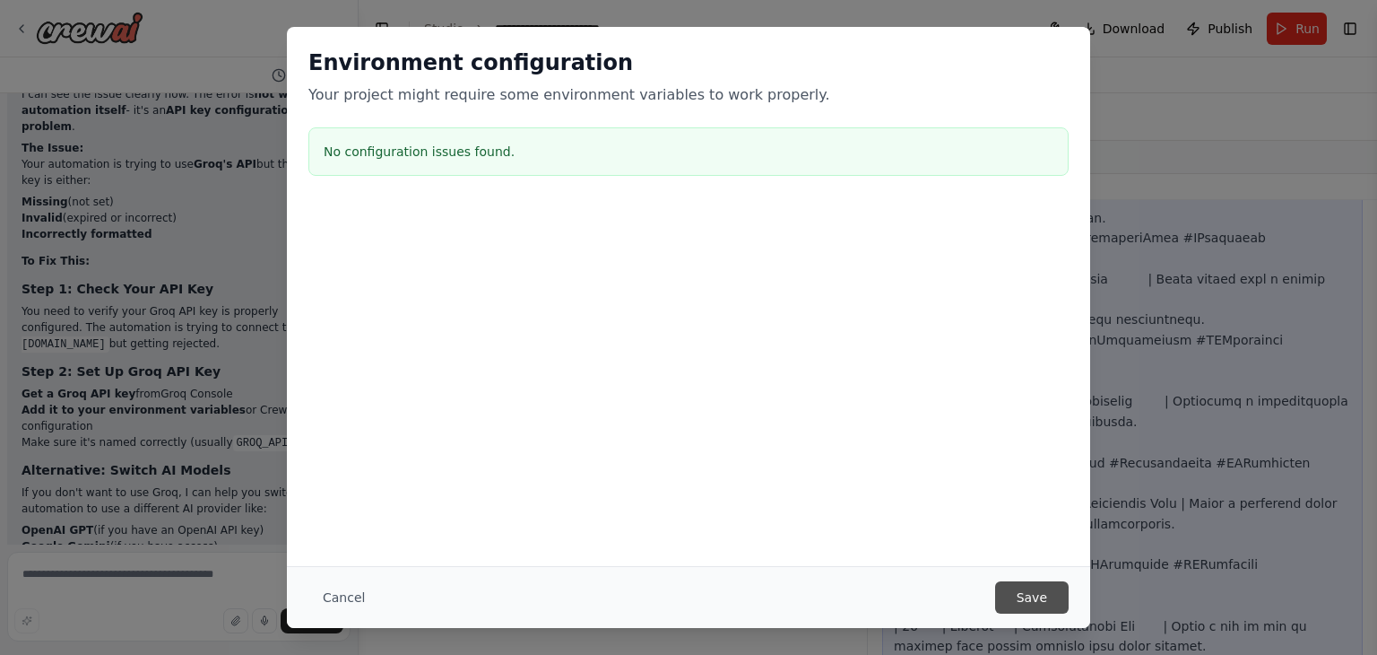
click at [1058, 600] on button "Save" at bounding box center [1032, 597] width 74 height 32
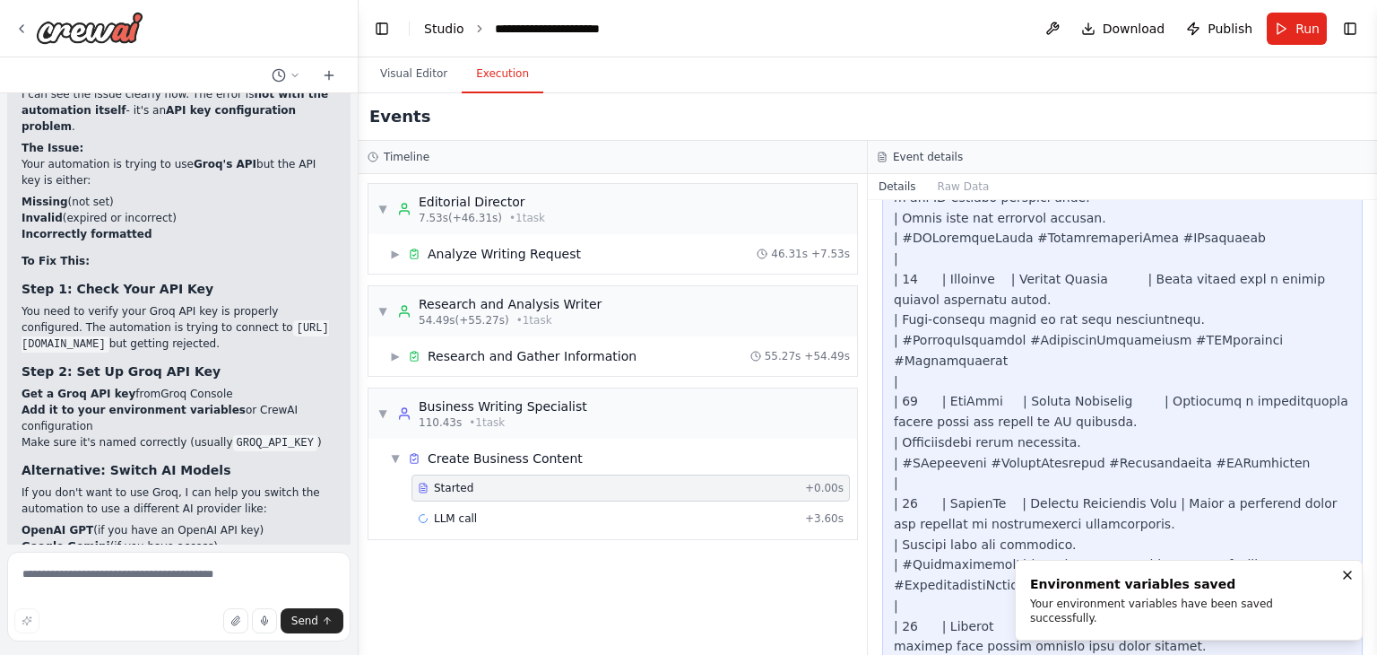
click at [452, 24] on link "Studio" at bounding box center [444, 29] width 40 height 14
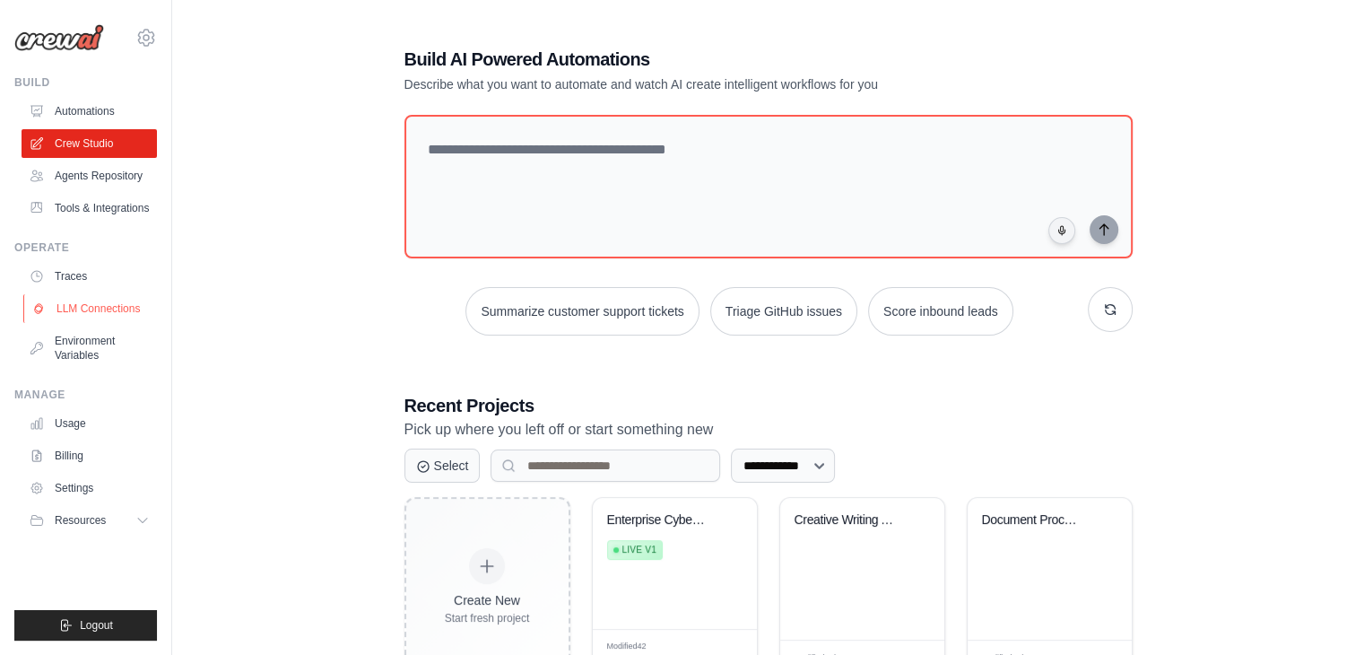
click at [74, 313] on link "LLM Connections" at bounding box center [90, 308] width 135 height 29
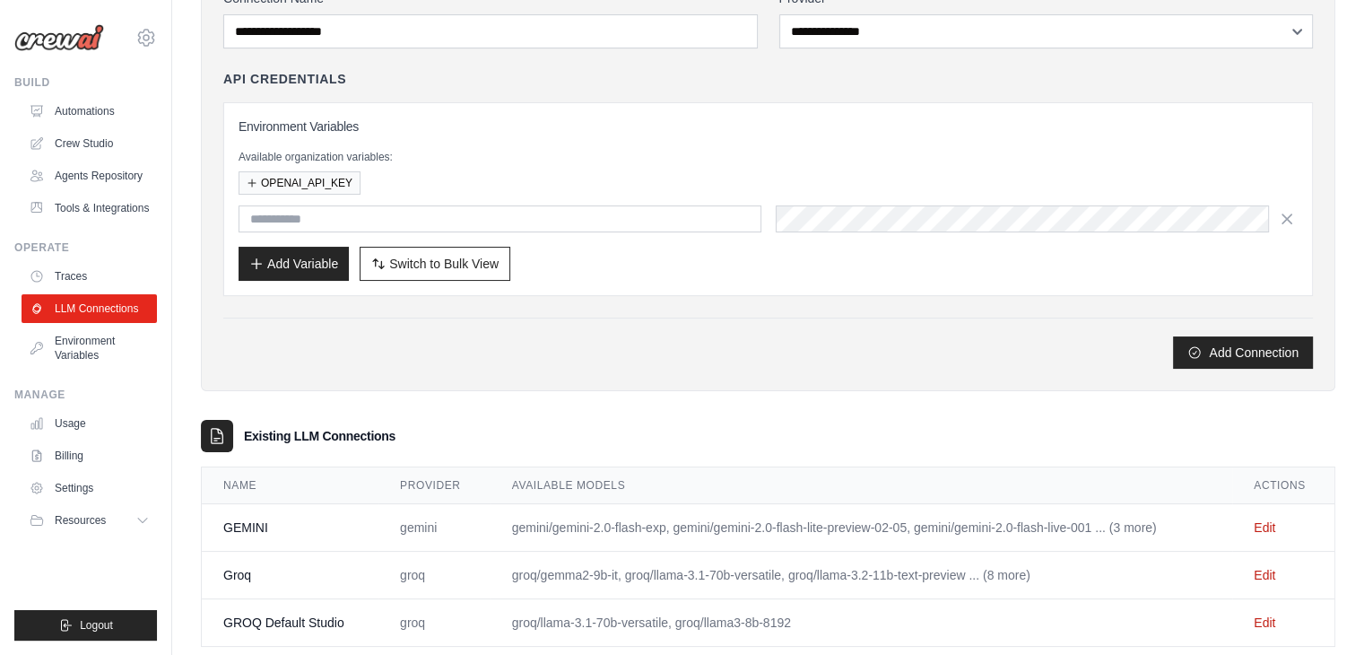
scroll to position [187, 0]
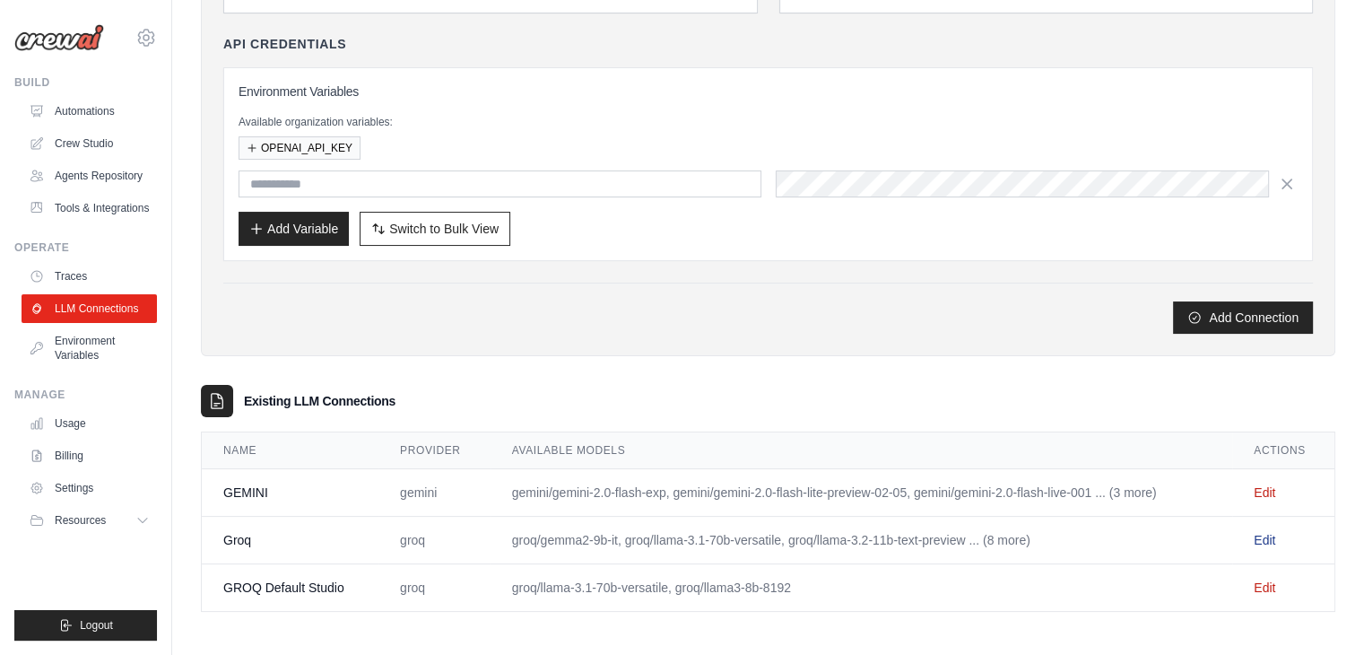
click at [1265, 537] on link "Edit" at bounding box center [1265, 540] width 22 height 14
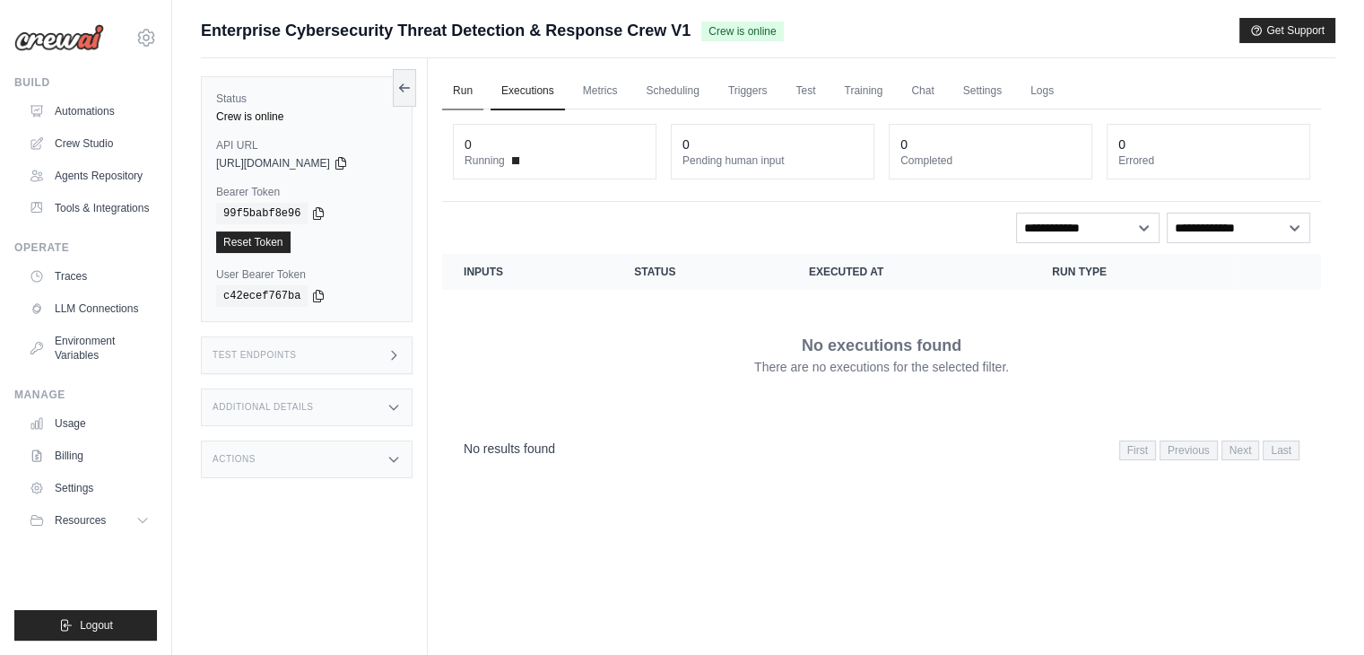
click at [457, 91] on link "Run" at bounding box center [462, 92] width 41 height 38
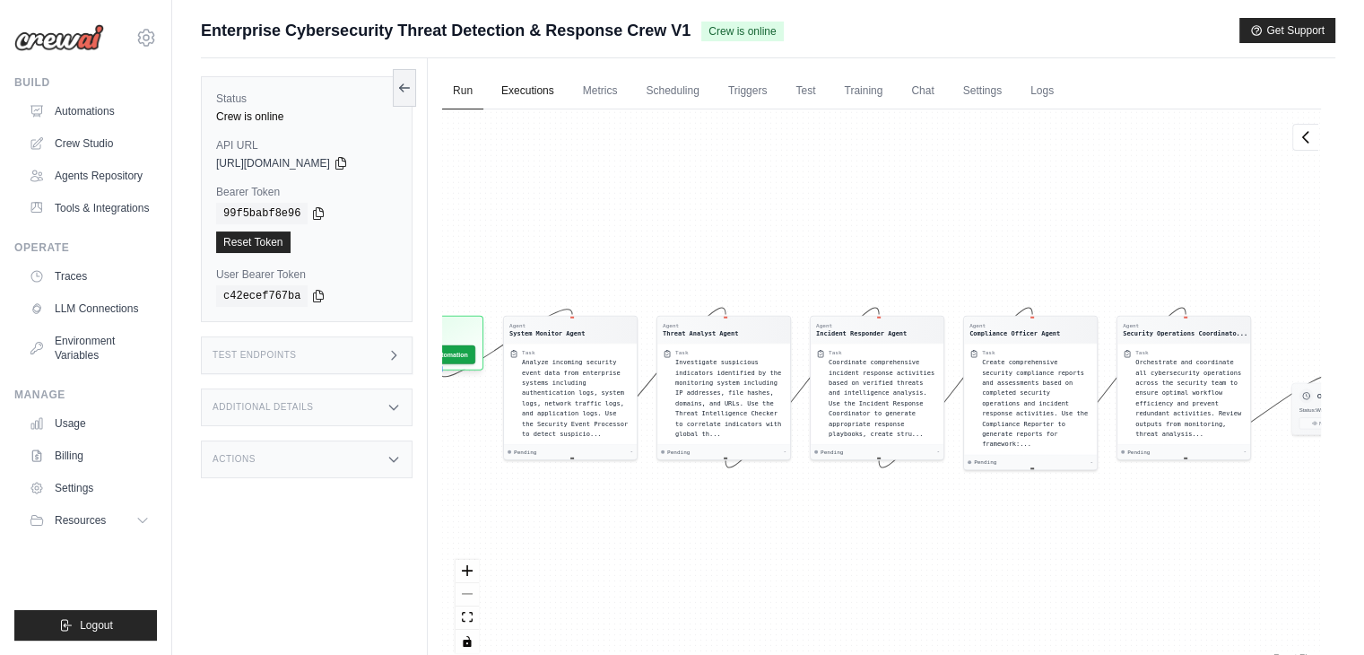
click at [532, 91] on link "Executions" at bounding box center [528, 92] width 74 height 38
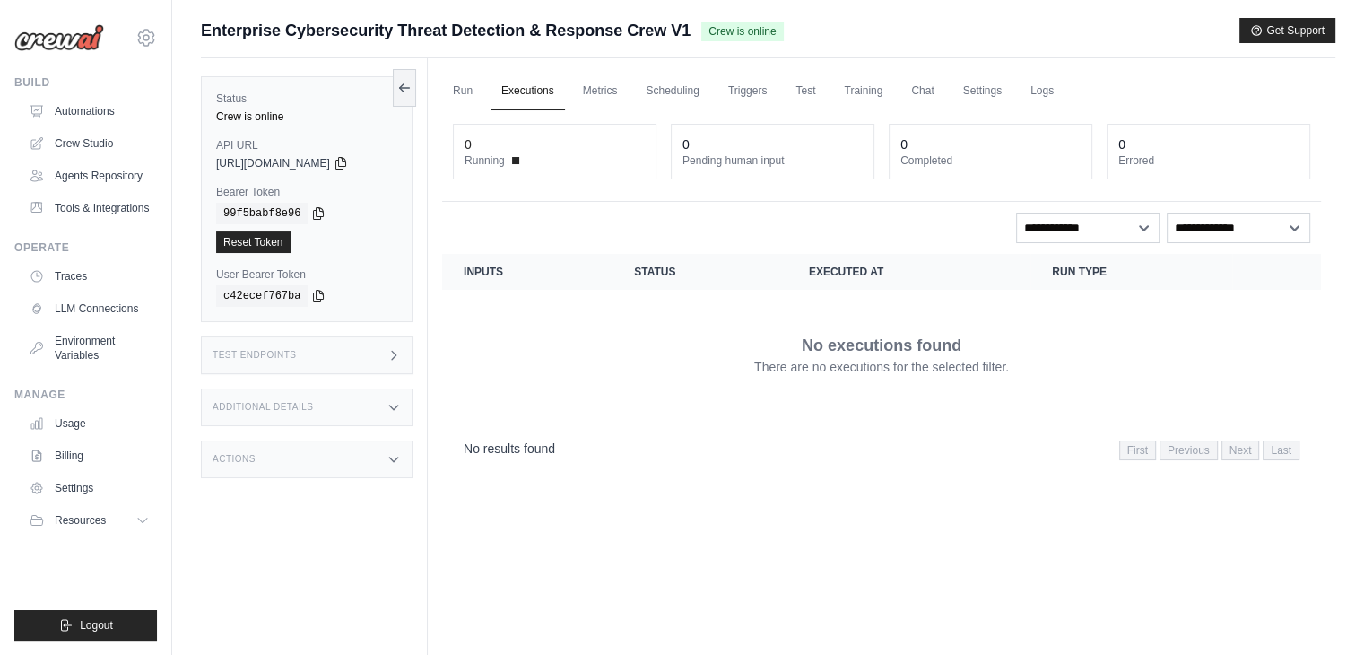
click at [532, 91] on link "Executions" at bounding box center [528, 92] width 74 height 38
click at [599, 86] on link "Metrics" at bounding box center [600, 92] width 56 height 38
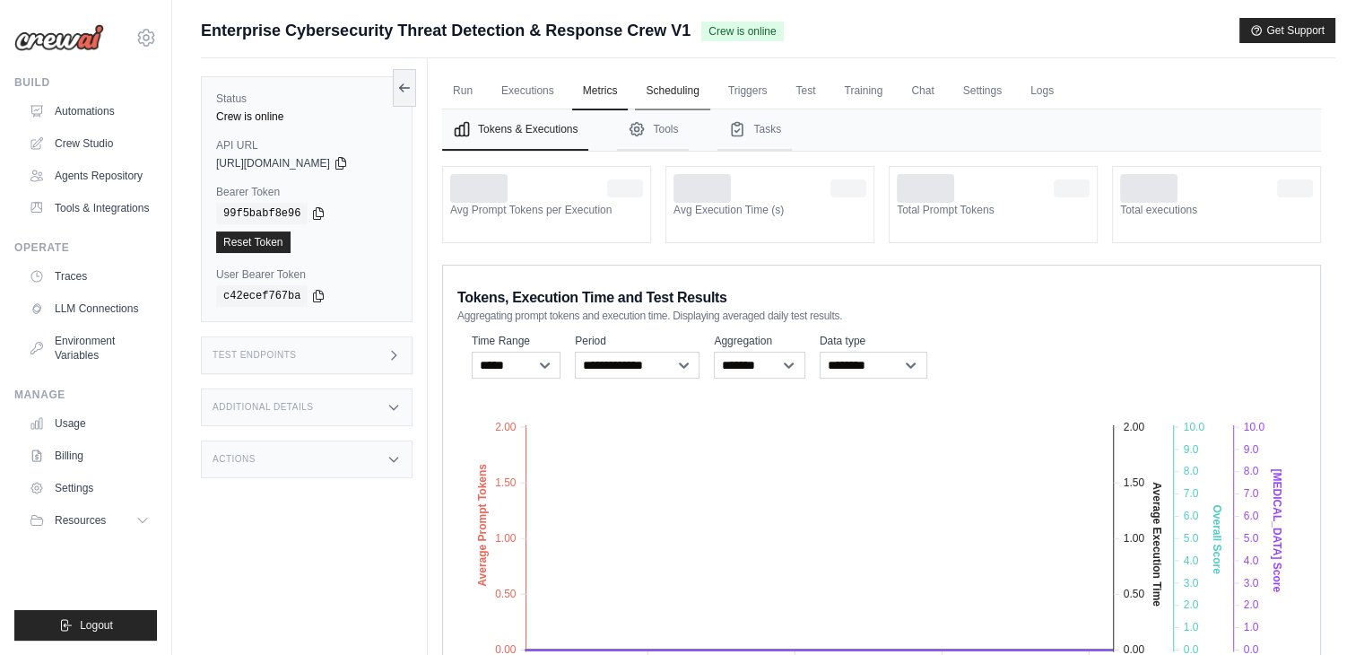
click at [692, 85] on link "Scheduling" at bounding box center [672, 92] width 74 height 38
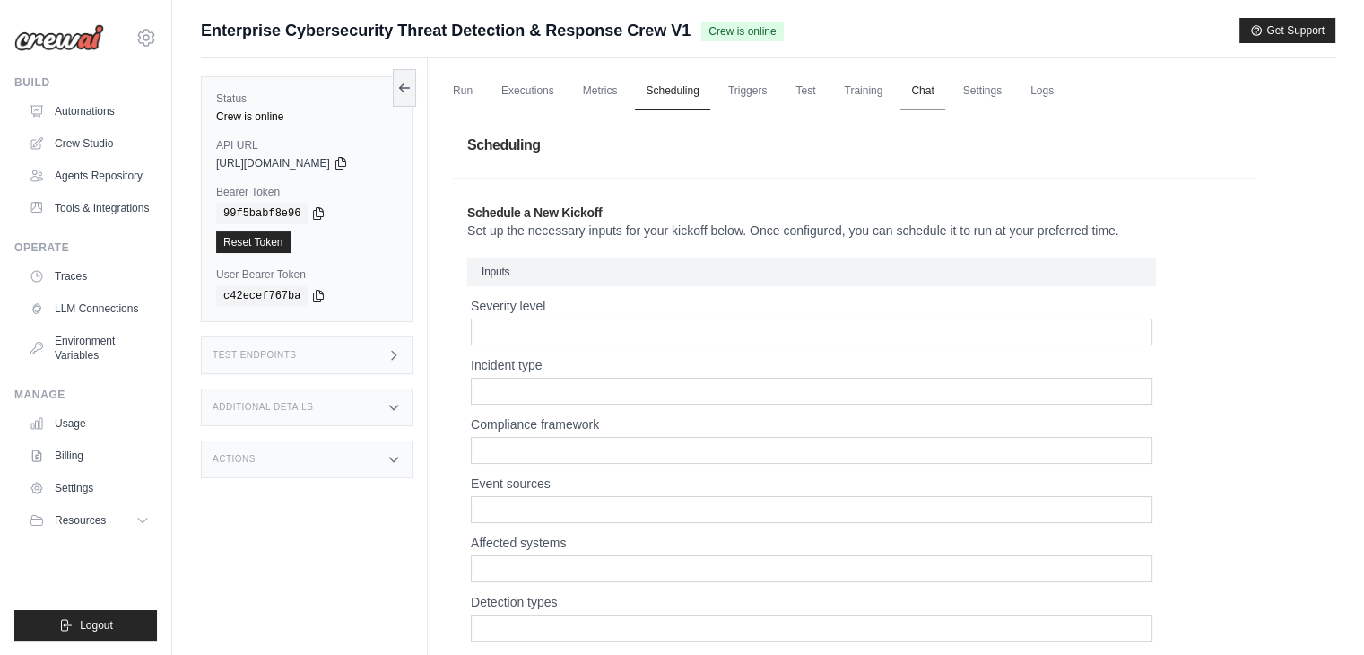
click at [919, 91] on link "Chat" at bounding box center [922, 92] width 44 height 38
click at [760, 87] on link "Triggers" at bounding box center [747, 92] width 61 height 38
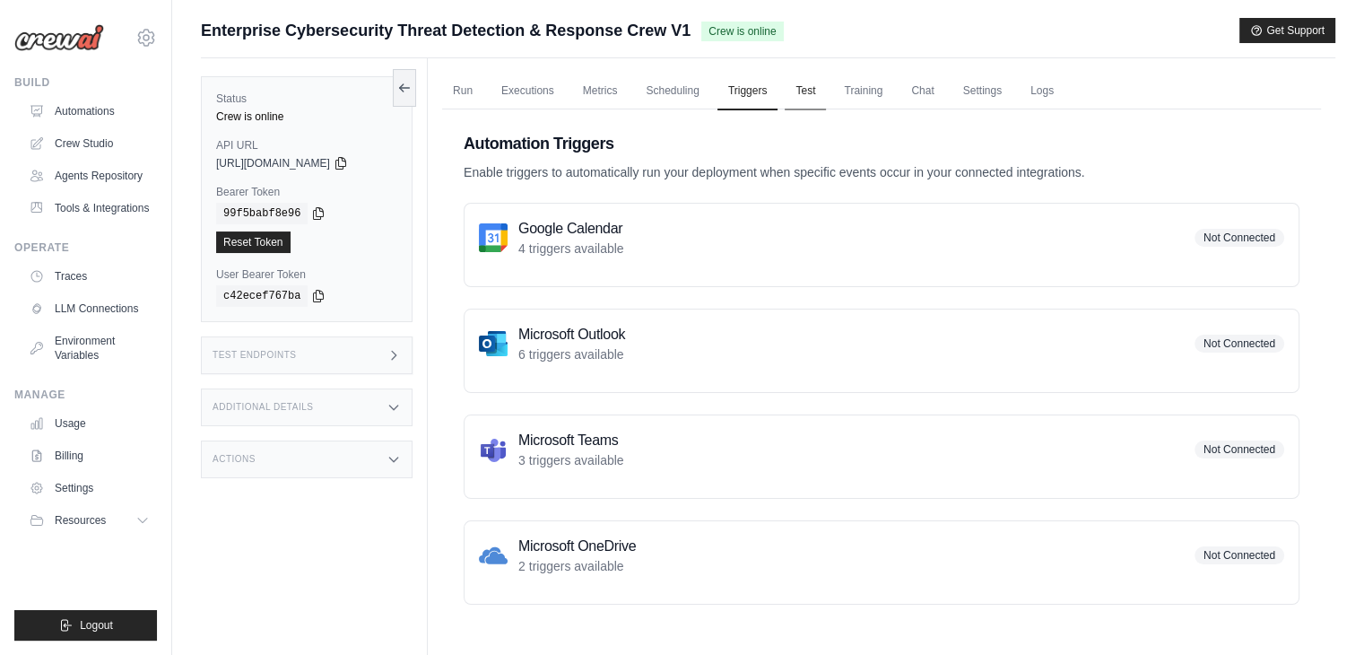
click at [807, 91] on link "Test" at bounding box center [805, 92] width 41 height 38
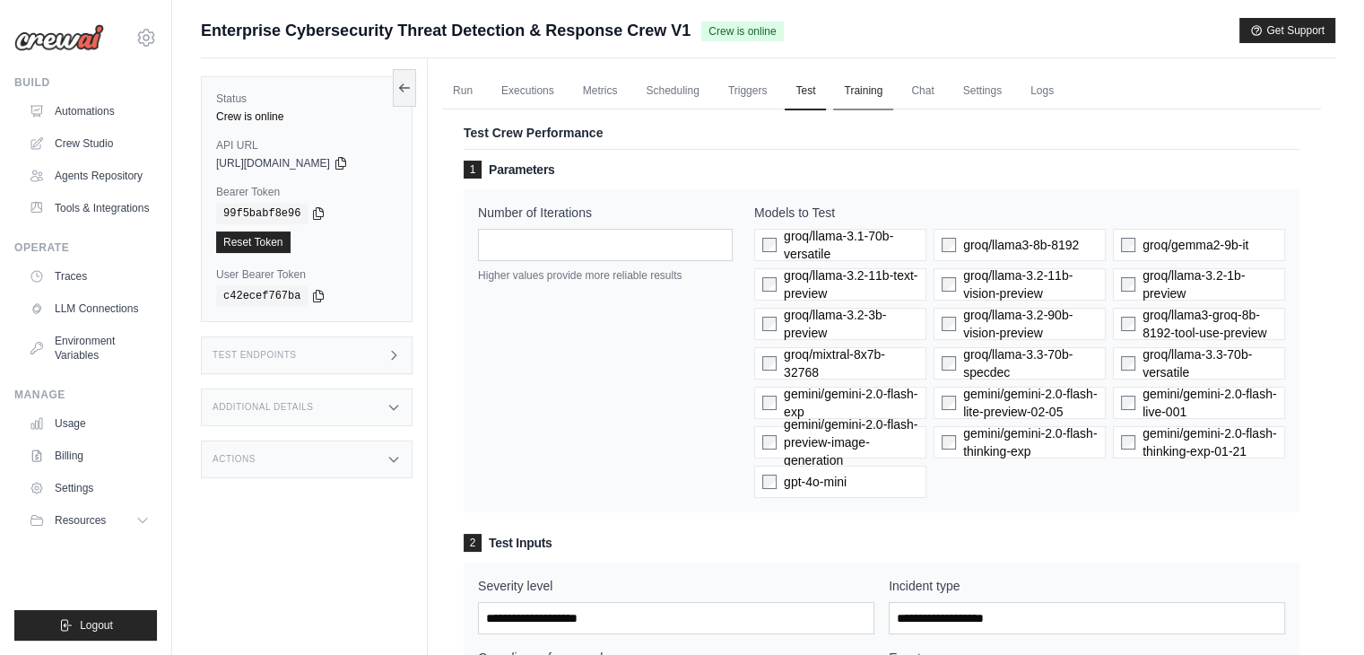
click at [862, 94] on link "Training" at bounding box center [863, 92] width 60 height 38
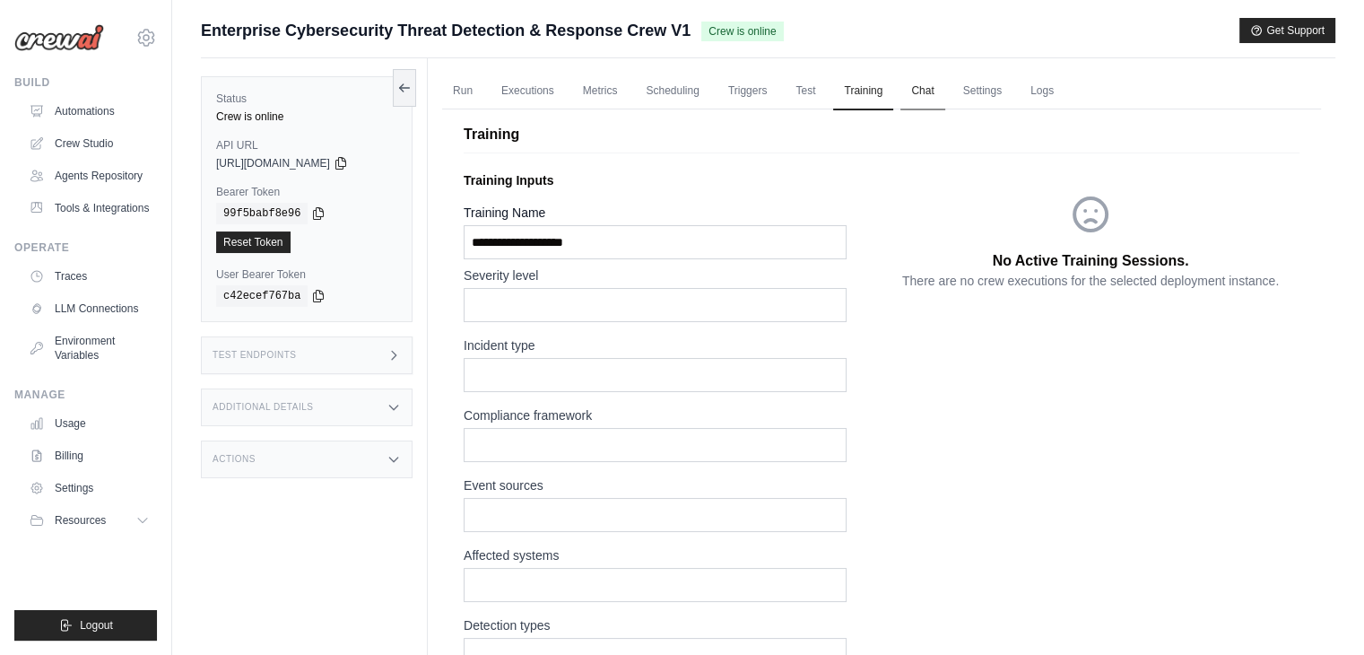
click at [925, 101] on link "Chat" at bounding box center [922, 92] width 44 height 38
click at [994, 86] on link "Settings" at bounding box center [982, 92] width 60 height 38
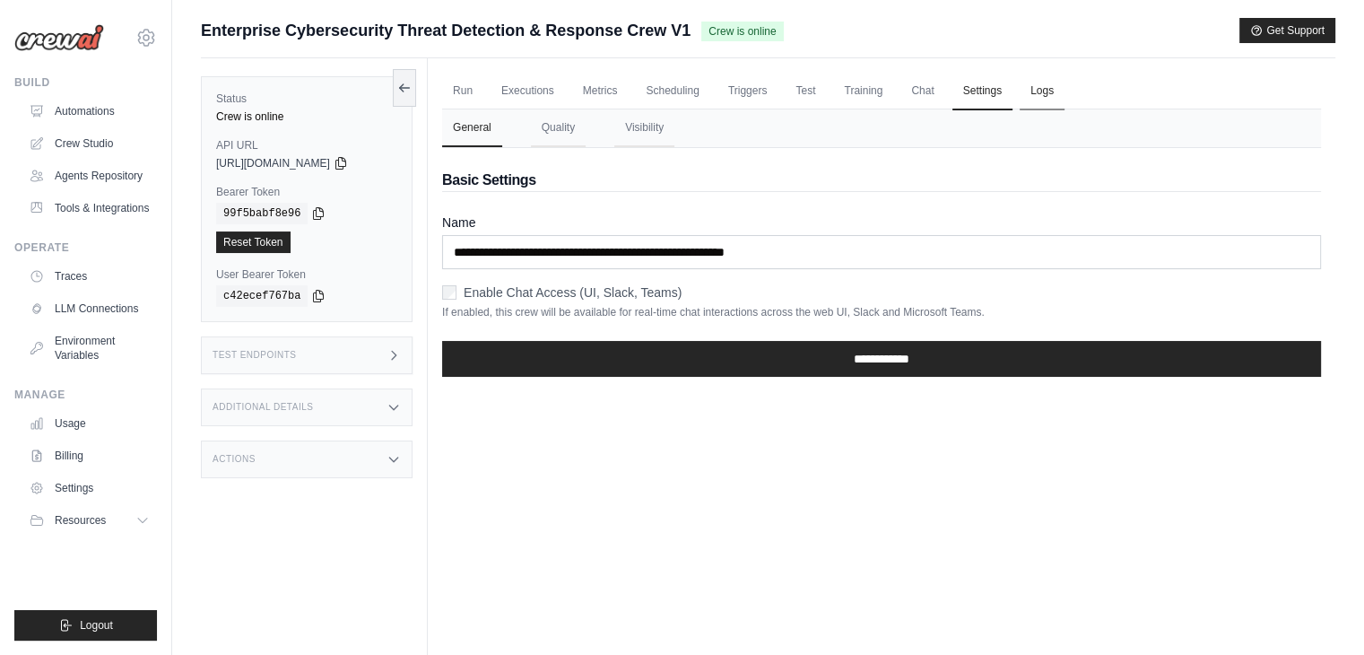
click at [1051, 91] on link "Logs" at bounding box center [1042, 92] width 45 height 38
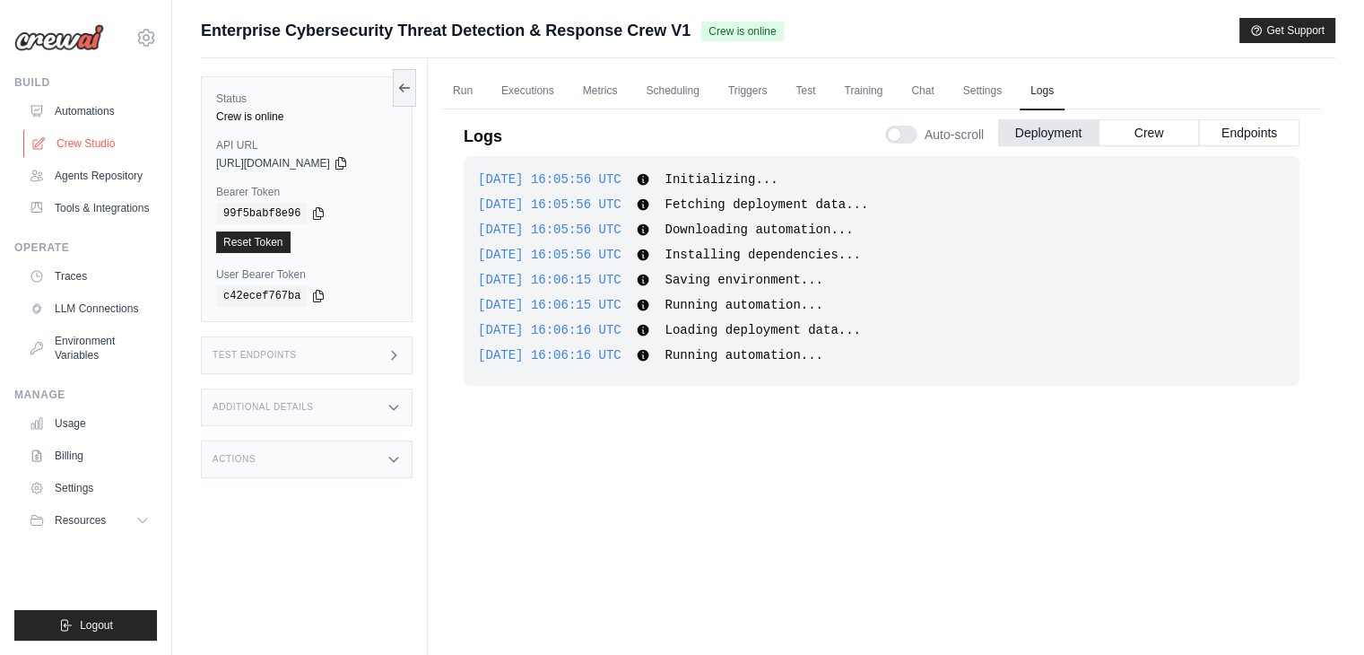
click at [75, 144] on link "Crew Studio" at bounding box center [90, 143] width 135 height 29
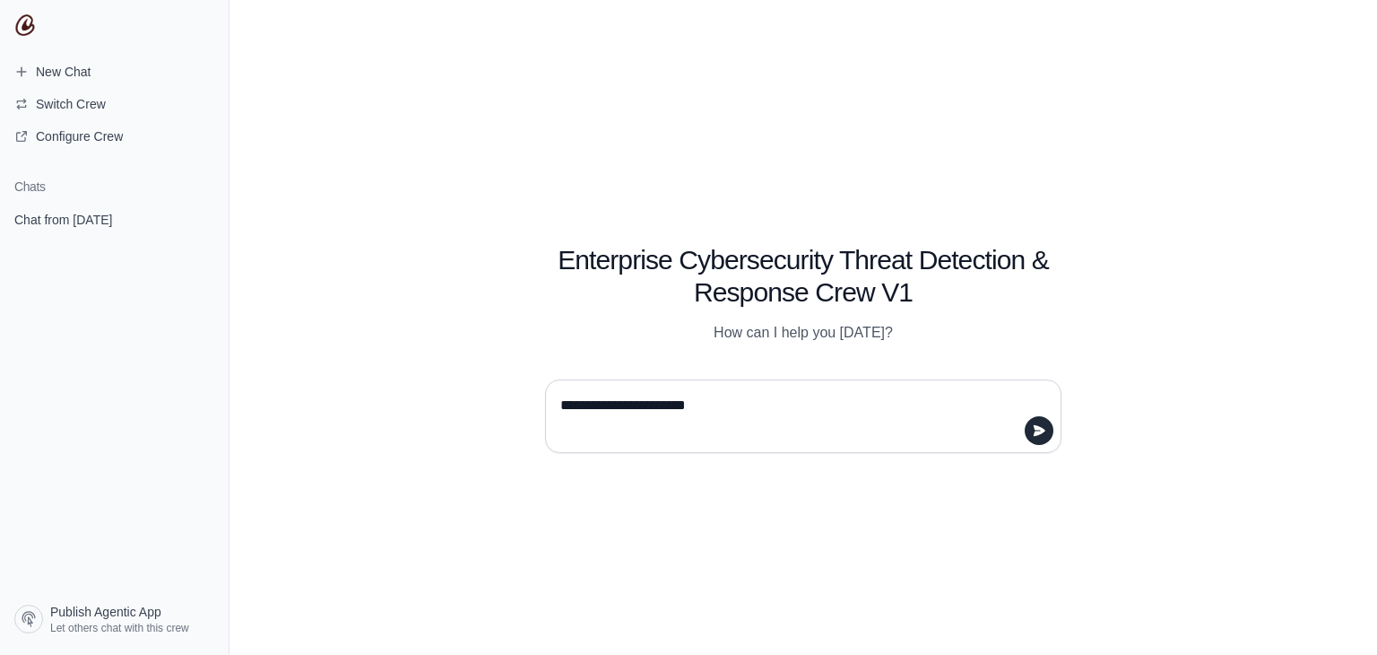
type textarea "**********"
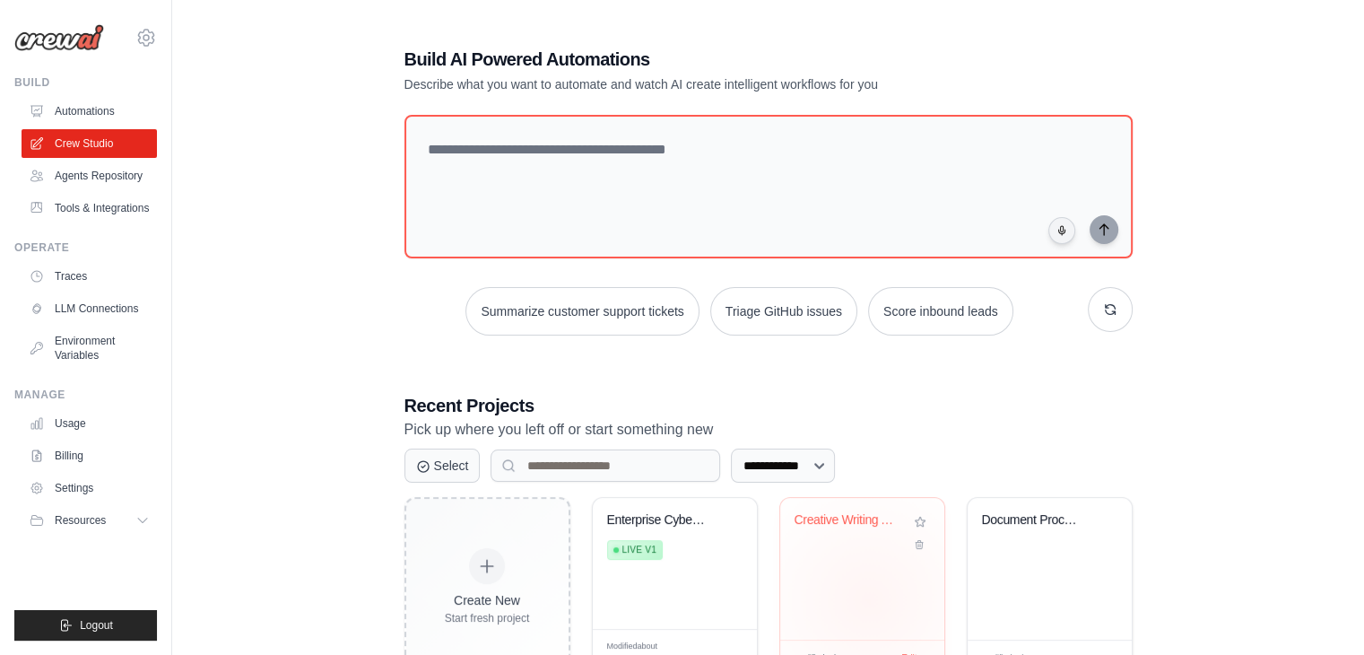
click at [868, 599] on div "Creative Writing Agency" at bounding box center [862, 569] width 164 height 142
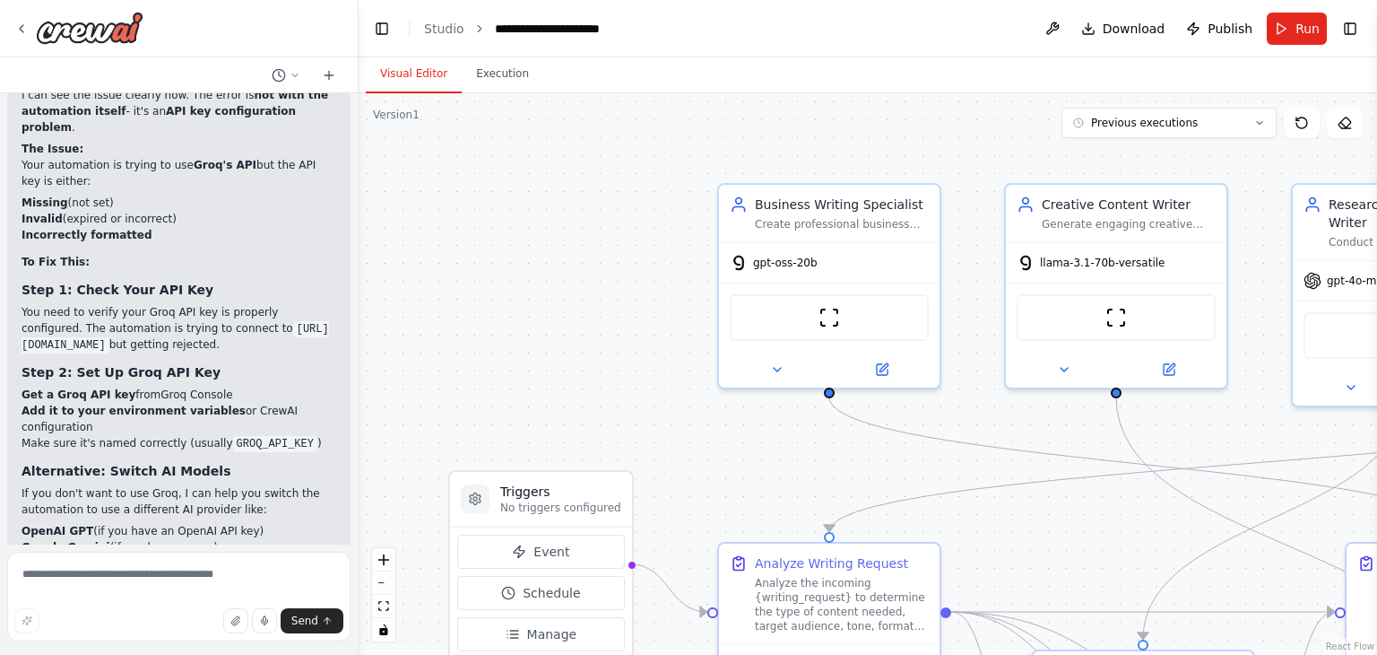
scroll to position [5536, 0]
